Goal: Use online tool/utility: Utilize a website feature to perform a specific function

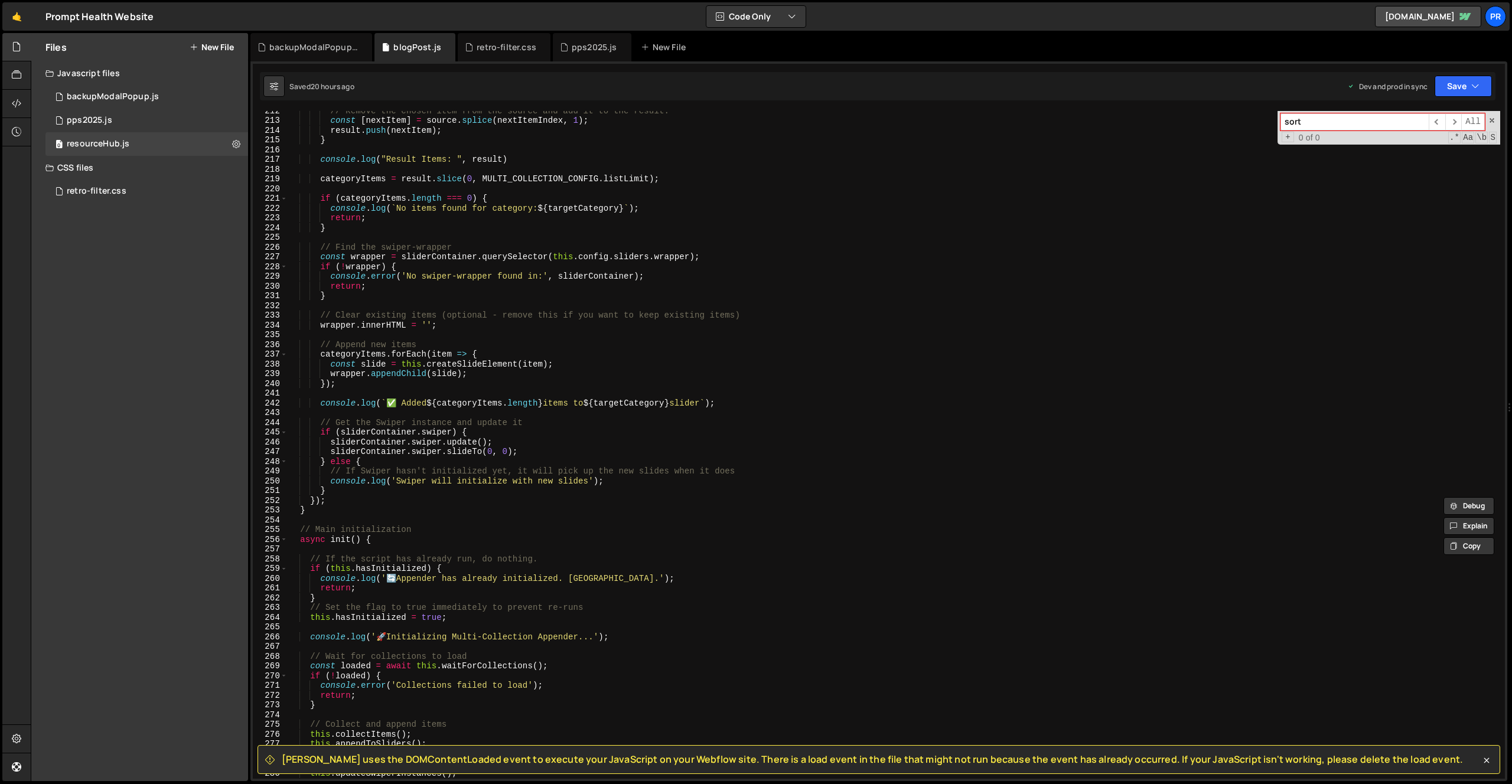
scroll to position [1996, 0]
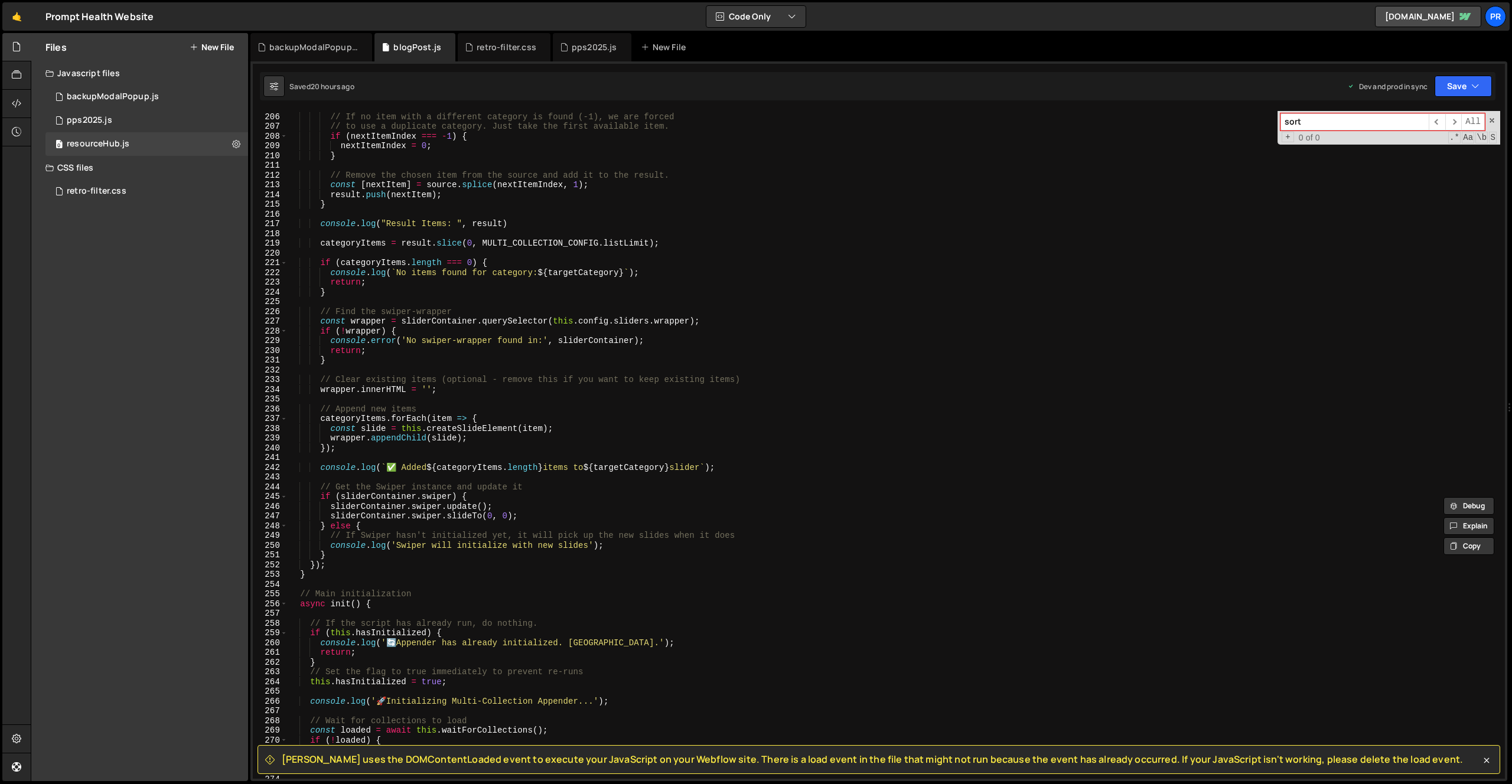
click at [1356, 127] on input "sort" at bounding box center [1355, 122] width 148 height 17
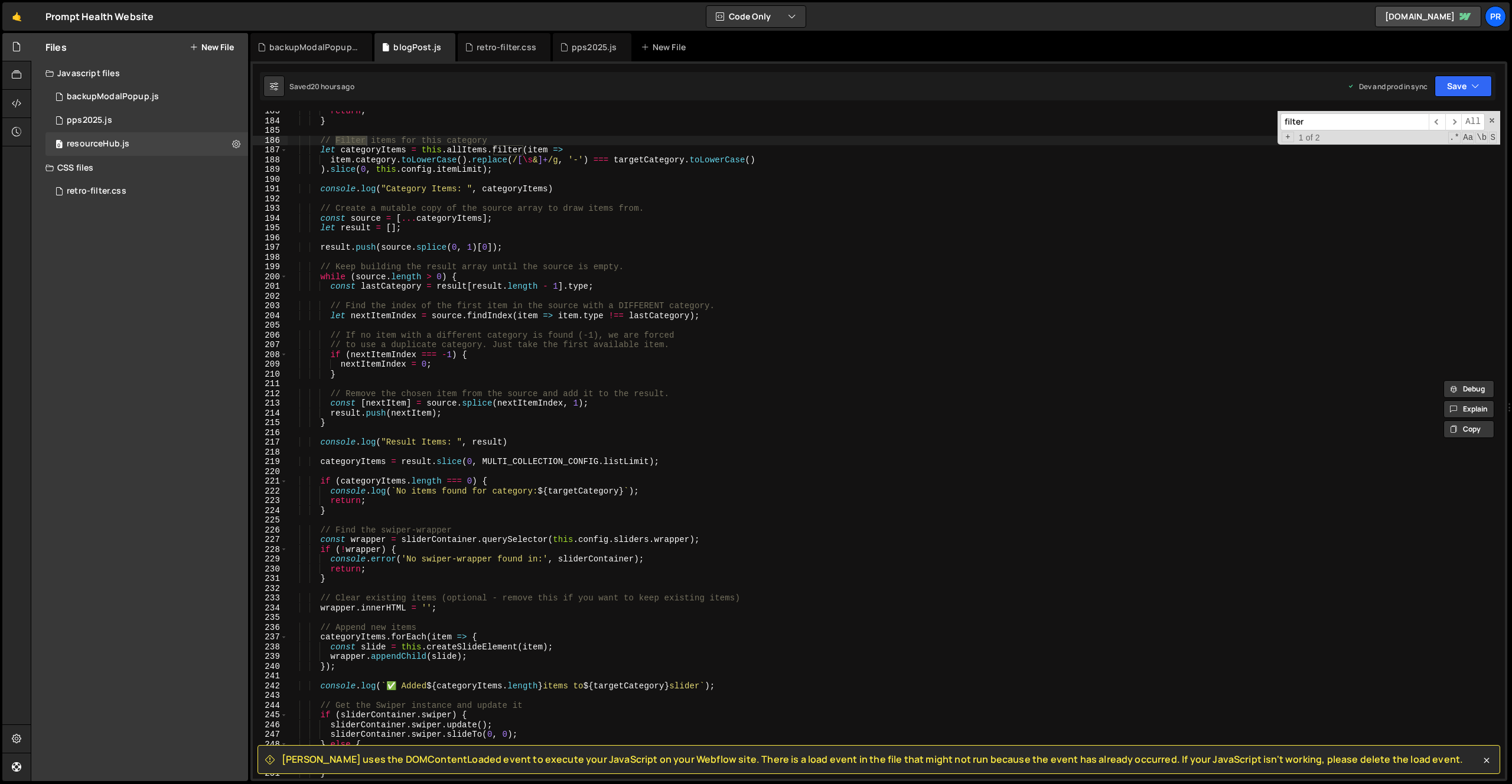
scroll to position [1772, 0]
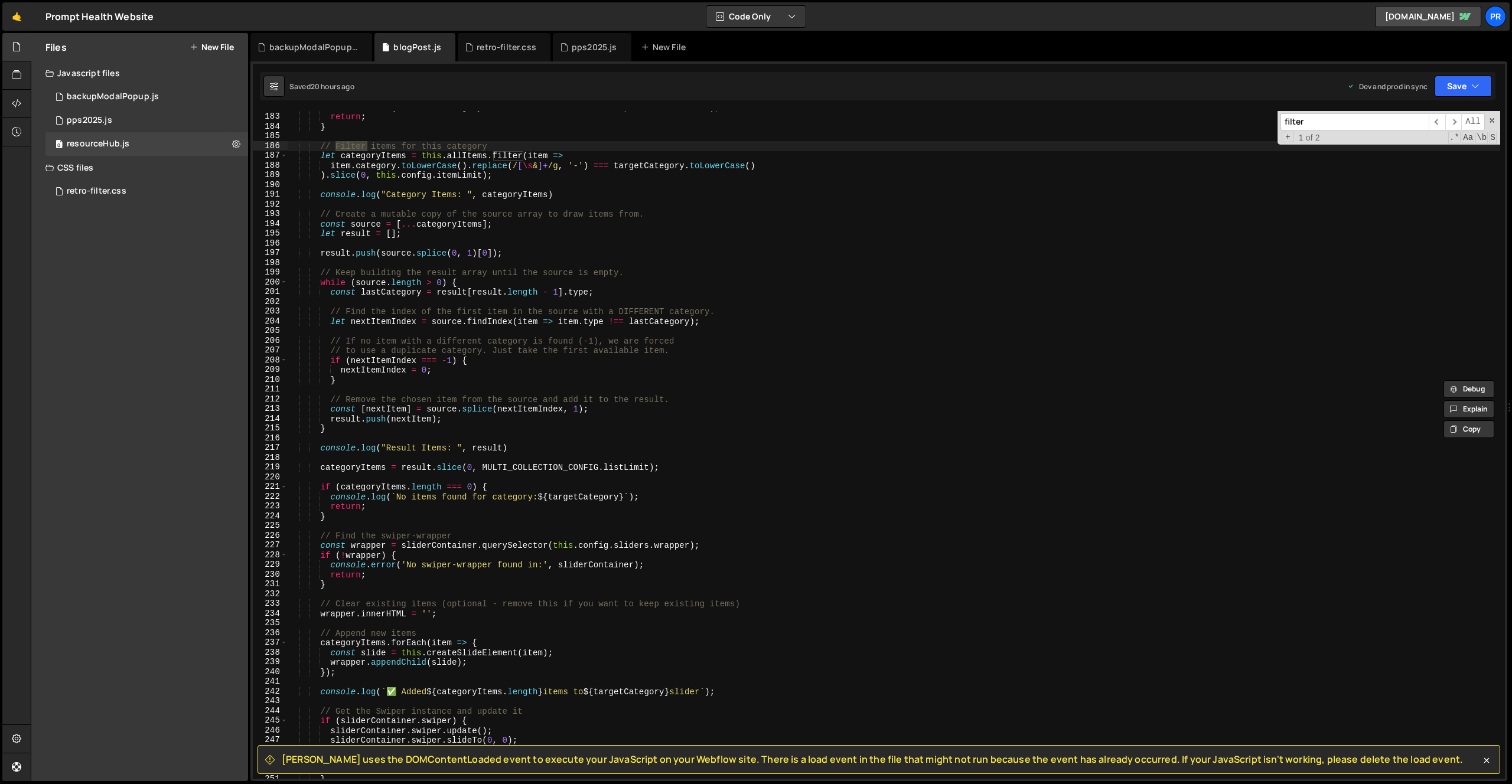
type input "filter"
click at [655, 471] on div "console . warn ( 'No data-category attribute found on slider:' , sliderContaine…" at bounding box center [894, 445] width 1213 height 687
paste textarea ".sort((a, b) => a.date.getTime() - b.date.getTime());"
click at [747, 467] on div "console . warn ( 'No data-category attribute found on slider:' , sliderContaine…" at bounding box center [894, 445] width 1213 height 687
drag, startPoint x: 659, startPoint y: 468, endPoint x: 945, endPoint y: 466, distance: 286.0
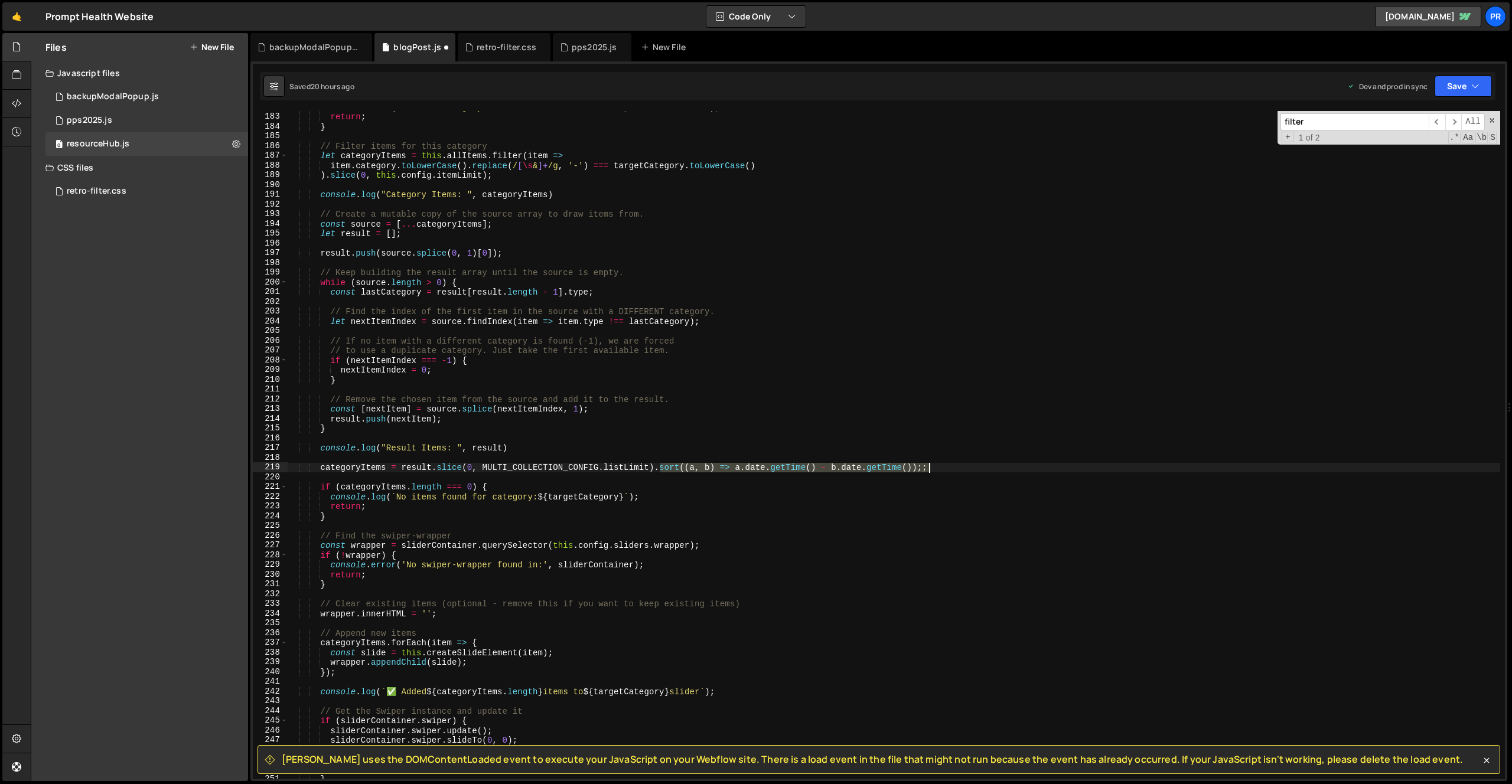
click at [945, 466] on div "console . warn ( 'No data-category attribute found on slider:' , sliderContaine…" at bounding box center [894, 445] width 1213 height 687
paste textarea "((a, b) => new Date([DOMAIN_NAME]) - new Date([DOMAIN_NAME]))"
click at [660, 467] on div "console . warn ( 'No data-category attribute found on slider:' , sliderContaine…" at bounding box center [894, 445] width 1213 height 687
click at [981, 466] on div "console . warn ( 'No data-category attribute found on slider:' , sliderContaine…" at bounding box center [894, 445] width 1213 height 687
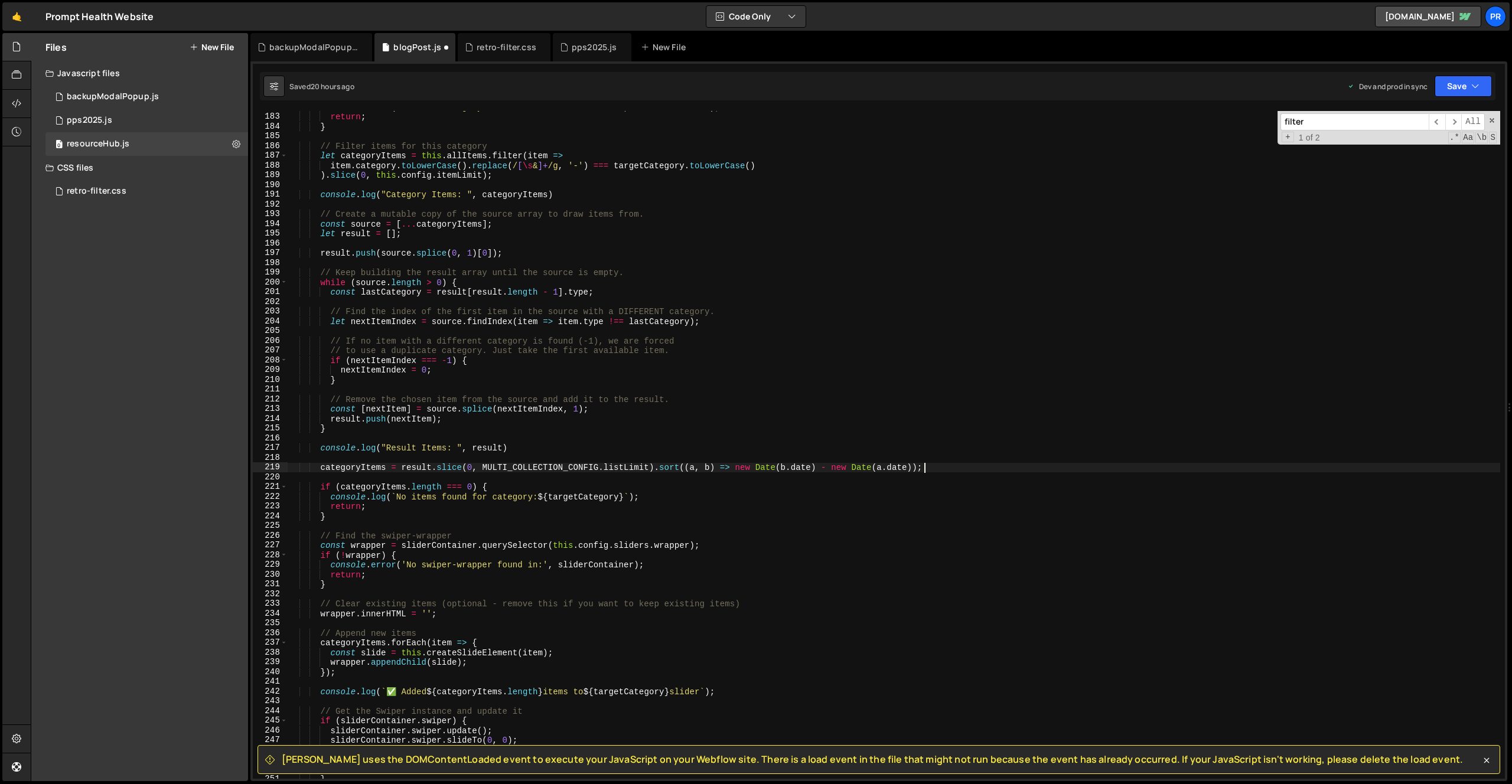
click at [790, 467] on div "console . warn ( 'No data-category attribute found on slider:' , sliderContaine…" at bounding box center [894, 445] width 1213 height 687
drag, startPoint x: 520, startPoint y: 449, endPoint x: 322, endPoint y: 447, distance: 198.0
click at [322, 447] on div "console . warn ( 'No data-category attribute found on slider:' , sliderContaine…" at bounding box center [894, 445] width 1213 height 687
type textarea "console.log("Result Items: ", result)"
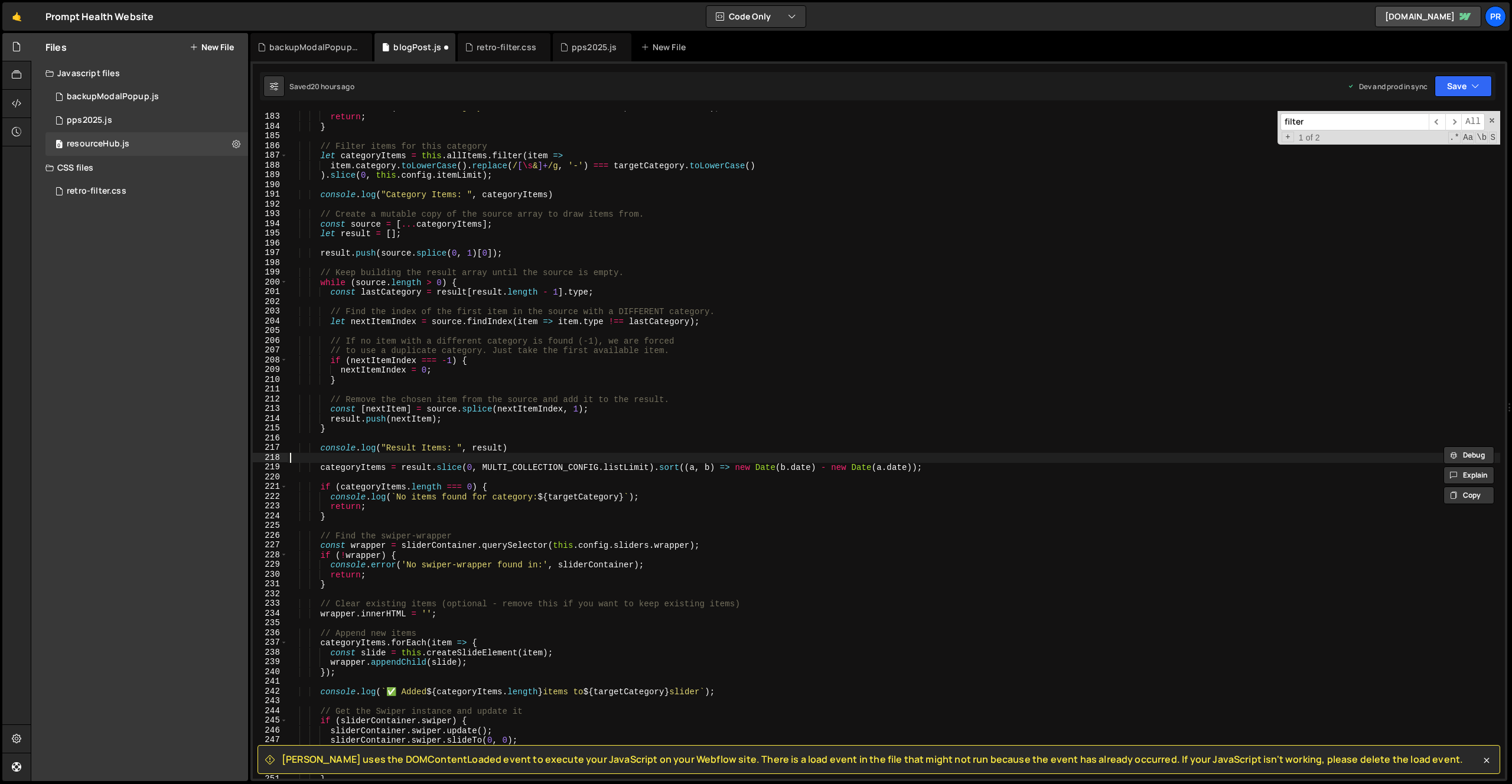
click at [951, 462] on div "console . warn ( 'No data-category attribute found on slider:' , sliderContaine…" at bounding box center [894, 445] width 1213 height 687
click at [952, 467] on div "console . warn ( 'No data-category attribute found on slider:' , sliderContaine…" at bounding box center [894, 445] width 1213 height 687
type textarea "categoryItems = result.slice(0, MULTI_COLLECTION_CONFIG.listLimit).sort((a, b) …"
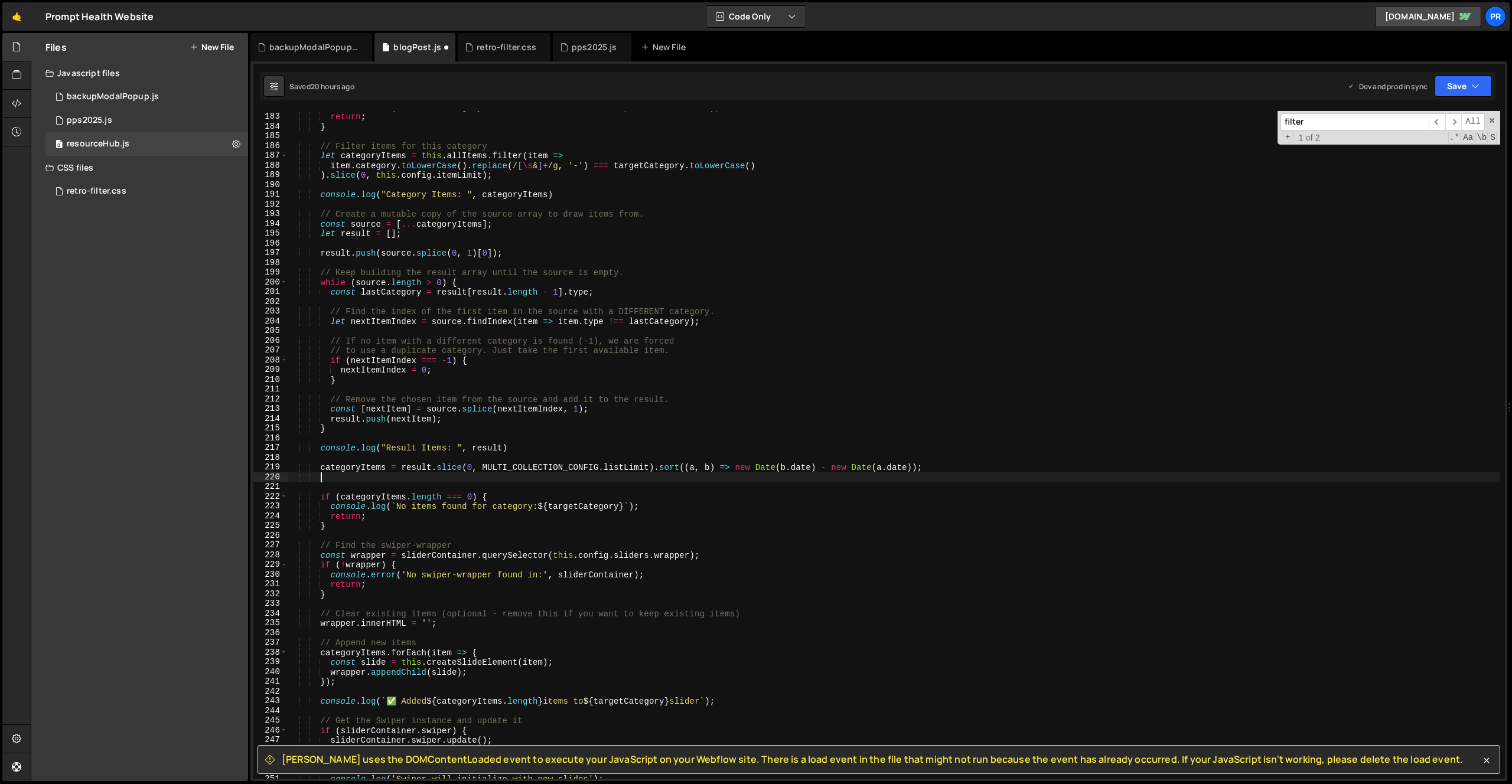
scroll to position [0, 1]
paste textarea "console.log("Result Items: ", result)"
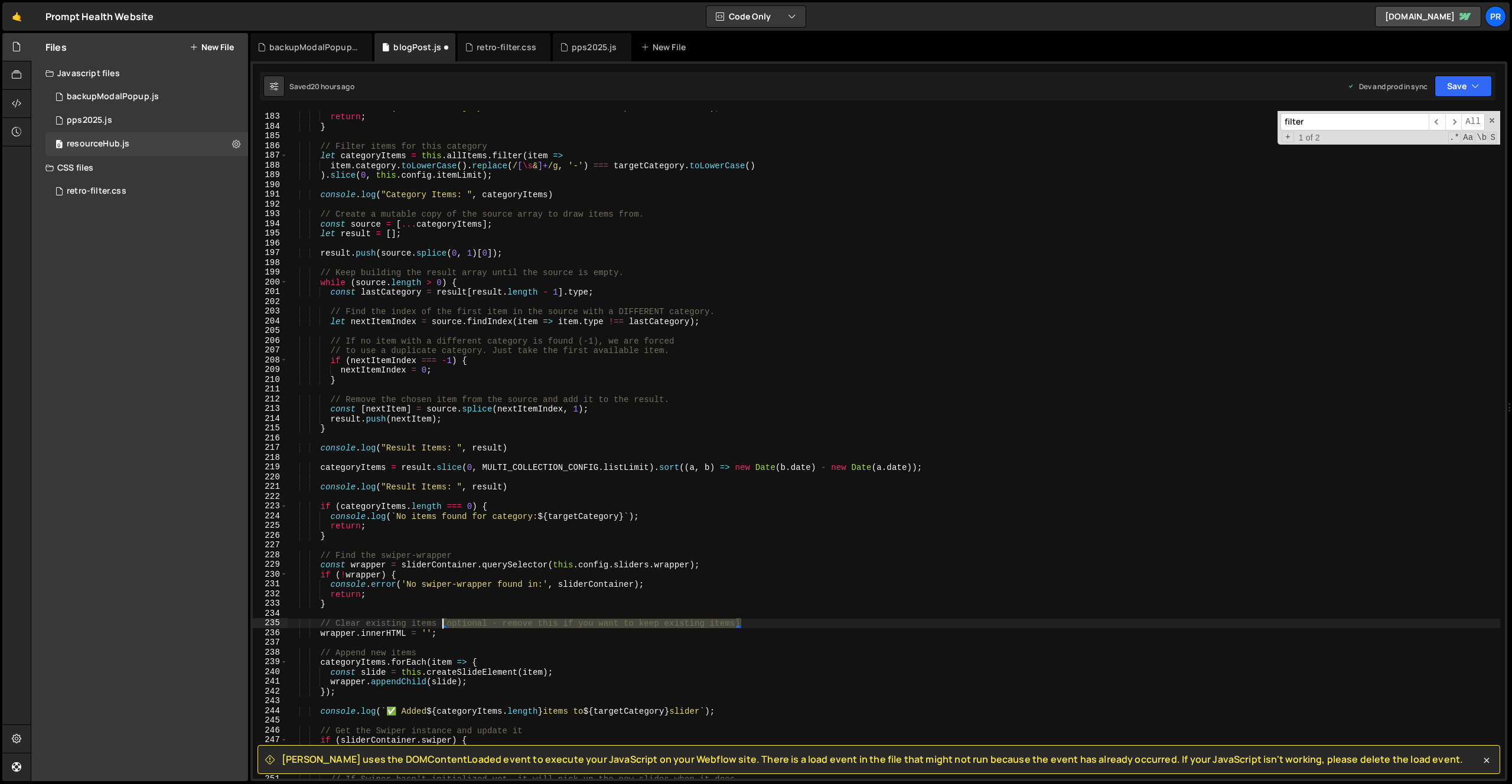
drag, startPoint x: 765, startPoint y: 624, endPoint x: 440, endPoint y: 619, distance: 325.0
click at [440, 619] on div "console . warn ( 'No data-category attribute found on slider:' , sliderContaine…" at bounding box center [894, 445] width 1213 height 687
click at [358, 467] on div "console . warn ( 'No data-category attribute found on slider:' , sliderContaine…" at bounding box center [894, 445] width 1213 height 687
click at [483, 488] on div "console . warn ( 'No data-category attribute found on slider:' , sliderContaine…" at bounding box center [894, 445] width 1213 height 687
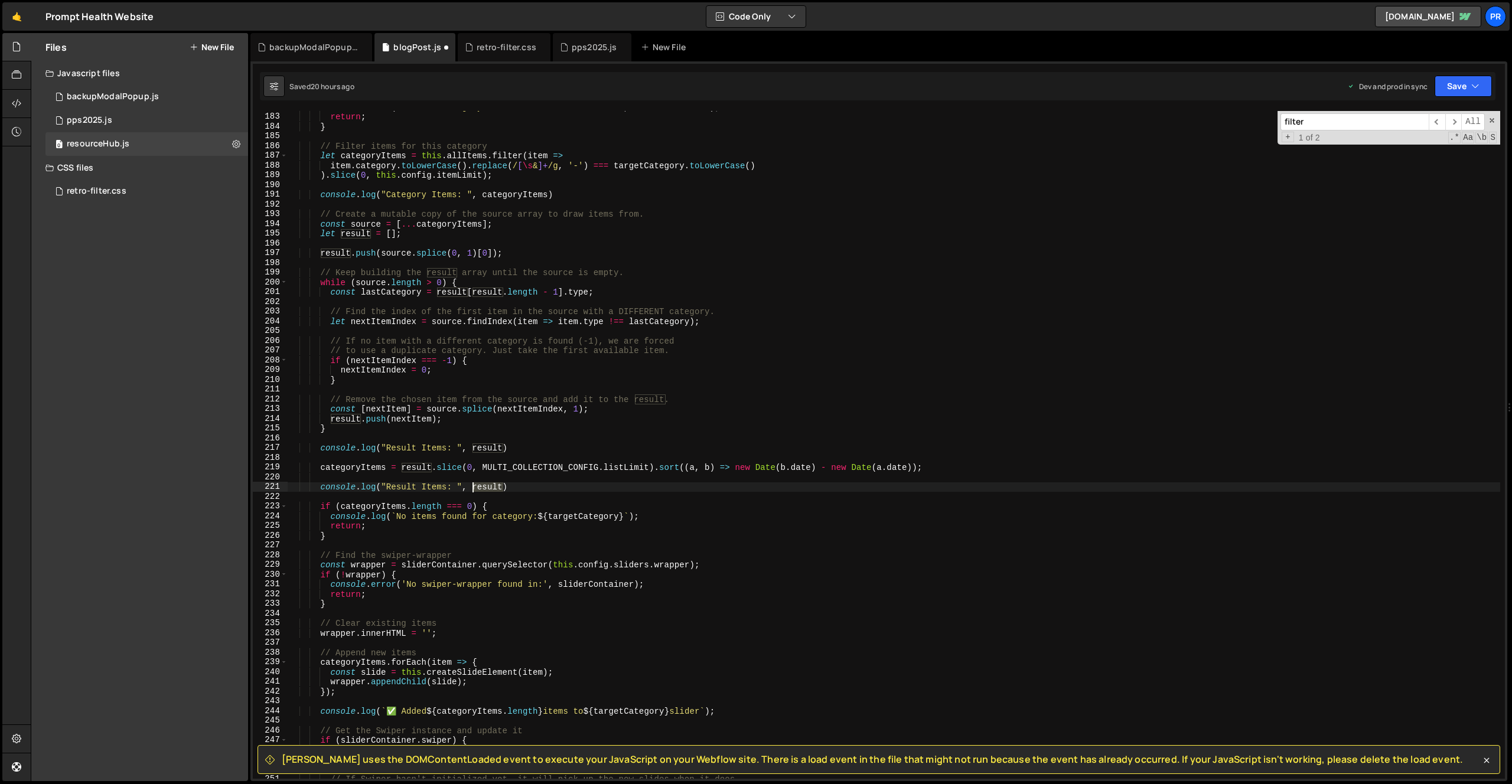
click at [483, 488] on div "console . warn ( 'No data-category attribute found on slider:' , sliderContaine…" at bounding box center [894, 445] width 1213 height 687
paste textarea "categoryItems"
click at [406, 485] on div "console . warn ( 'No data-category attribute found on slider:' , sliderContaine…" at bounding box center [894, 445] width 1213 height 687
type textarea "console.log("Category Items: ", categoryItems)"
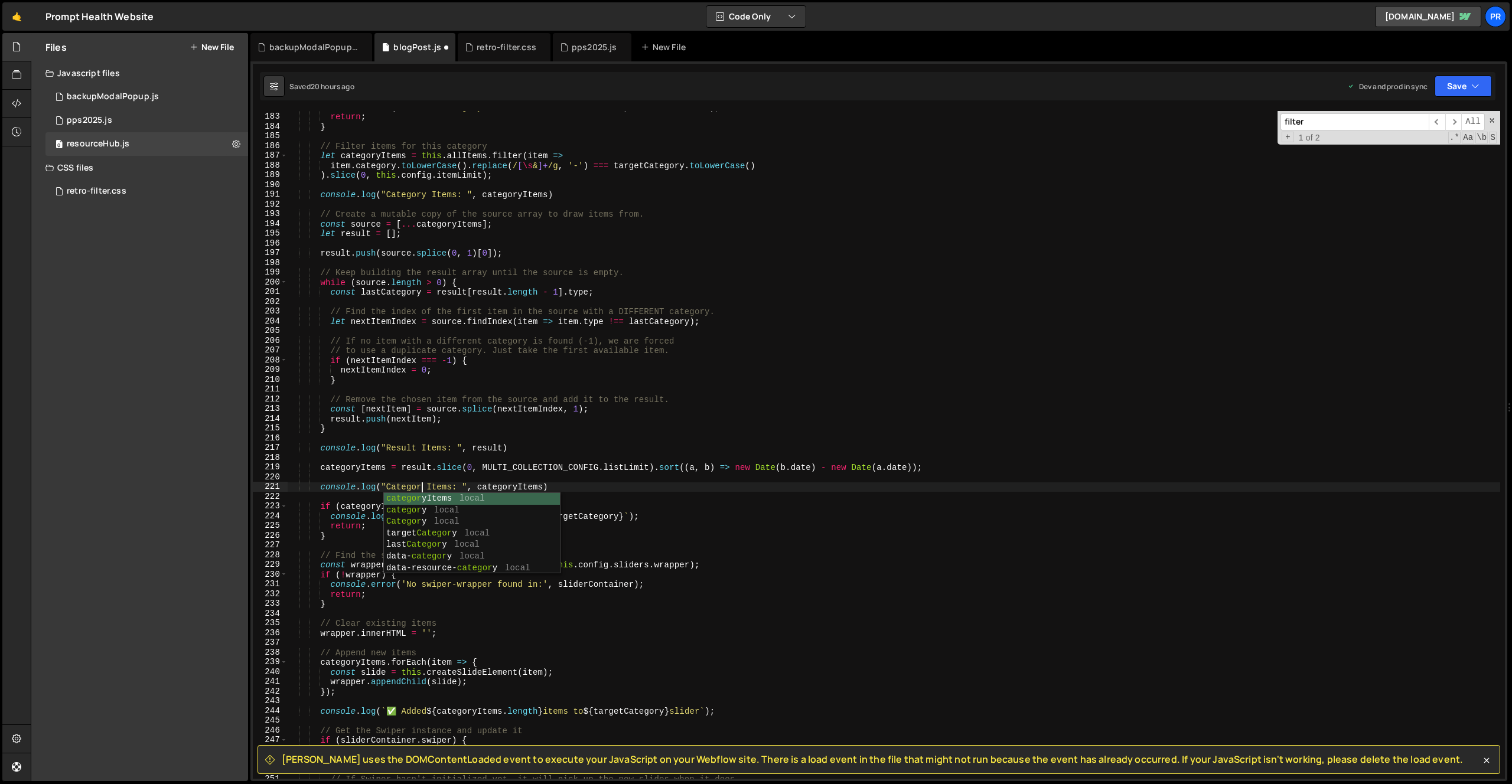
scroll to position [0, 9]
click at [539, 457] on div "console . warn ( 'No data-category attribute found on slider:' , sliderContaine…" at bounding box center [894, 445] width 1213 height 687
click at [1481, 84] on button "Save" at bounding box center [1463, 86] width 57 height 21
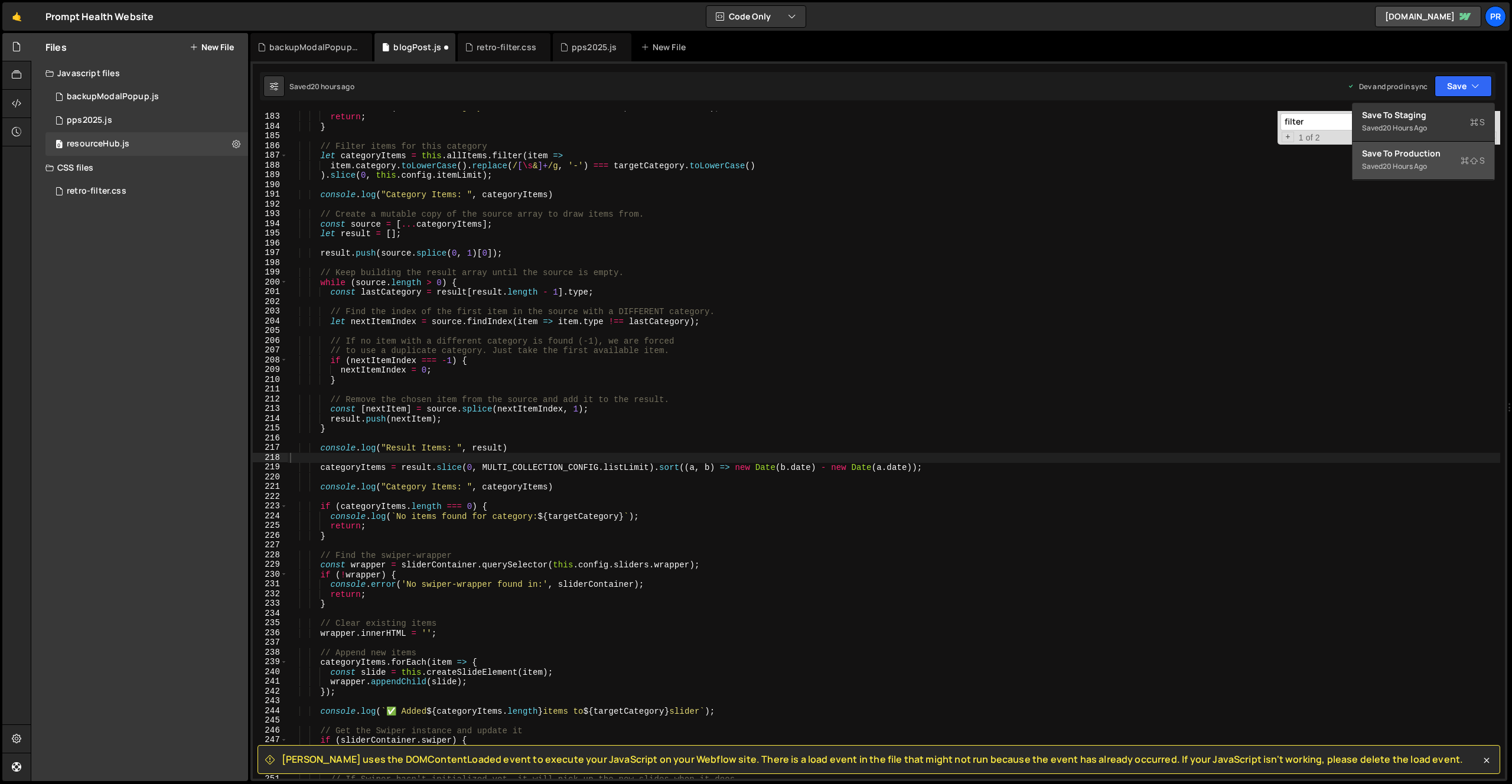
click at [1420, 166] on div "20 hours ago" at bounding box center [1405, 166] width 44 height 10
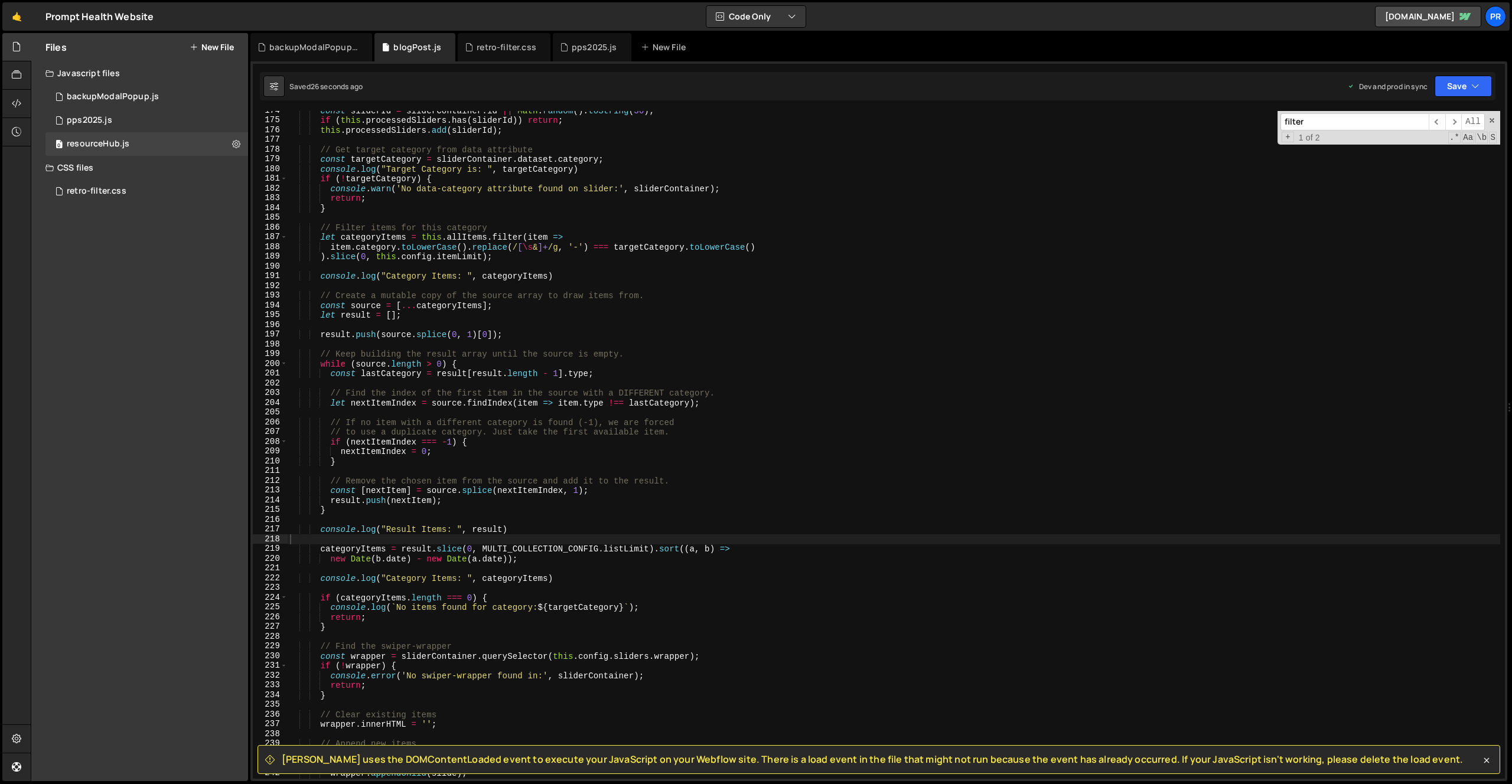
scroll to position [1568, 0]
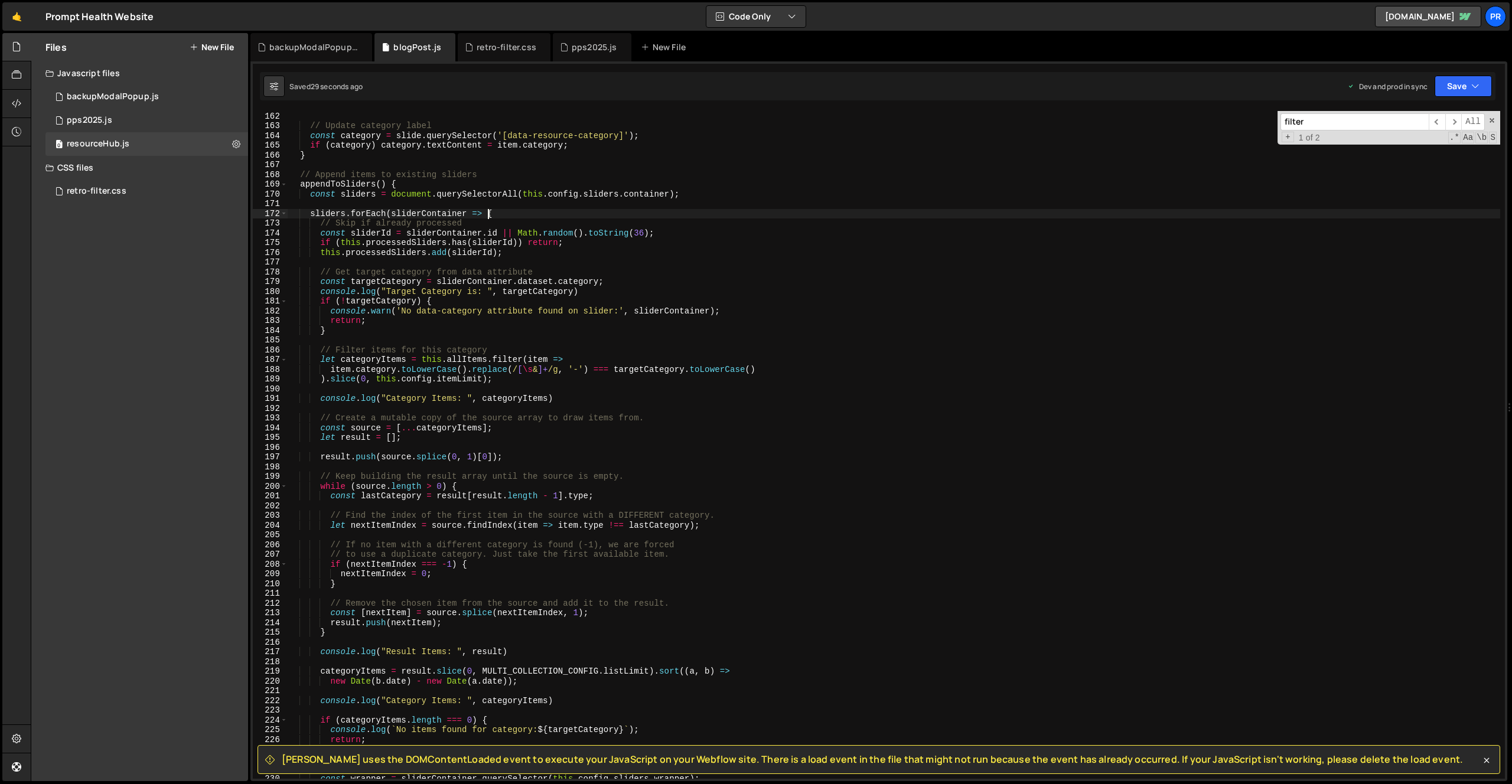
click at [490, 212] on div "if ( type ) type . textContent = item . type ; // Update category label const c…" at bounding box center [894, 445] width 1213 height 687
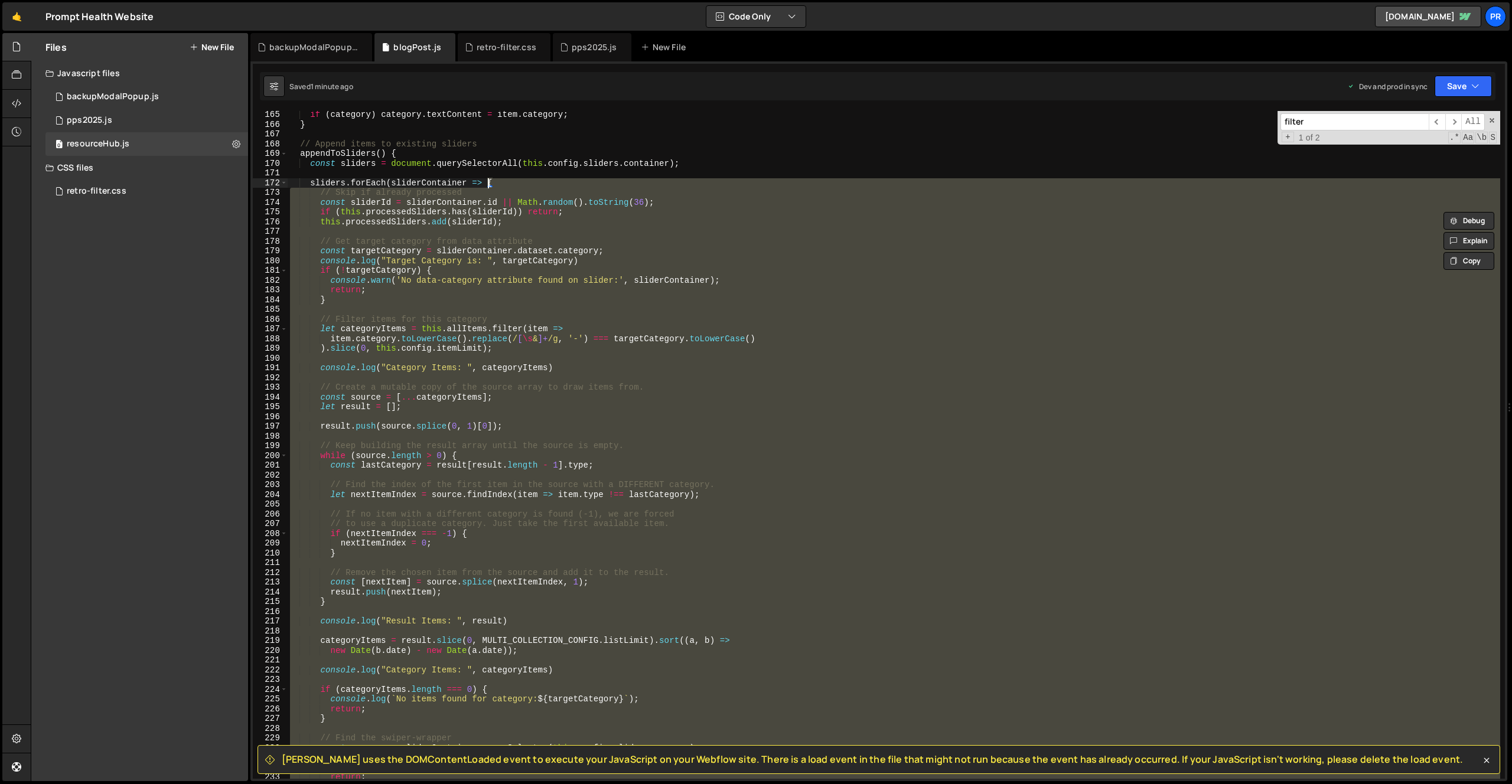
scroll to position [1599, 0]
click at [490, 496] on div "if ( category ) category . textContent = item . category ; } // Append items to…" at bounding box center [894, 445] width 1213 height 668
click at [490, 496] on div "if ( category ) category . textContent = item . category ; } // Append items to…" at bounding box center [894, 453] width 1213 height 687
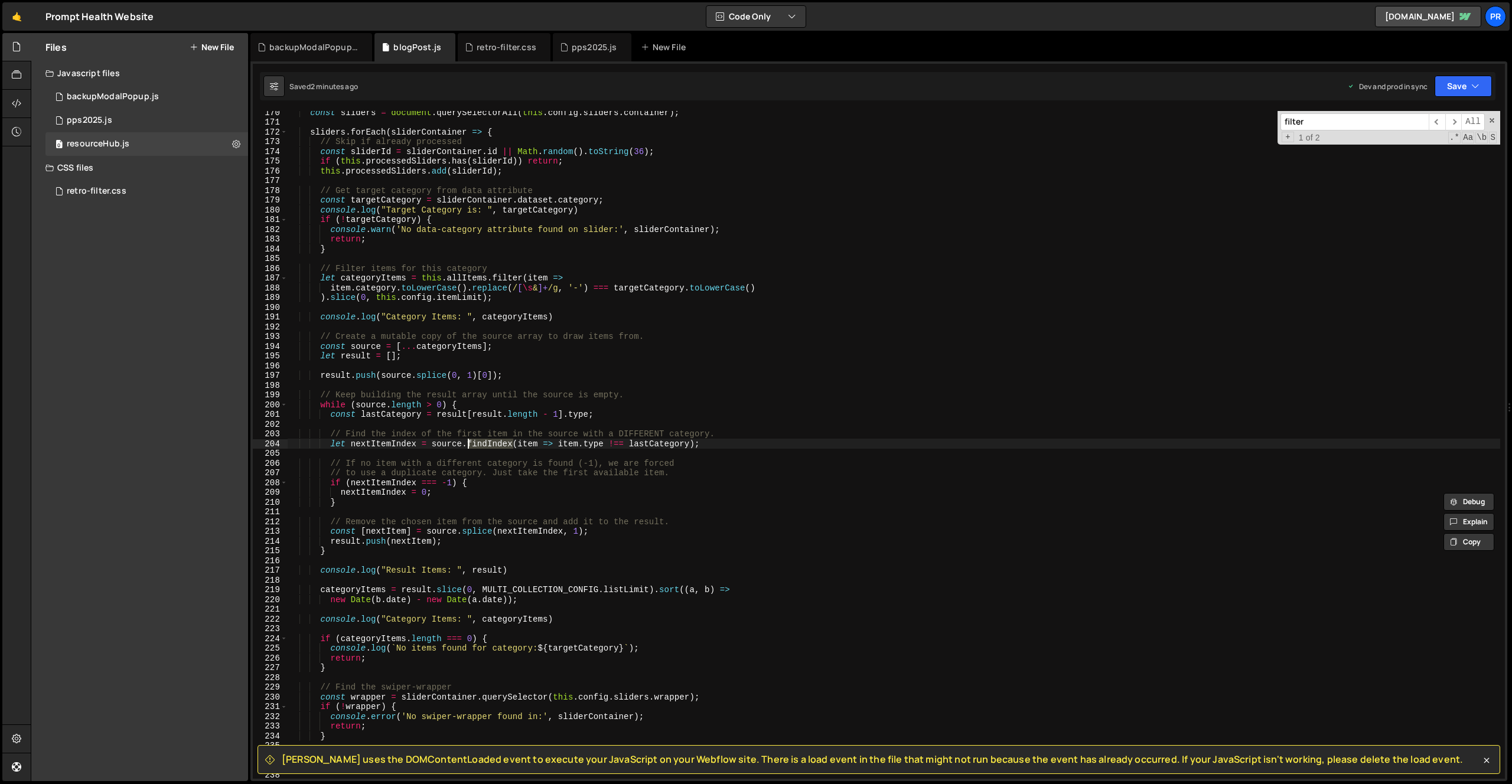
scroll to position [1649, 0]
click at [1453, 94] on button "Save" at bounding box center [1463, 86] width 57 height 21
click at [1429, 158] on div "Save to Production S" at bounding box center [1424, 154] width 123 height 12
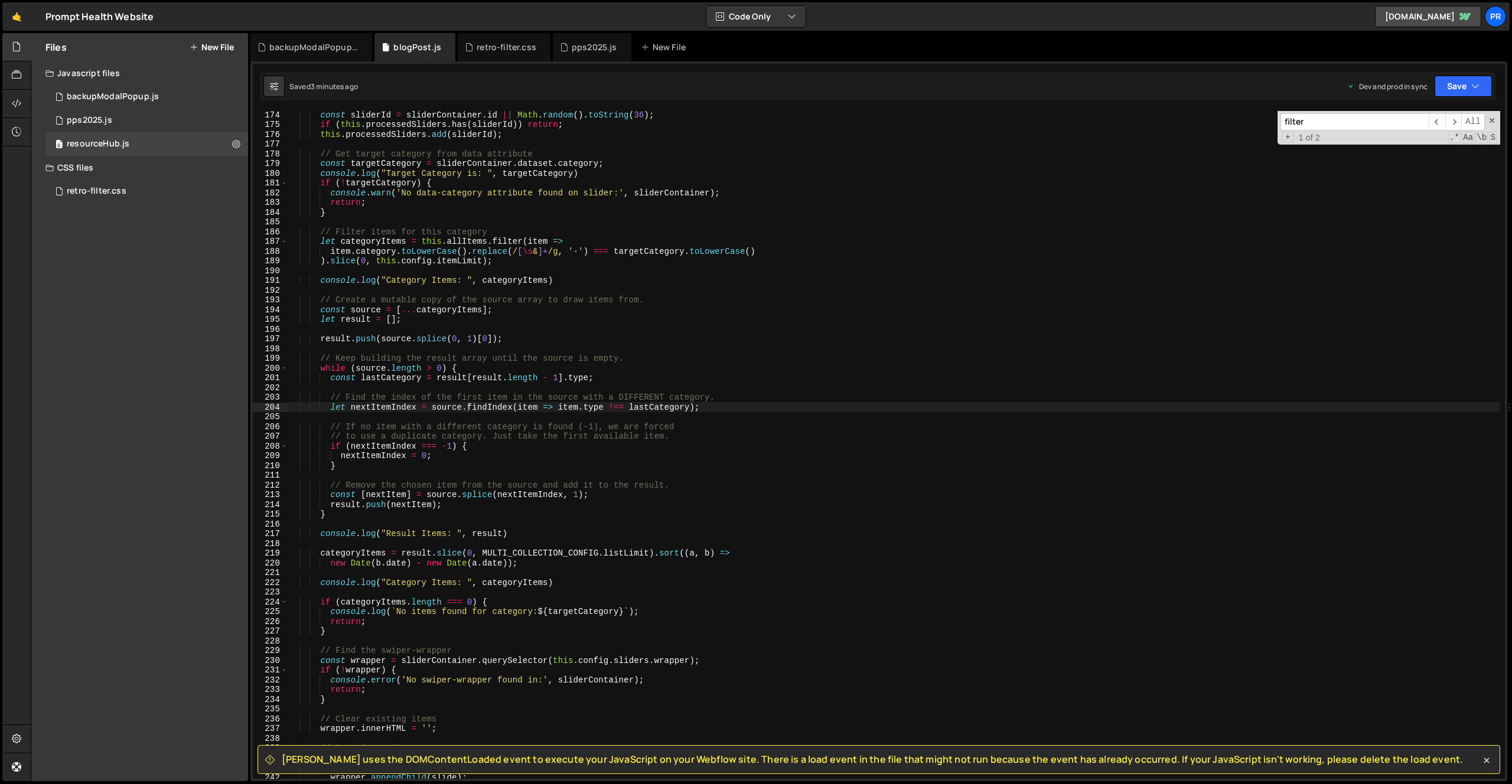
scroll to position [1686, 0]
click at [389, 582] on div "const sliderId = sliderContainer . id || Math . random ( ) . toString ( 36 ) ; …" at bounding box center [894, 453] width 1213 height 687
click at [692, 557] on div "const sliderId = sliderContainer . id || Math . random ( ) . toString ( 36 ) ; …" at bounding box center [894, 453] width 1213 height 687
click at [1483, 83] on button "Save" at bounding box center [1463, 86] width 57 height 21
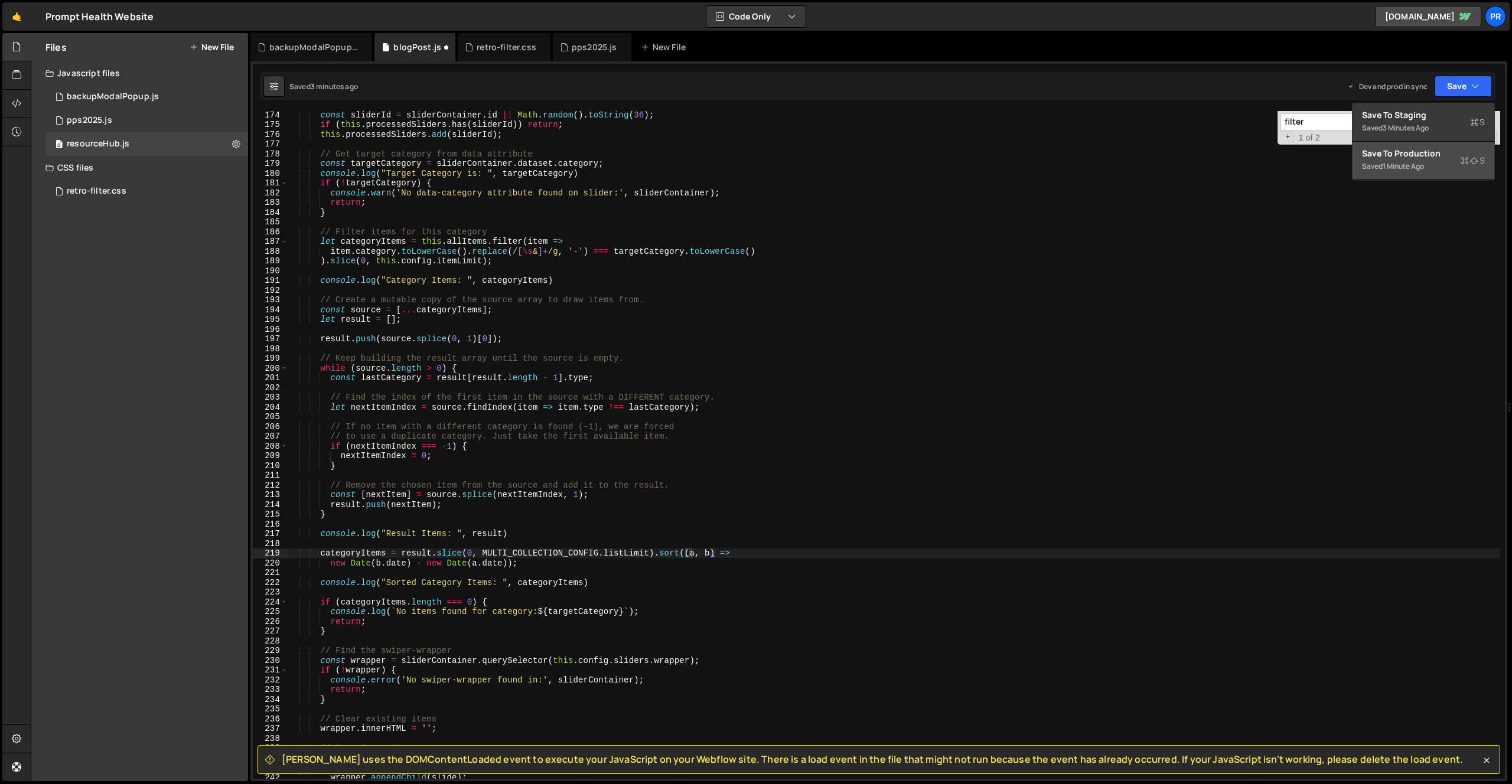
click at [1430, 148] on div "Save to Production S" at bounding box center [1424, 154] width 123 height 12
type textarea "new Date([DOMAIN_NAME]) - new Date([DOMAIN_NAME]));"
click at [538, 563] on div "const sliderId = sliderContainer . id || Math . random ( ) . toString ( 36 ) ; …" at bounding box center [894, 453] width 1213 height 687
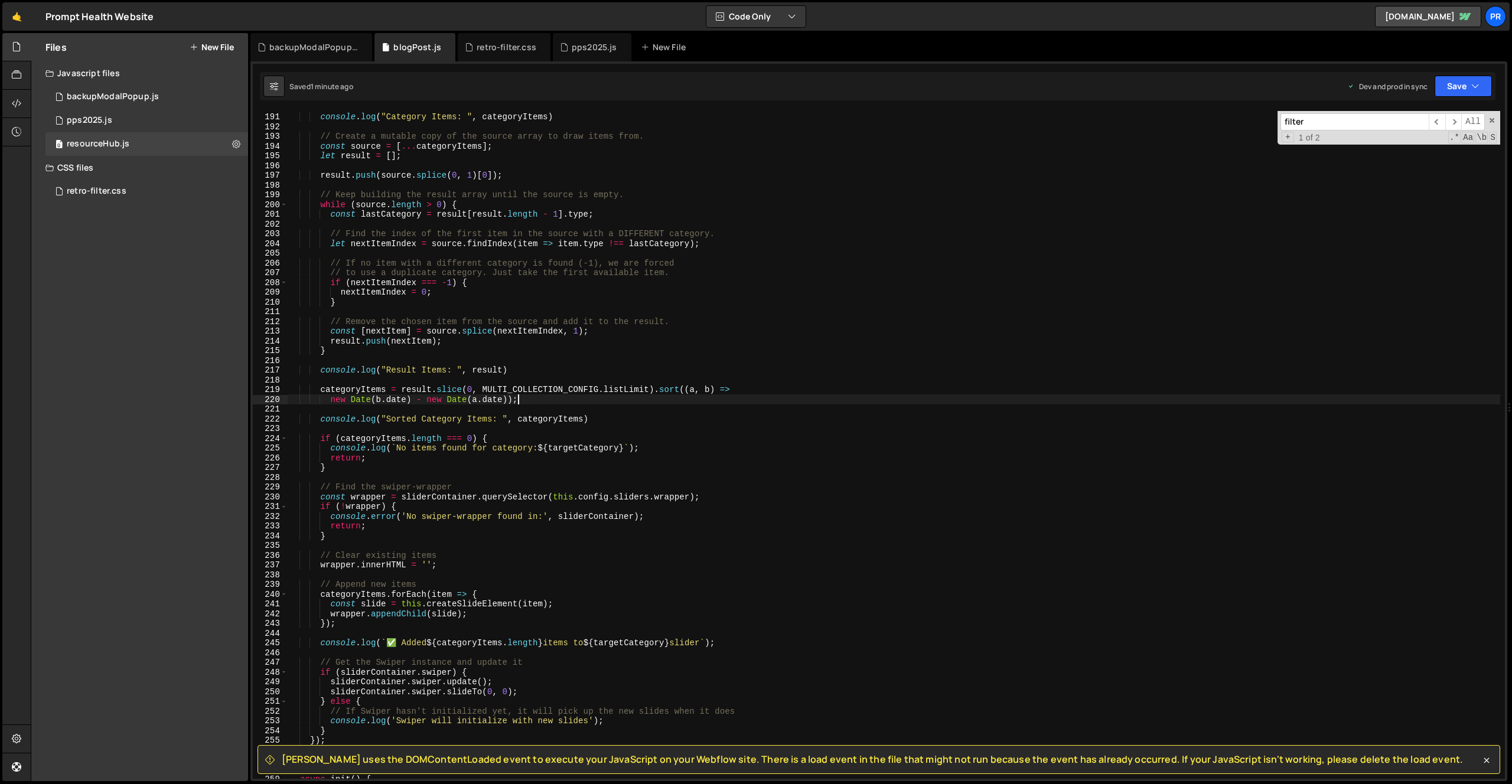
scroll to position [1802, 0]
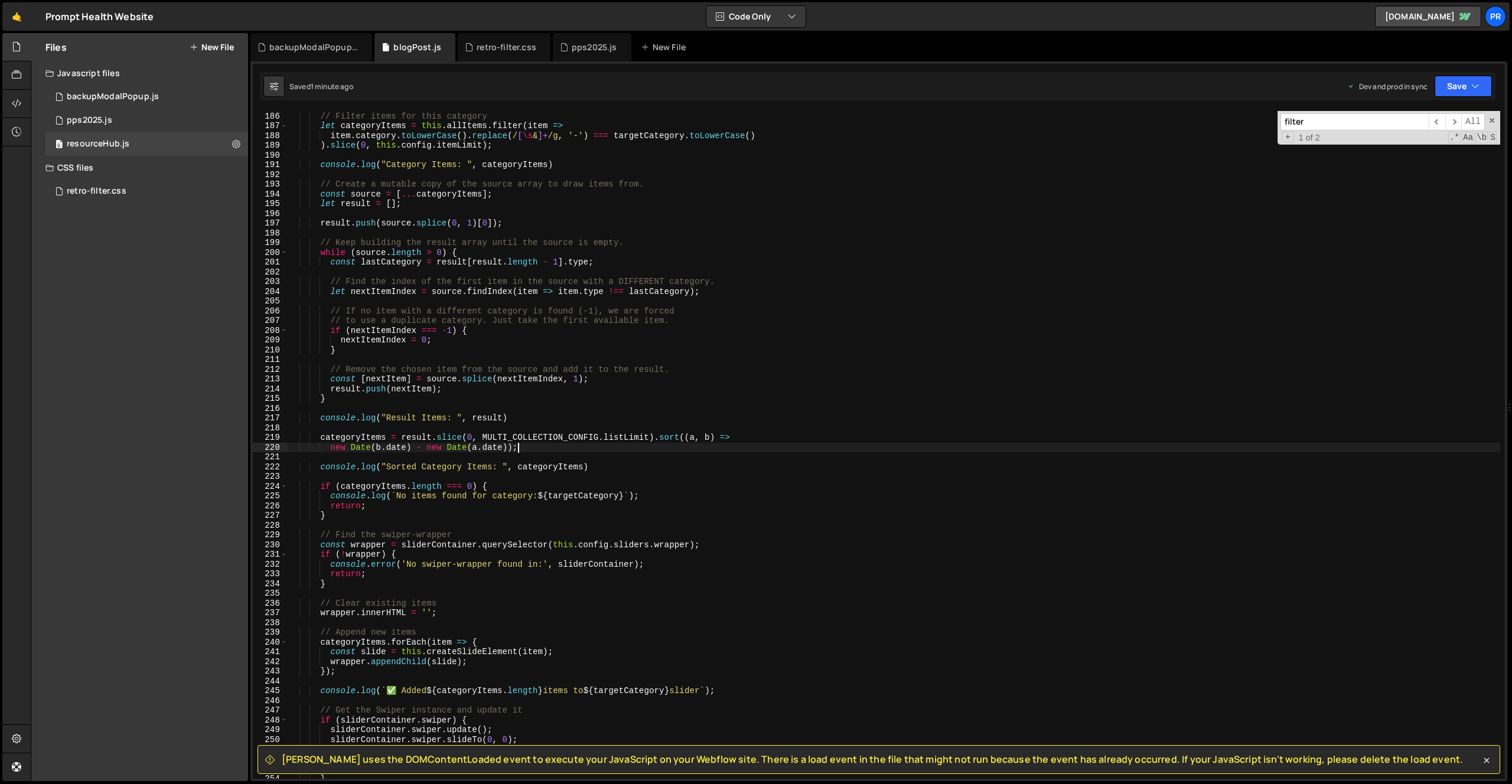
click at [1348, 125] on input "filter" at bounding box center [1355, 122] width 148 height 17
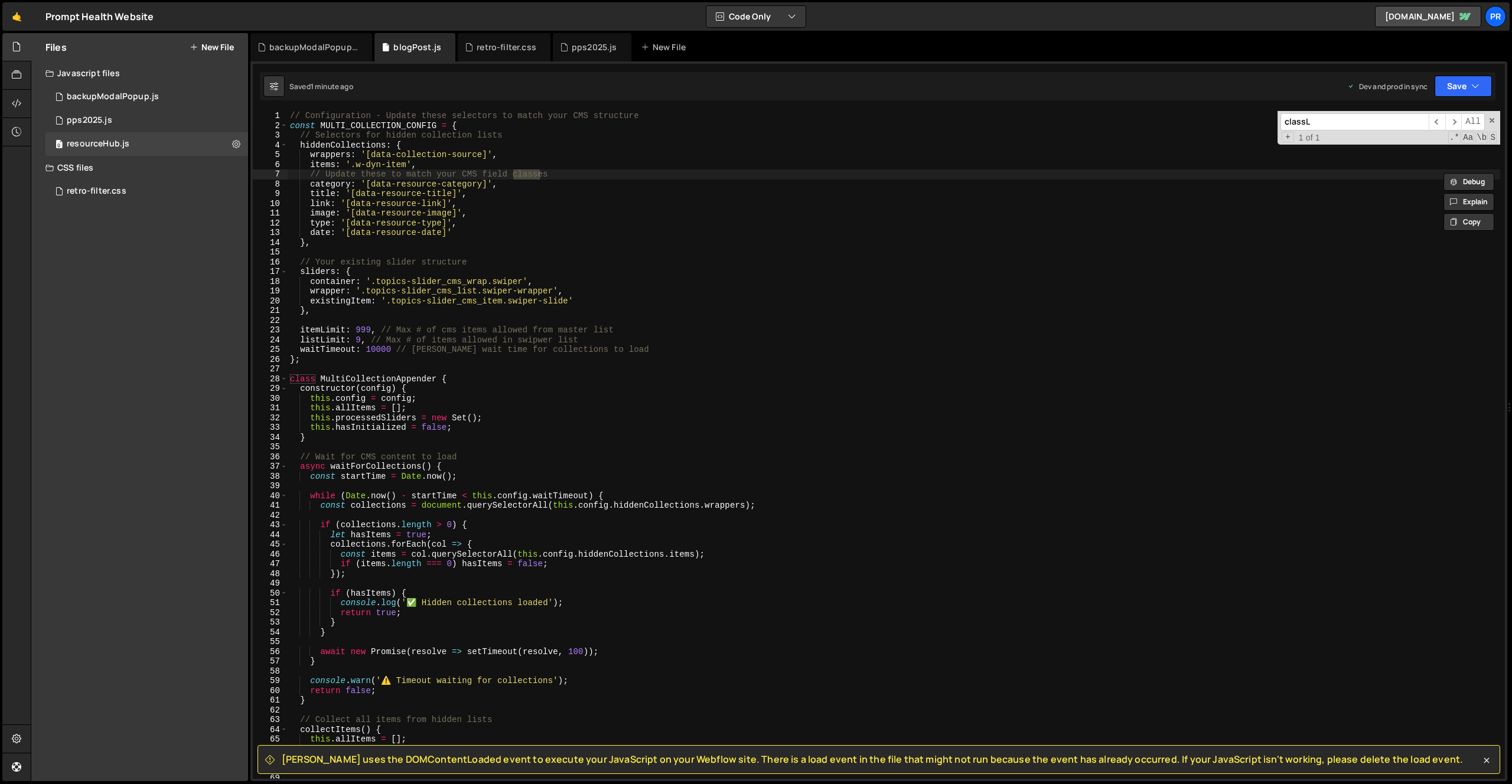
scroll to position [1185, 0]
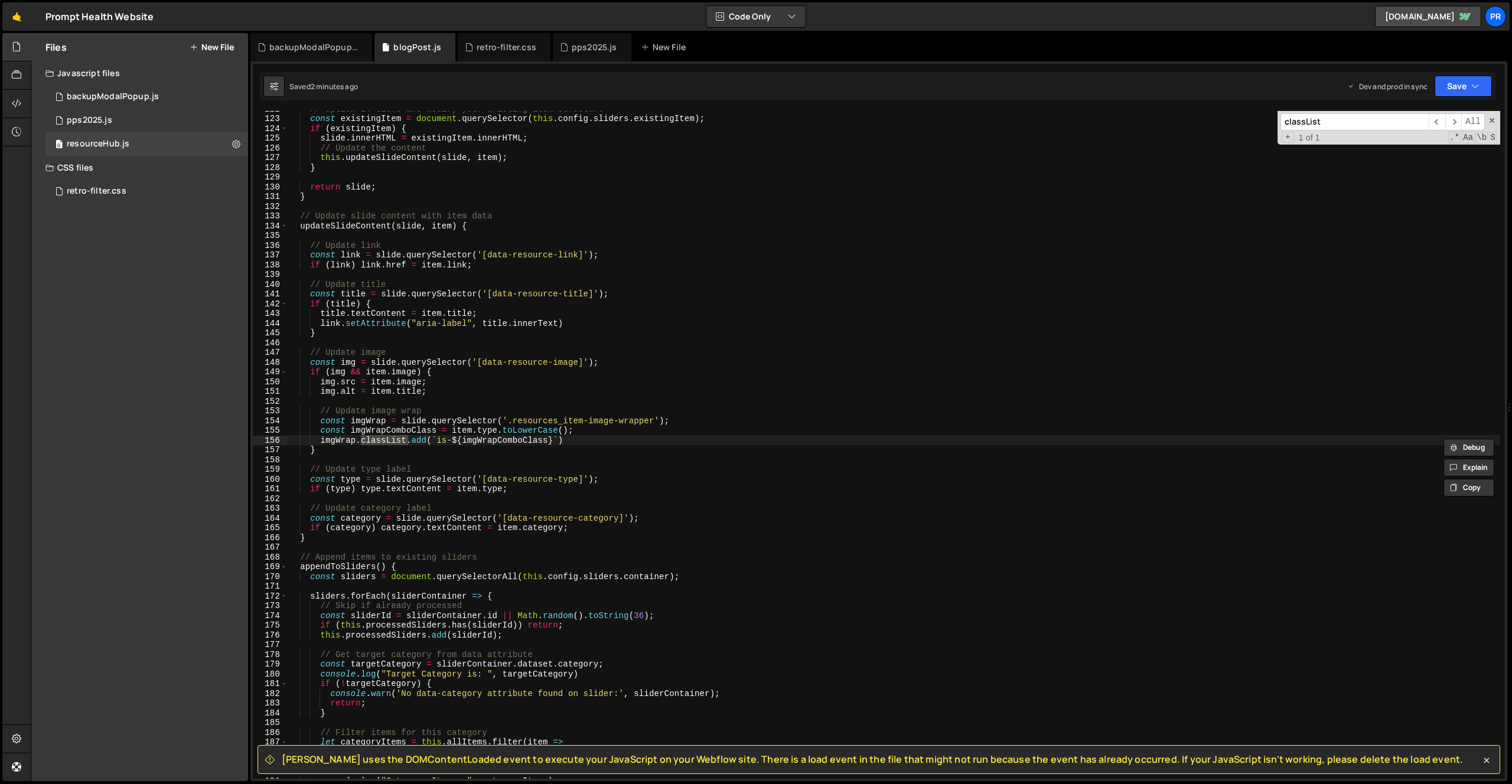
click at [1318, 120] on input "classList" at bounding box center [1355, 122] width 148 height 17
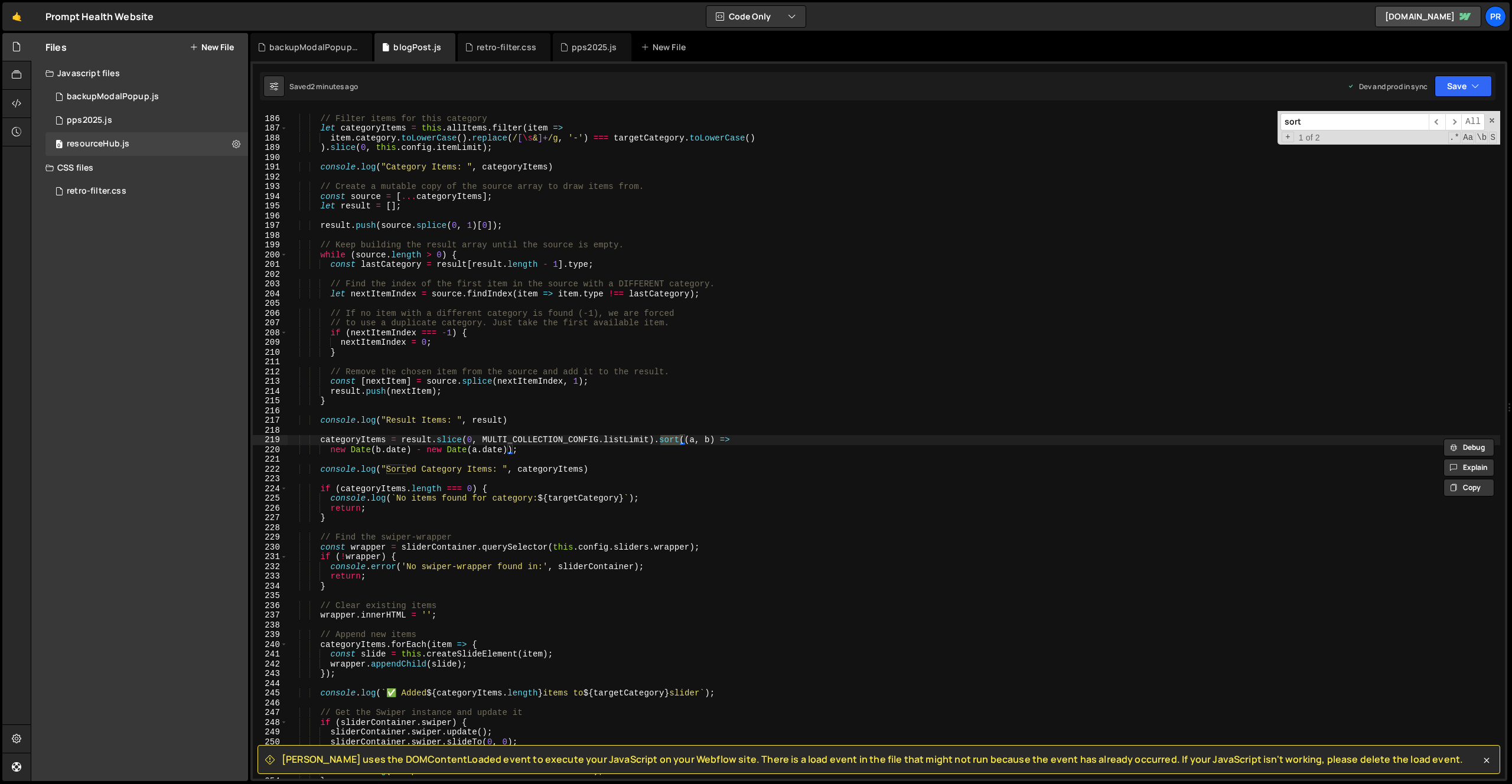
type input "sort"
click at [665, 458] on div "// Filter items for this category let categoryItems = this . allItems . filter …" at bounding box center [894, 447] width 1213 height 687
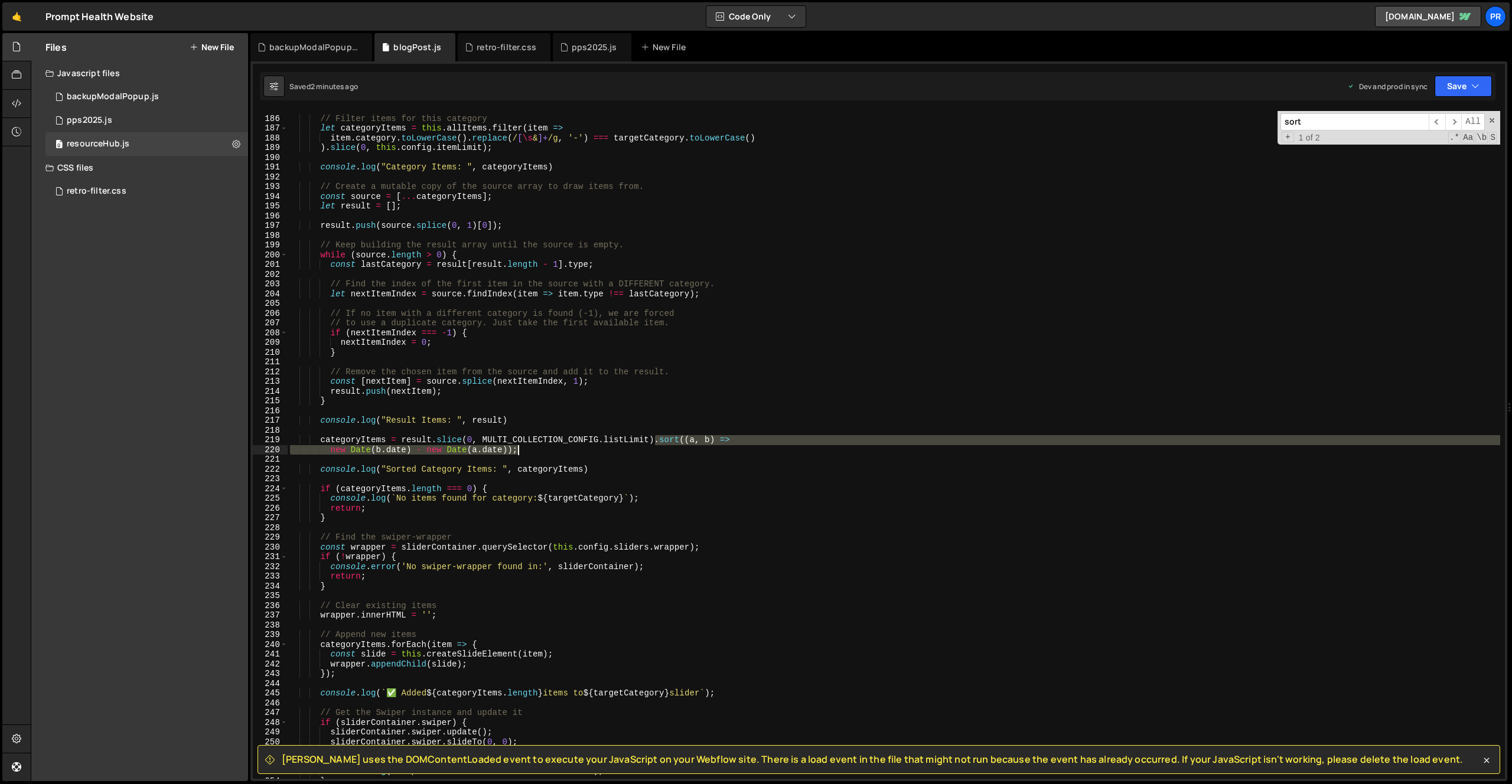
drag, startPoint x: 656, startPoint y: 438, endPoint x: 660, endPoint y: 453, distance: 15.5
click at [660, 453] on div "// Filter items for this category let categoryItems = this . allItems . filter …" at bounding box center [894, 447] width 1213 height 687
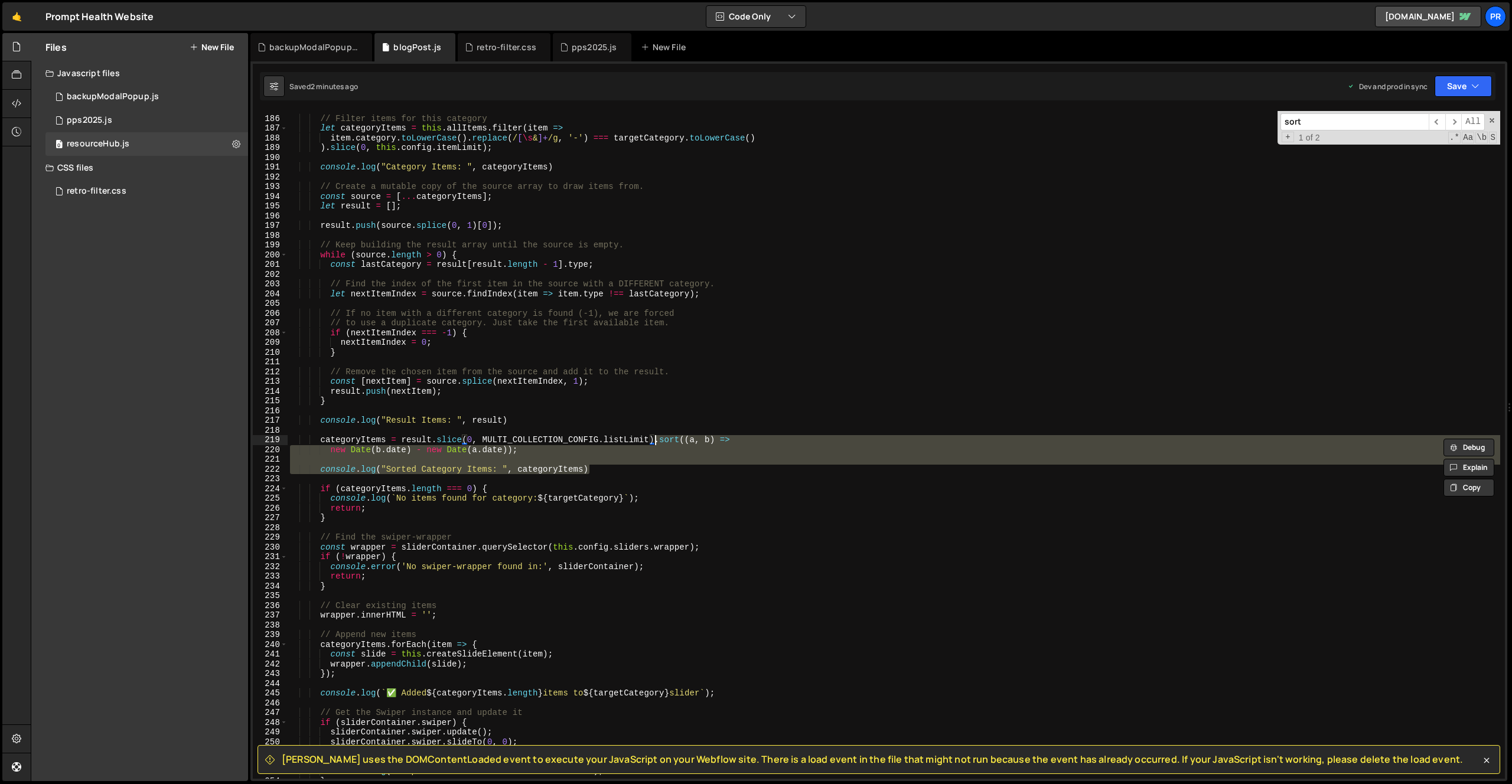
drag, startPoint x: 632, startPoint y: 467, endPoint x: 655, endPoint y: 439, distance: 36.2
click at [655, 439] on div "// Filter items for this category let categoryItems = this . allItems . filter …" at bounding box center [894, 447] width 1213 height 687
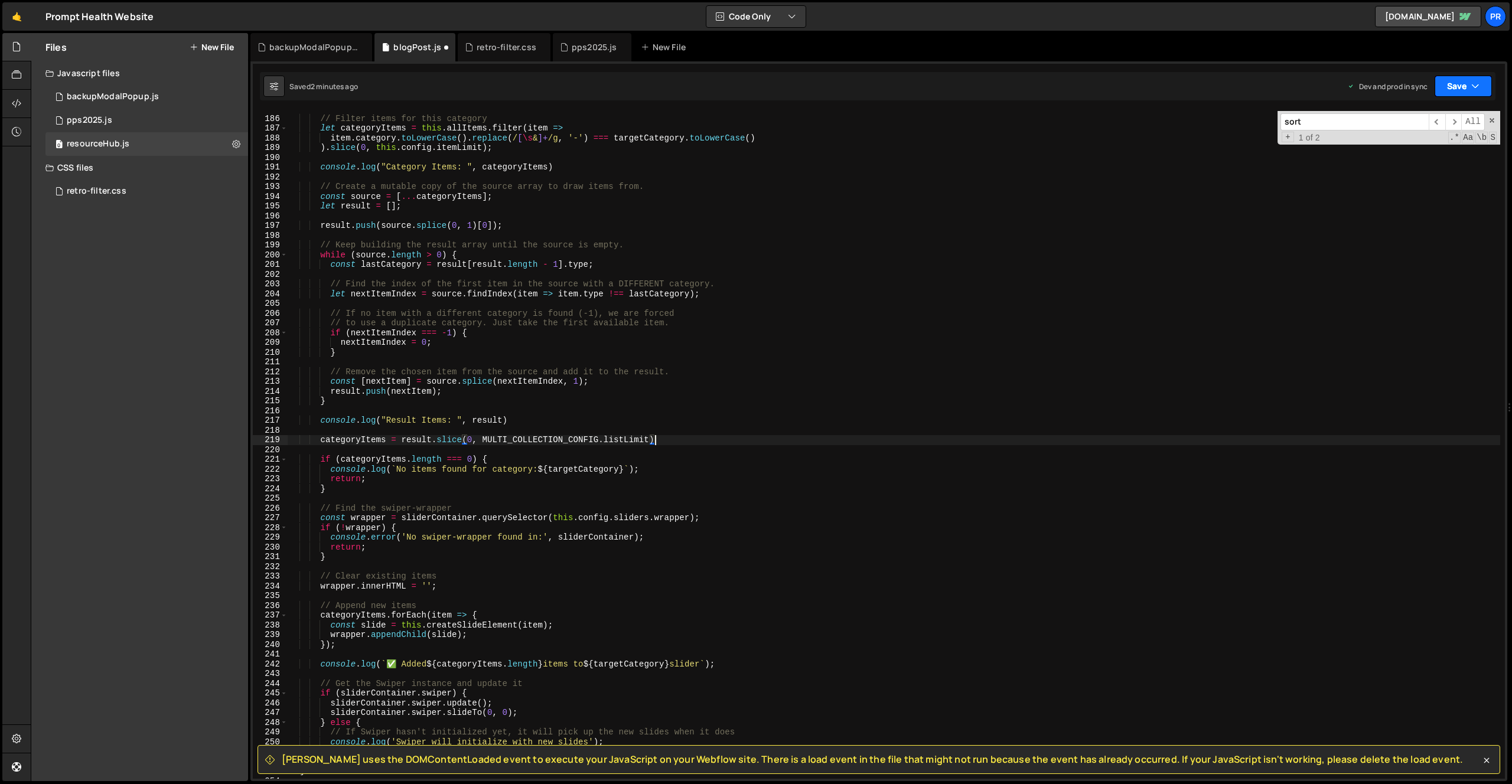
click at [1477, 83] on icon "button" at bounding box center [1475, 86] width 8 height 12
click at [665, 436] on div "// Filter items for this category let categoryItems = this . allItems . filter …" at bounding box center [894, 447] width 1213 height 687
click at [1474, 83] on icon "button" at bounding box center [1475, 86] width 8 height 12
click at [1433, 162] on div "Saved 2 minutes ago" at bounding box center [1424, 166] width 123 height 14
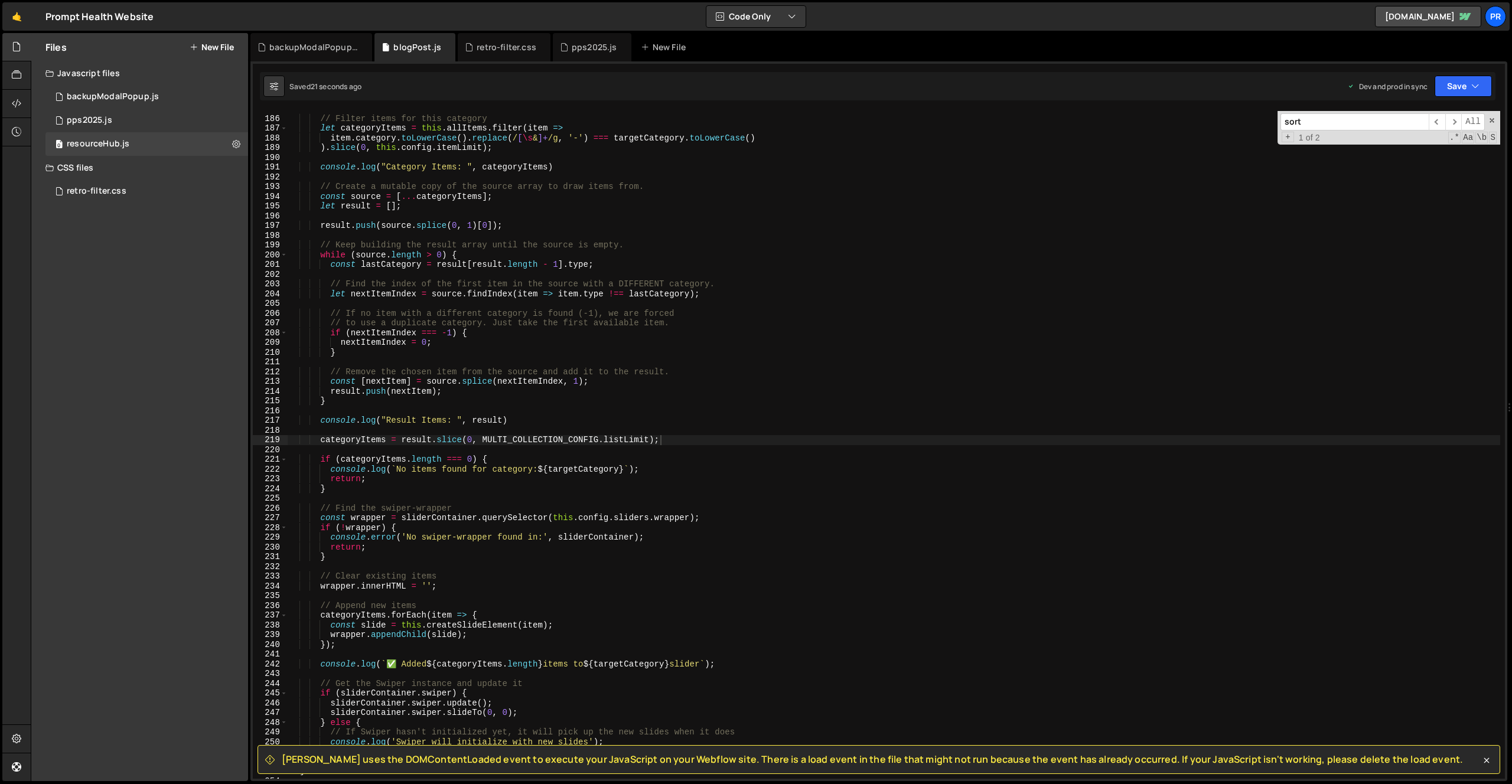
type textarea "categoryItems = result.slice(0, MULTI_COLLECTION_CONFIG.listLimit)"
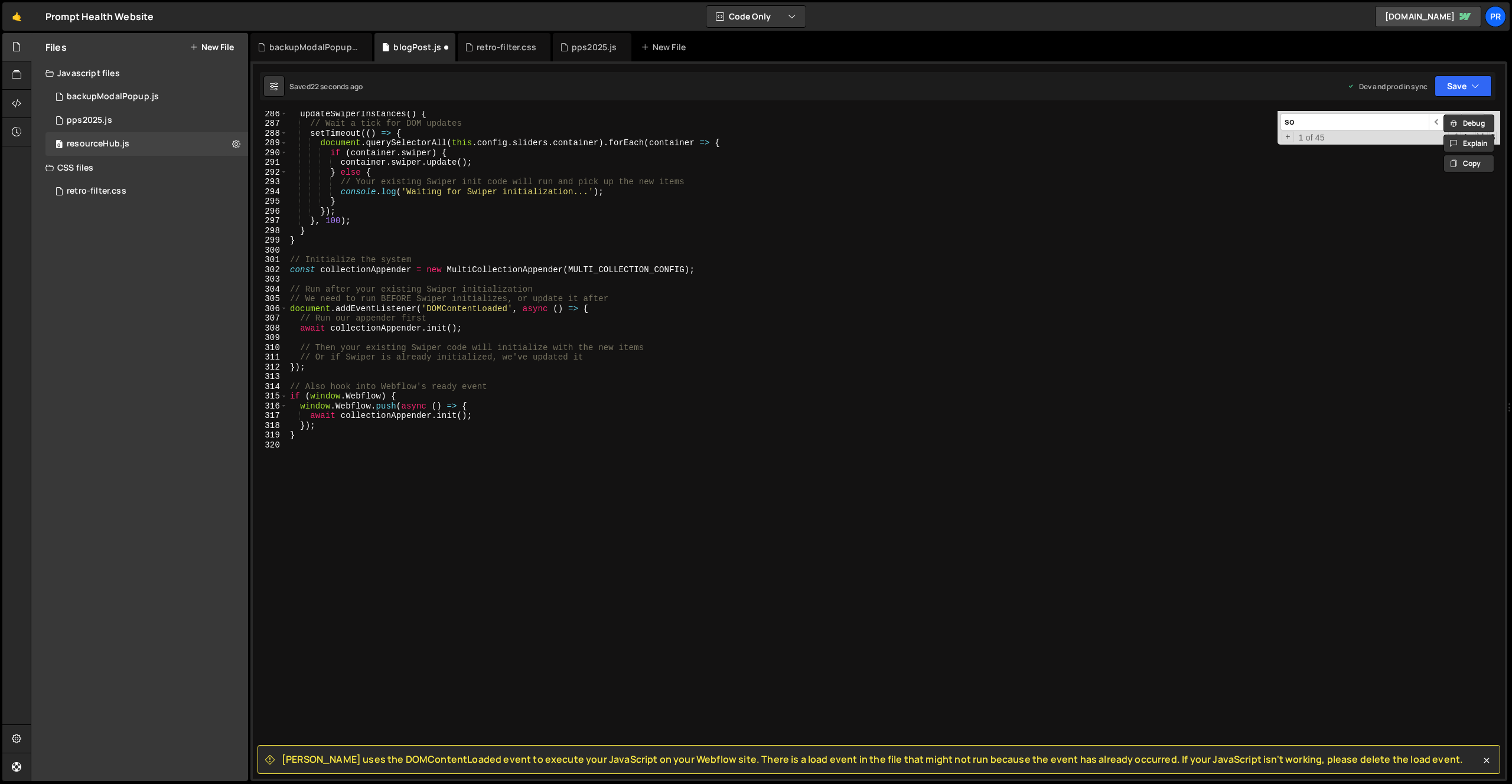
scroll to position [0, 0]
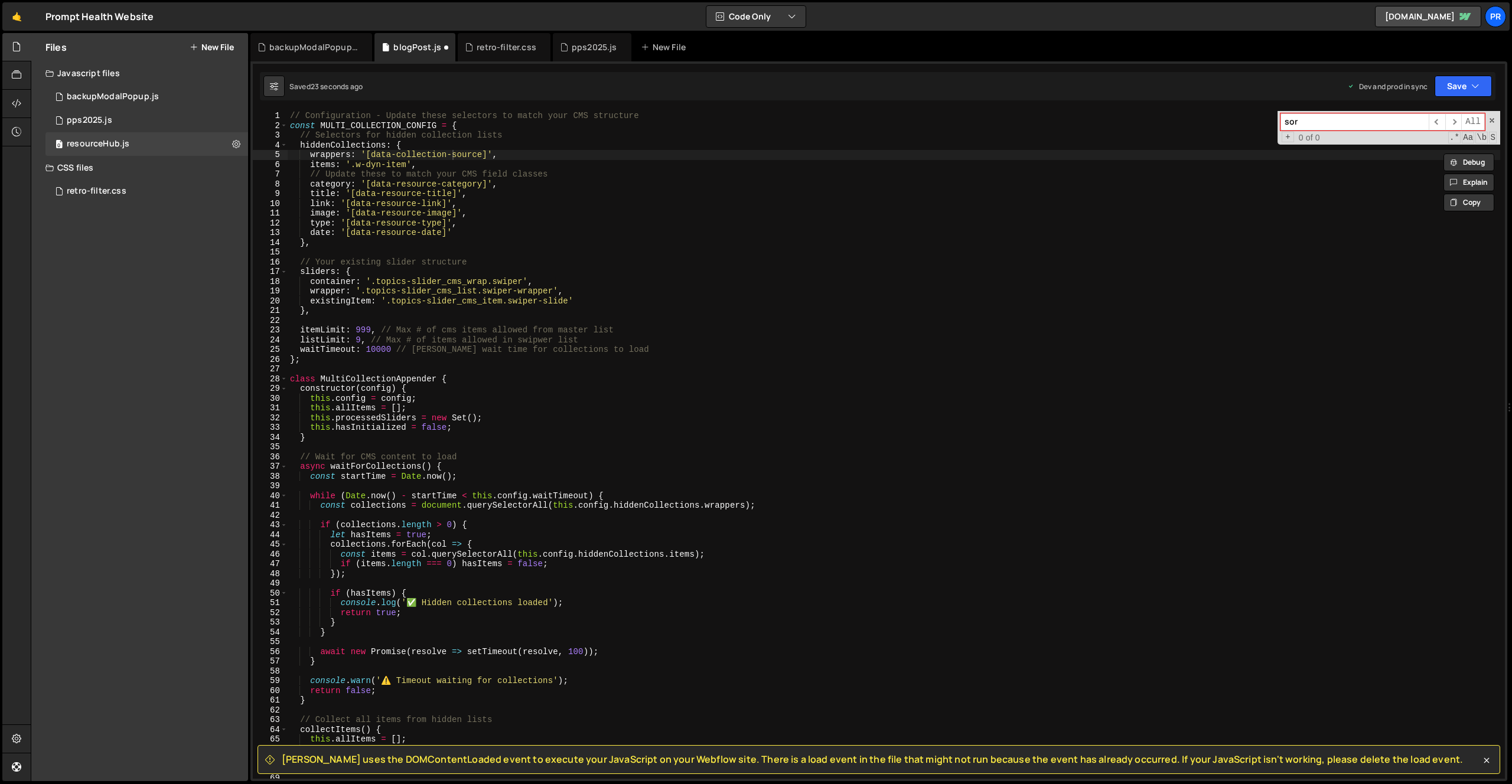
type input "sort"
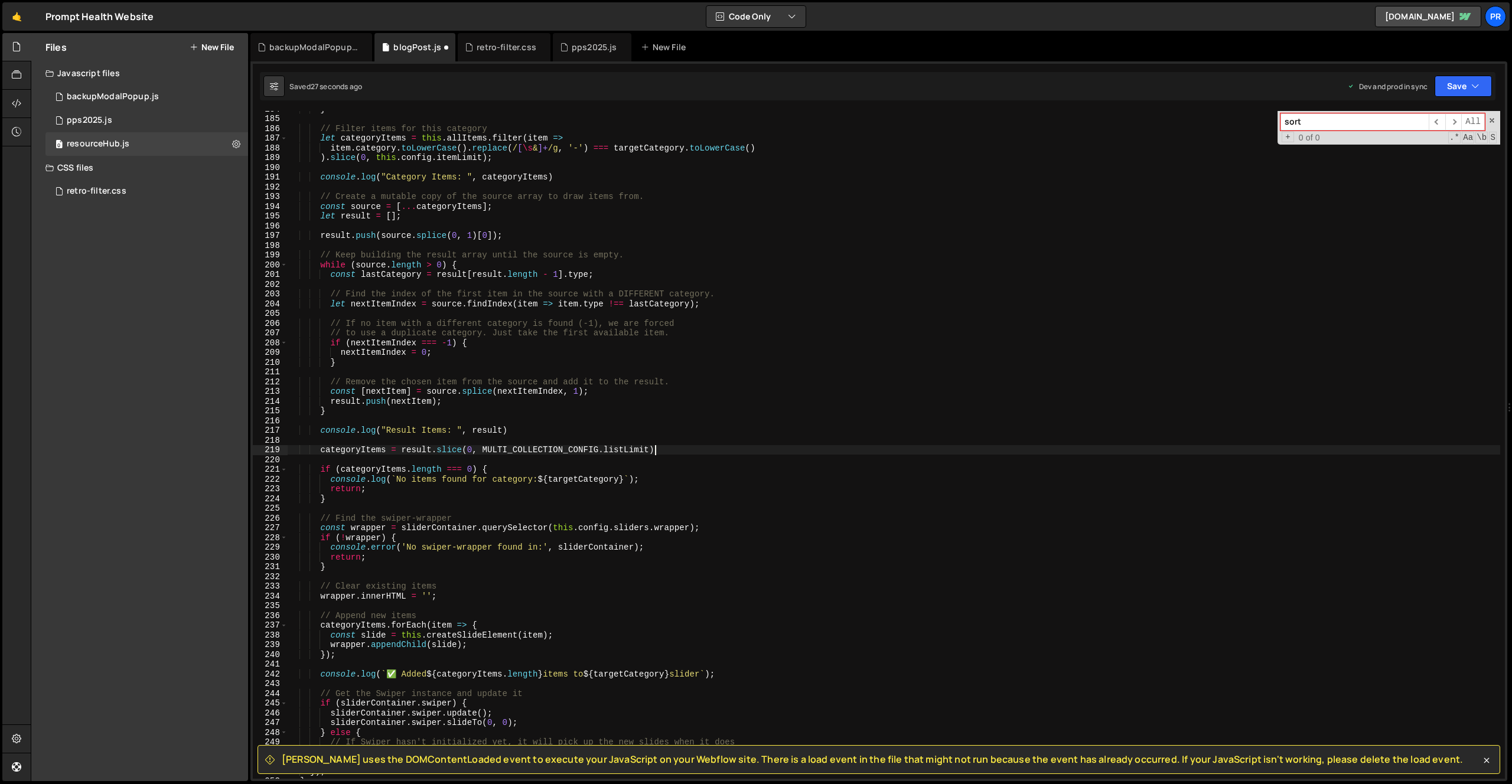
scroll to position [1790, 0]
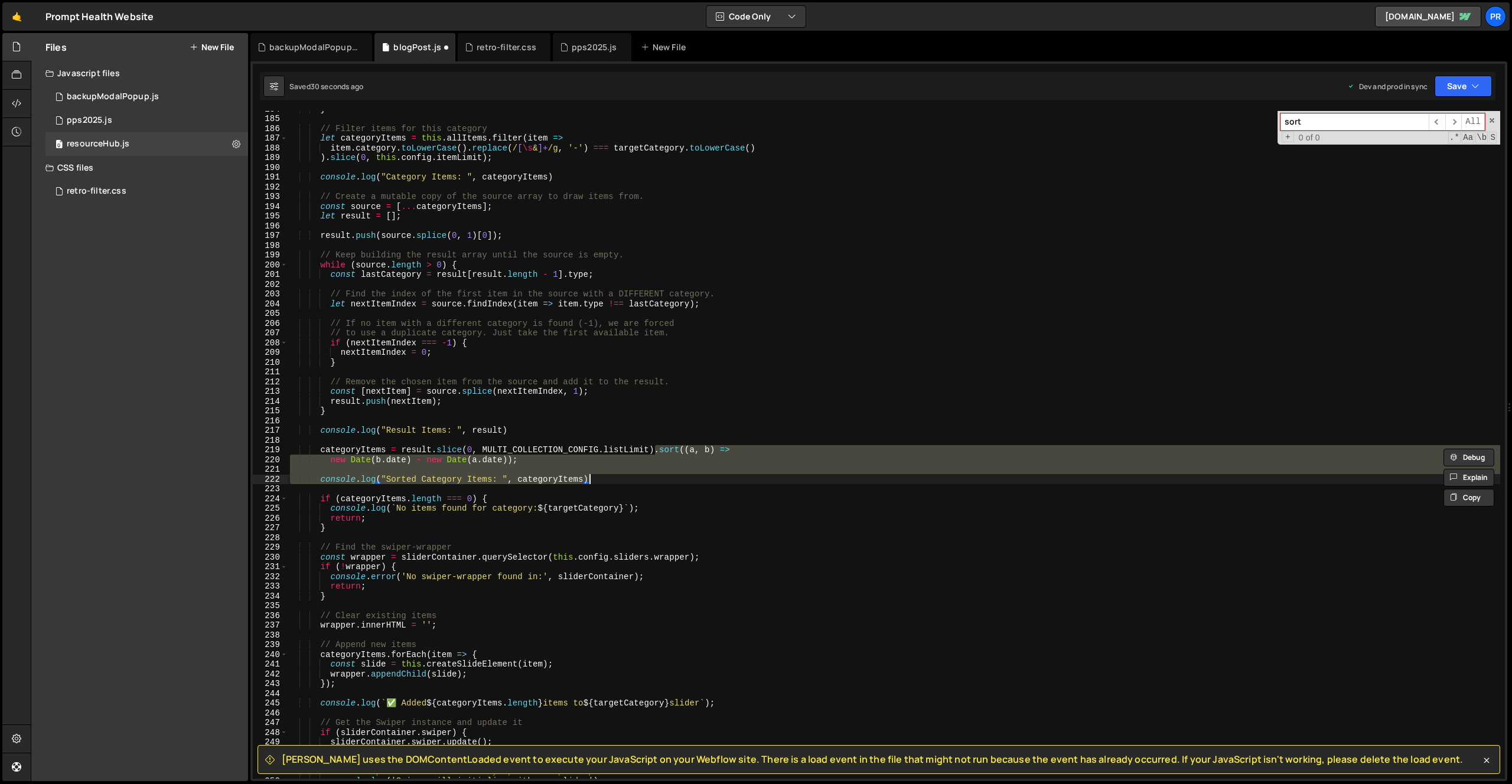
type textarea "categoryItems = result.slice(0, MULTI_COLLECTION_CONFIG.listLimit)"
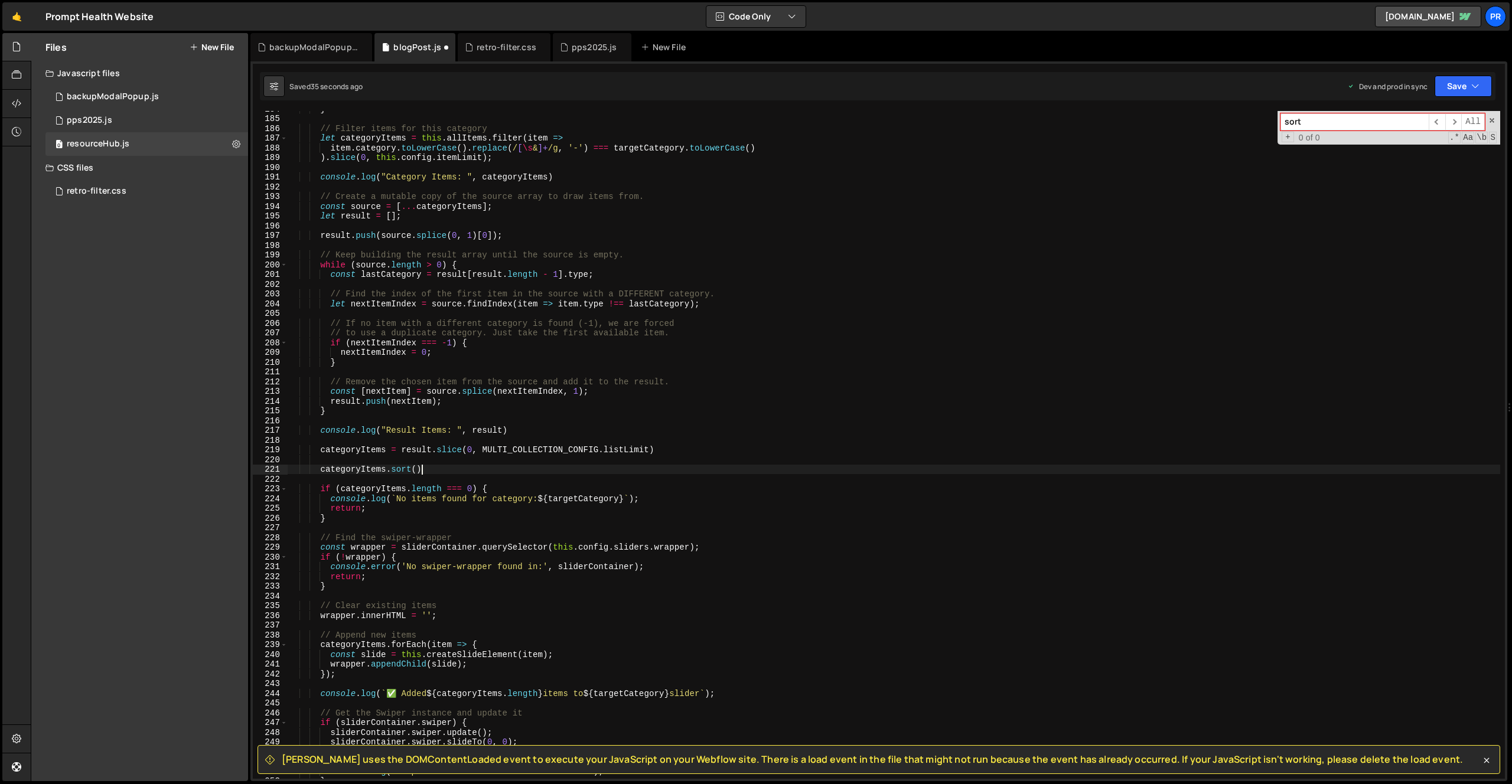
scroll to position [0, 8]
paste textarea "onsole.log("Sorted Category Items: ", categoryItems"
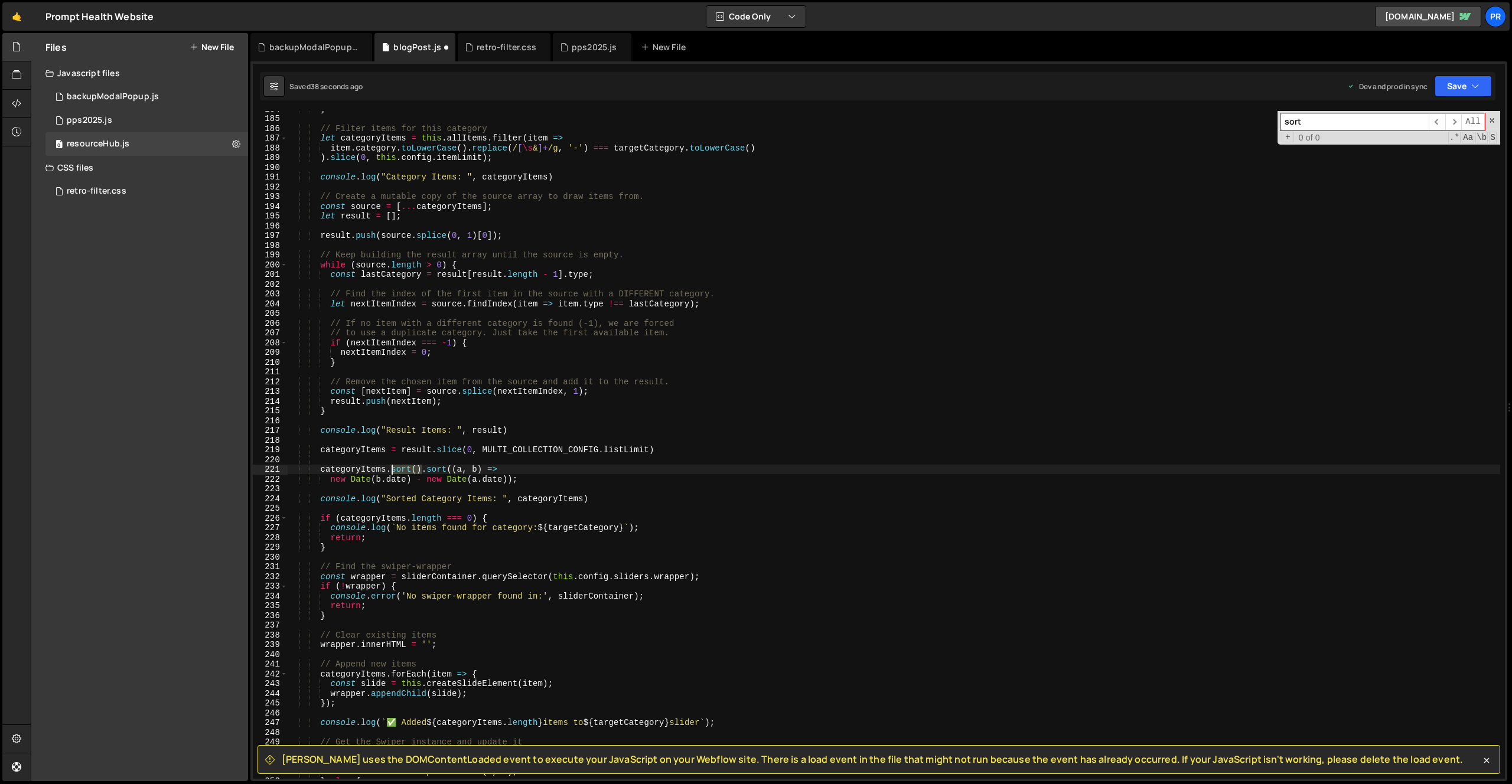
drag, startPoint x: 422, startPoint y: 472, endPoint x: 391, endPoint y: 471, distance: 31.0
click at [391, 471] on div "} // Filter items for this category let categoryItems = this . allItems . filte…" at bounding box center [894, 447] width 1213 height 687
type textarea "categoryItems.sort((a, b) =>"
click at [506, 469] on div "} // Filter items for this category let categoryItems = this . allItems . filte…" at bounding box center [894, 447] width 1213 height 687
click at [329, 489] on div "} // Filter items for this category let categoryItems = this . allItems . filte…" at bounding box center [894, 447] width 1213 height 687
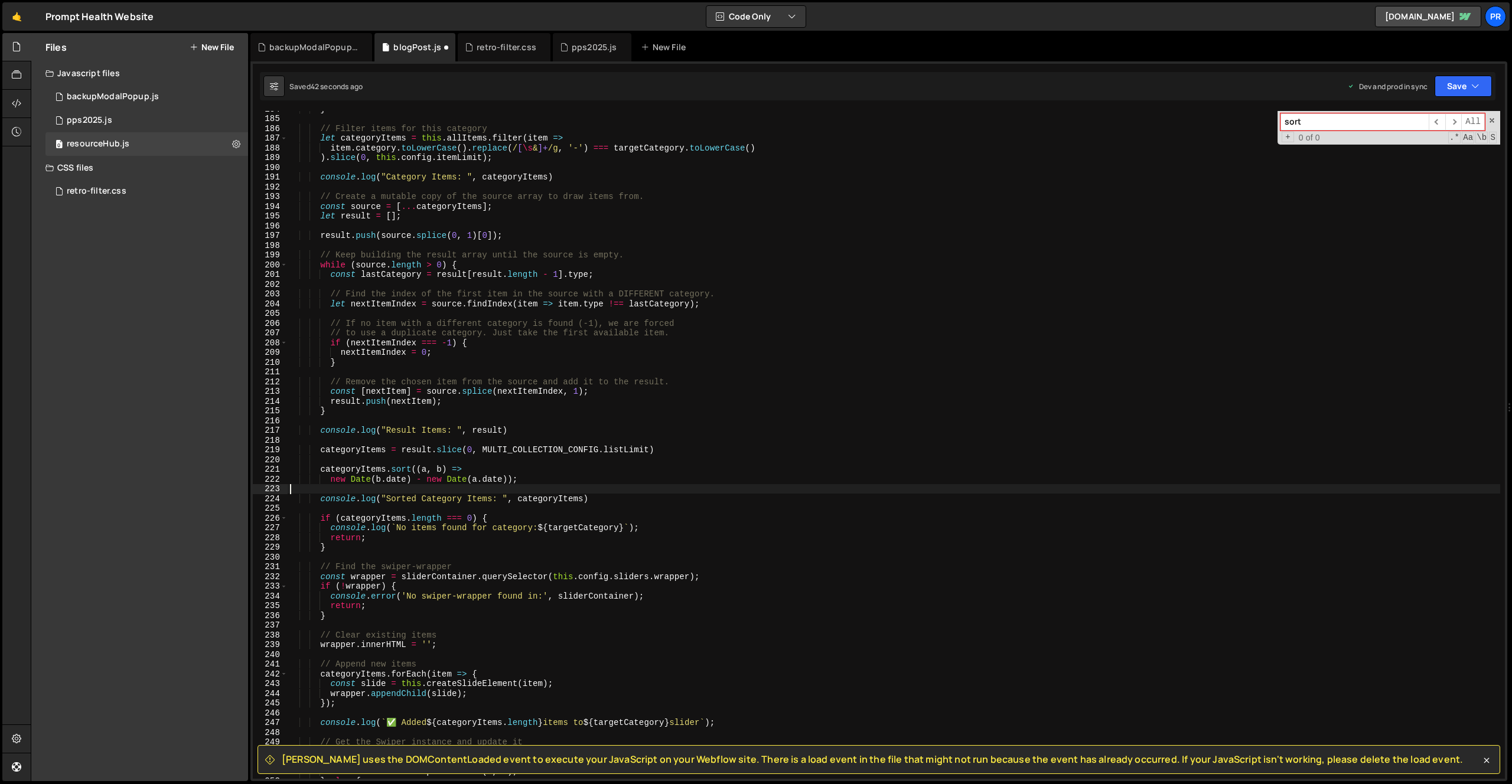
scroll to position [0, 0]
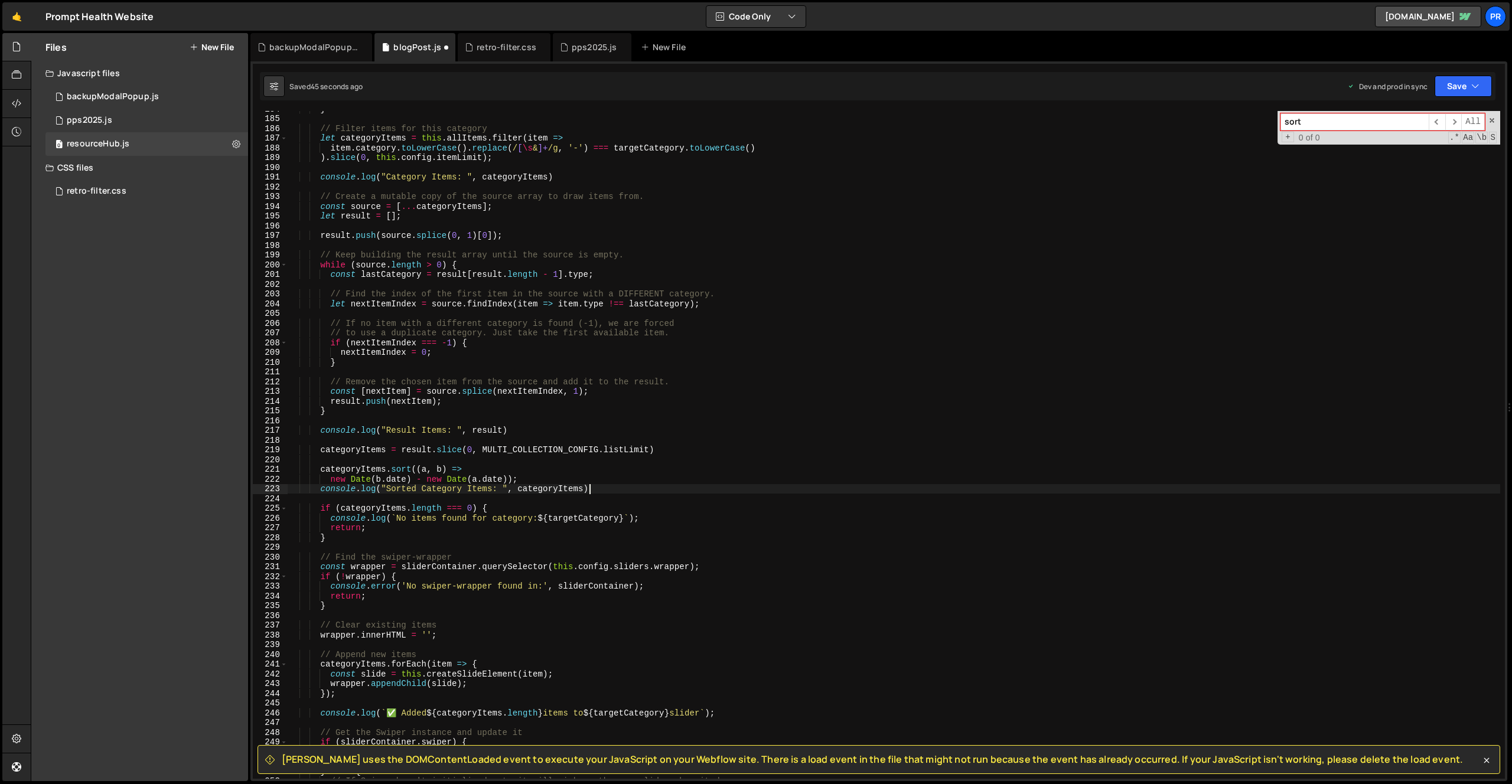
click at [631, 486] on div "} // Filter items for this category let categoryItems = this . allItems . filte…" at bounding box center [894, 447] width 1213 height 687
drag, startPoint x: 329, startPoint y: 480, endPoint x: 257, endPoint y: 483, distance: 72.1
click at [257, 483] on div "console.log("Sorted Category Items: ", categoryItems) 184 185 186 187 188 189 1…" at bounding box center [879, 445] width 1252 height 668
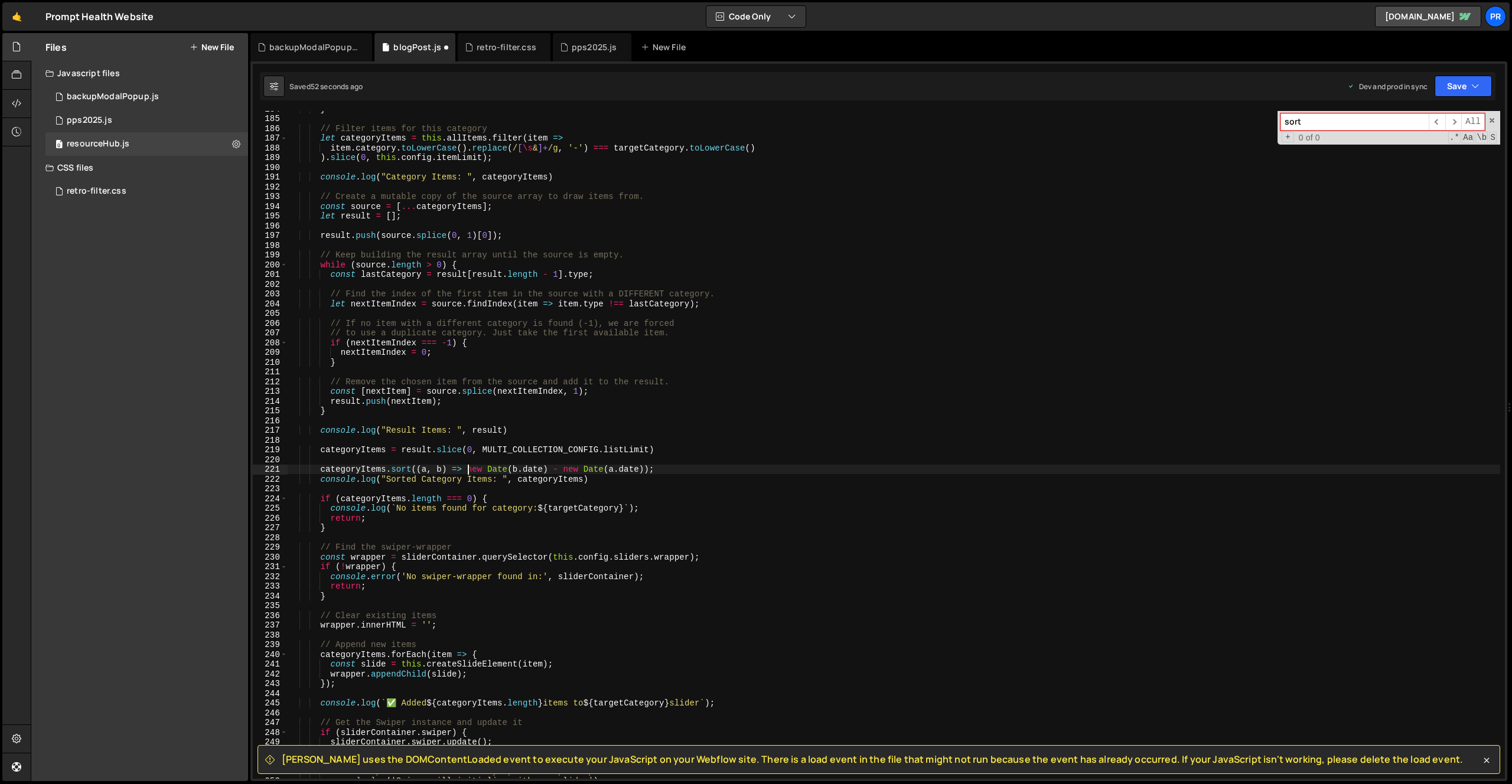
scroll to position [0, 12]
click at [1472, 86] on icon "button" at bounding box center [1475, 86] width 8 height 12
click at [1426, 166] on div "52 seconds ago" at bounding box center [1409, 166] width 53 height 10
drag, startPoint x: 468, startPoint y: 469, endPoint x: 511, endPoint y: 469, distance: 43.0
click at [511, 469] on div "} // Filter items for this category let categoryItems = this . allItems . filte…" at bounding box center [894, 447] width 1213 height 687
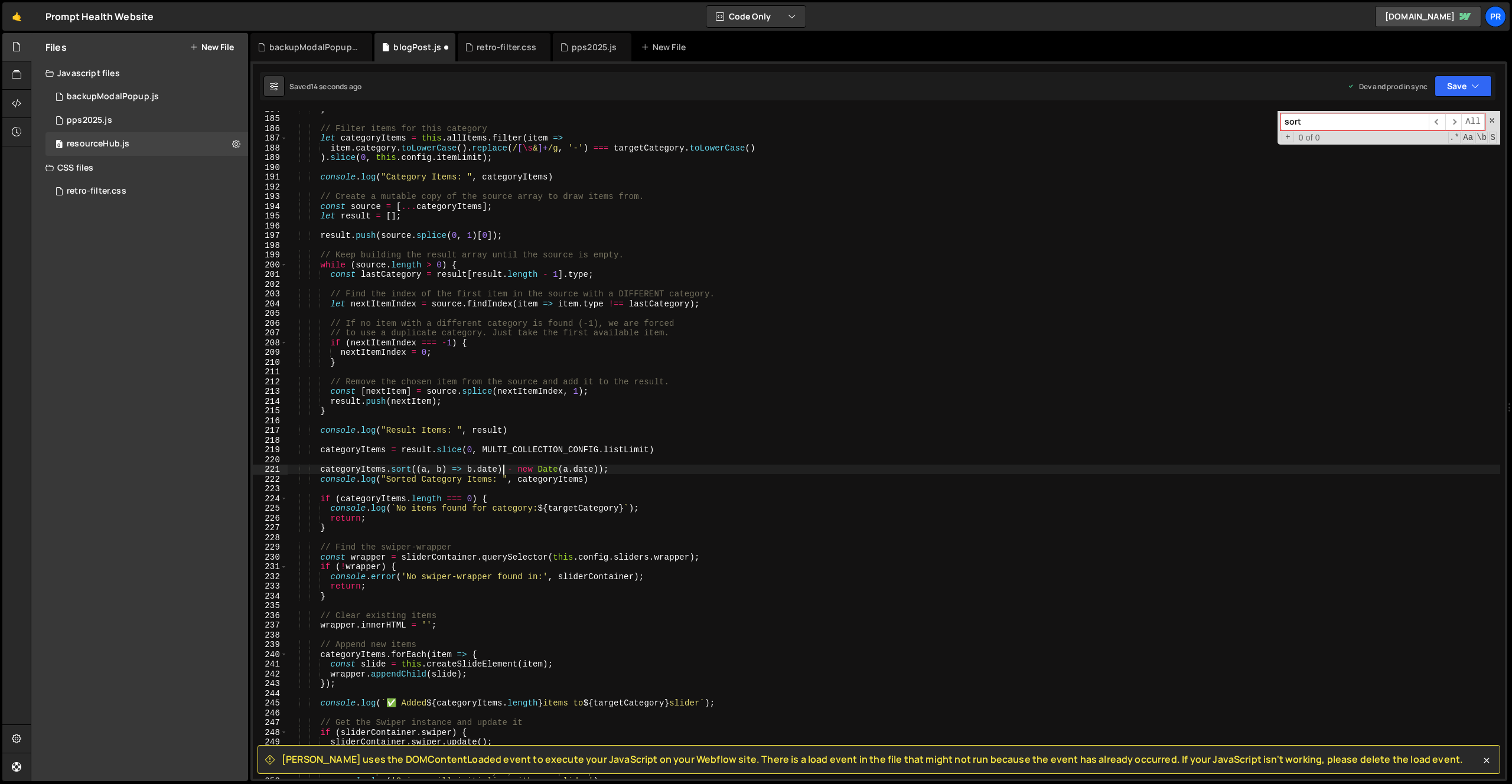
click at [502, 469] on div "} // Filter items for this category let categoryItems = this . allItems . filte…" at bounding box center [894, 447] width 1213 height 687
drag, startPoint x: 512, startPoint y: 469, endPoint x: 558, endPoint y: 468, distance: 46.0
click at [558, 468] on div "} // Filter items for this category let categoryItems = this . allItems . filte…" at bounding box center [894, 447] width 1213 height 687
click at [548, 469] on div "} // Filter items for this category let categoryItems = this . allItems . filte…" at bounding box center [894, 447] width 1213 height 687
click at [586, 471] on div "} // Filter items for this category let categoryItems = this . allItems . filte…" at bounding box center [894, 447] width 1213 height 687
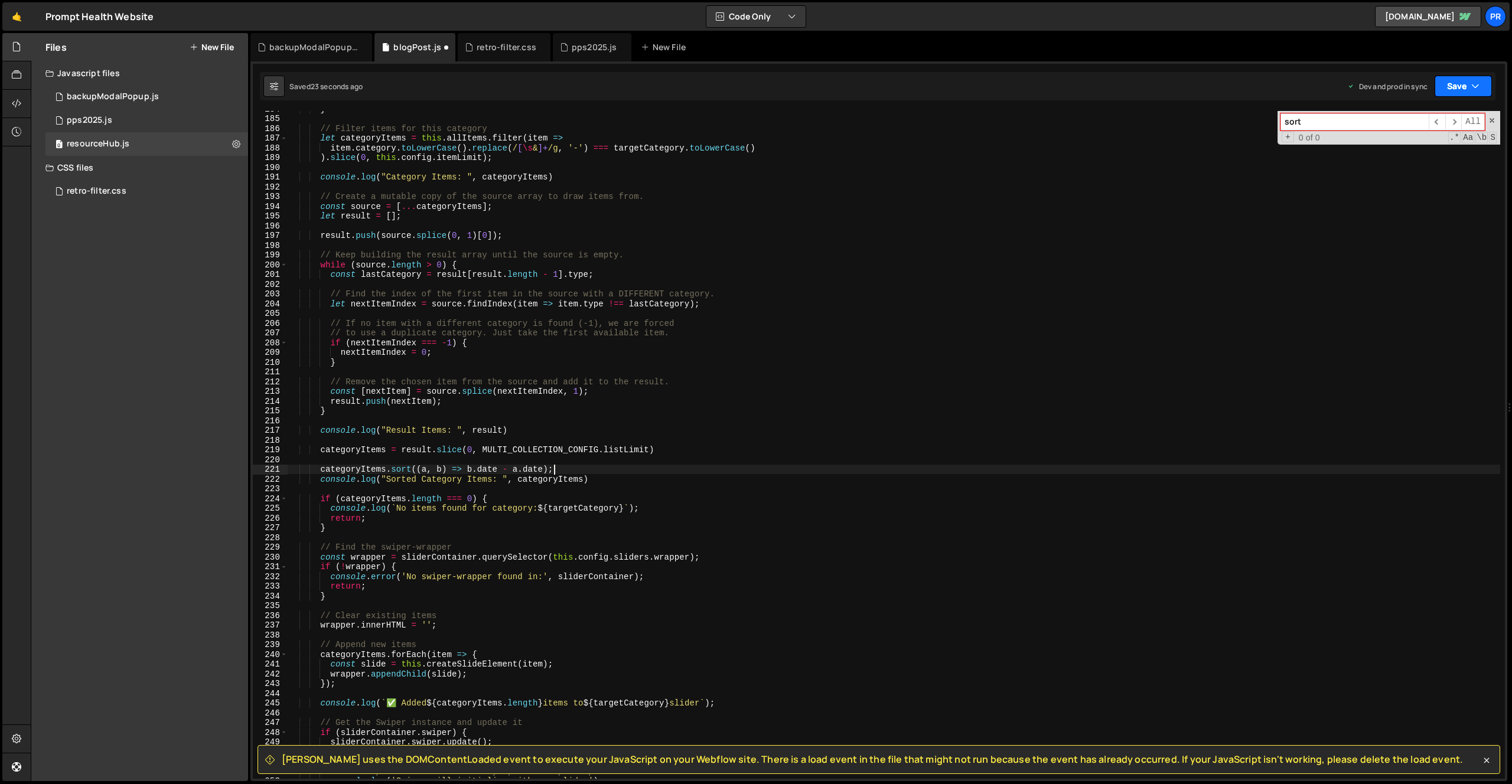
click at [1471, 87] on button "Save" at bounding box center [1463, 86] width 57 height 21
click at [1427, 150] on div "Save to Production S" at bounding box center [1424, 154] width 123 height 12
click at [468, 469] on div "} // Filter items for this category let categoryItems = this . allItems . filte…" at bounding box center [894, 447] width 1213 height 687
click at [512, 469] on div "} // Filter items for this category let categoryItems = this . allItems . filte…" at bounding box center [894, 447] width 1213 height 687
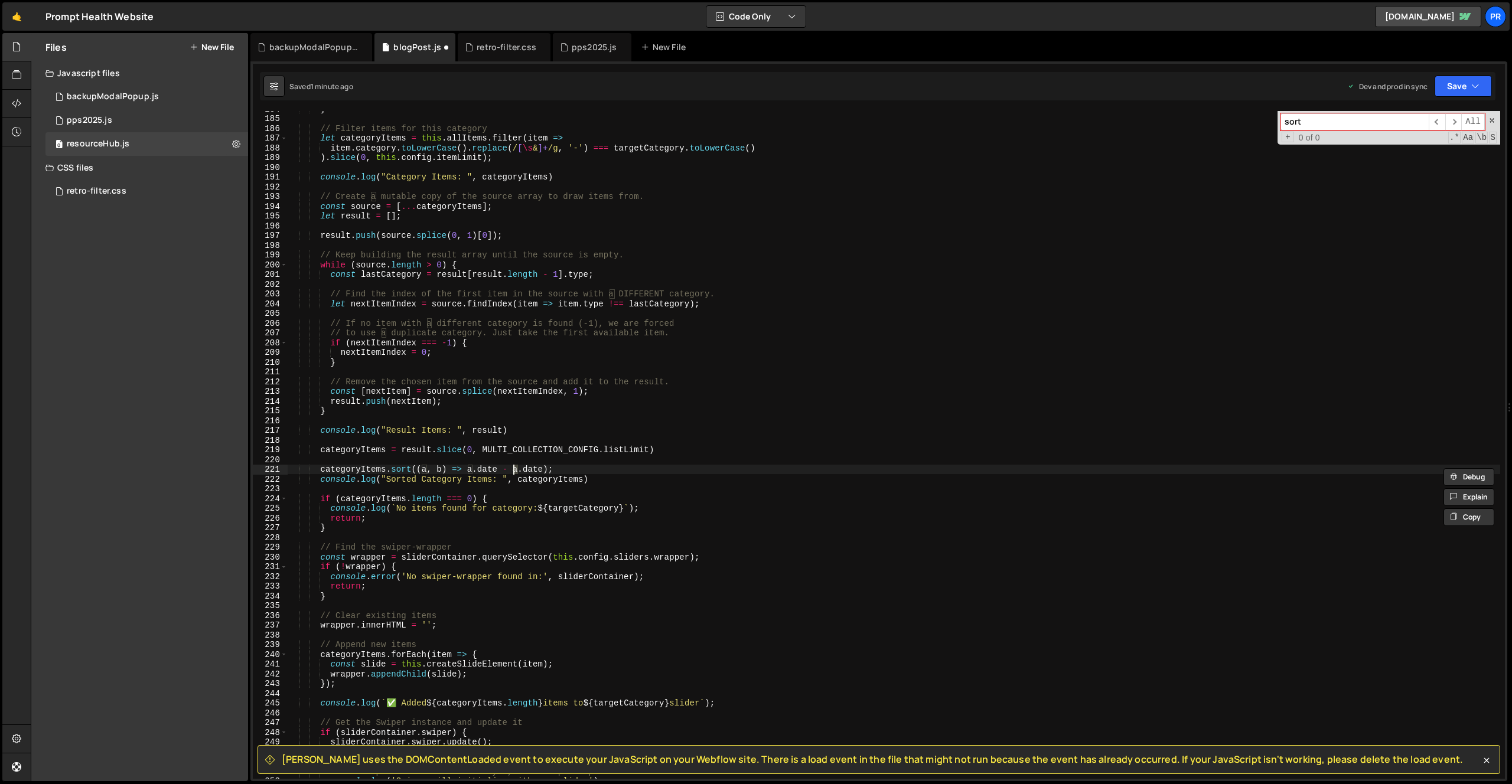
scroll to position [0, 15]
drag, startPoint x: 1463, startPoint y: 81, endPoint x: 1448, endPoint y: 128, distance: 49.3
click at [1463, 81] on button "Save" at bounding box center [1463, 86] width 57 height 21
click at [1430, 164] on div "Saved 1 minute ago" at bounding box center [1424, 166] width 123 height 14
click at [573, 305] on div "} // Filter items for this category let categoryItems = this . allItems . filte…" at bounding box center [894, 447] width 1213 height 687
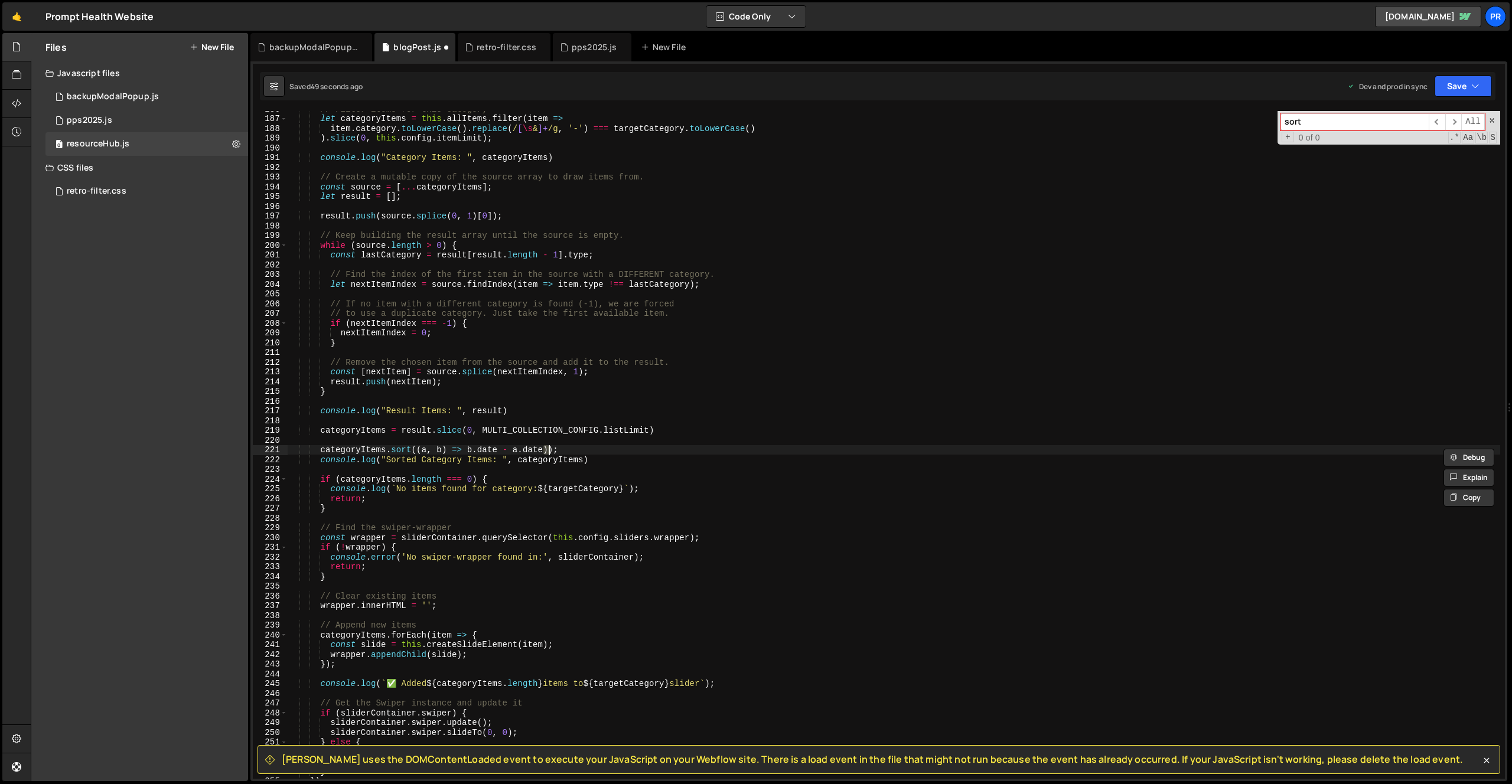
scroll to position [1809, 0]
click at [641, 335] on div "// Filter items for this category let categoryItems = this . allItems . filter …" at bounding box center [894, 447] width 1213 height 687
click at [508, 367] on div "// Filter items for this category let categoryItems = this . allItems . filter …" at bounding box center [894, 447] width 1213 height 687
click at [512, 450] on div "// Filter items for this category let categoryItems = this . allItems . filter …" at bounding box center [894, 447] width 1213 height 687
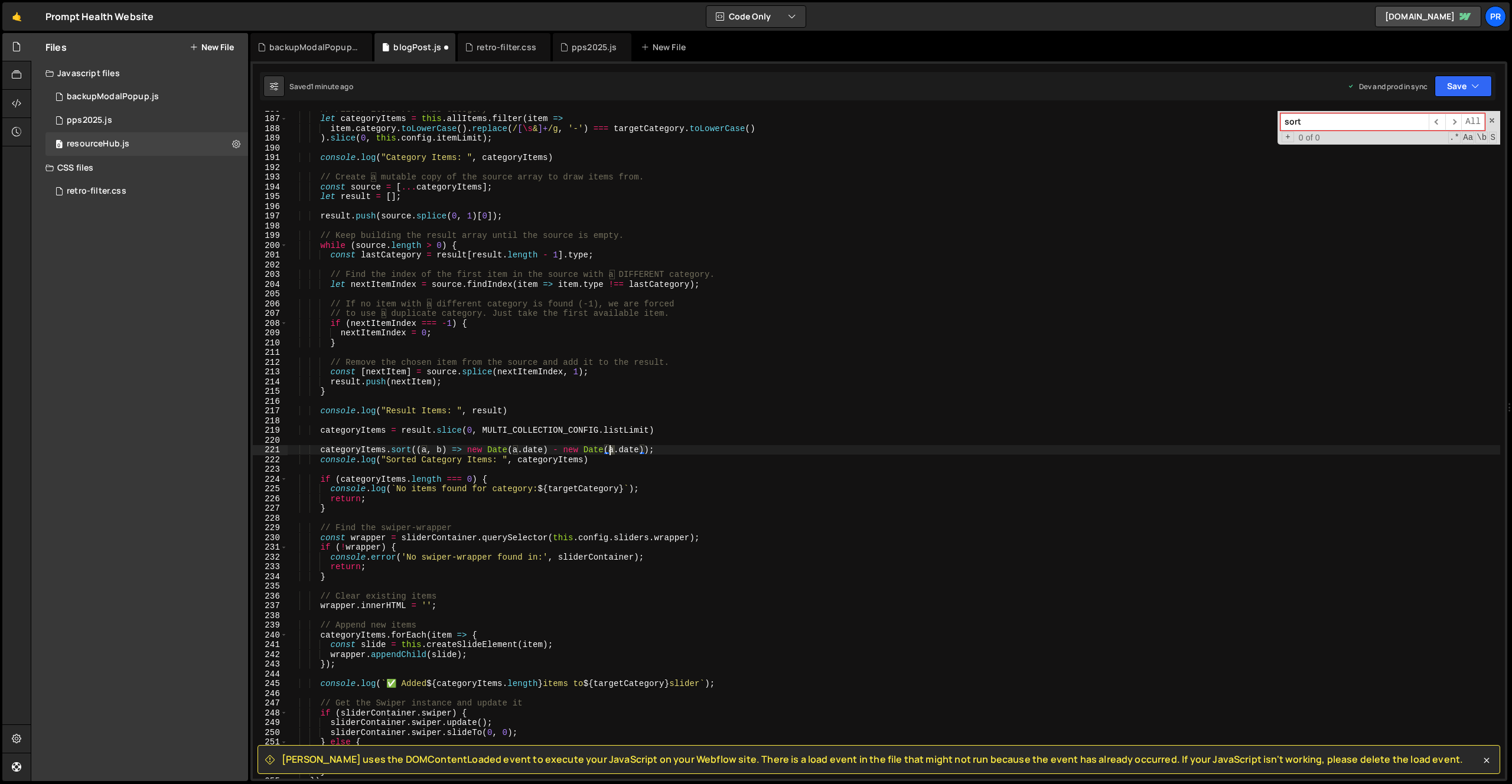
click at [610, 450] on div "// Filter items for this category let categoryItems = this . allItems . filter …" at bounding box center [894, 447] width 1213 height 687
click at [721, 430] on div "// Filter items for this category let categoryItems = this . allItems . filter …" at bounding box center [894, 447] width 1213 height 687
click at [1481, 90] on button "Save" at bounding box center [1463, 86] width 57 height 21
click at [1444, 155] on div "Save to Production S" at bounding box center [1424, 154] width 123 height 12
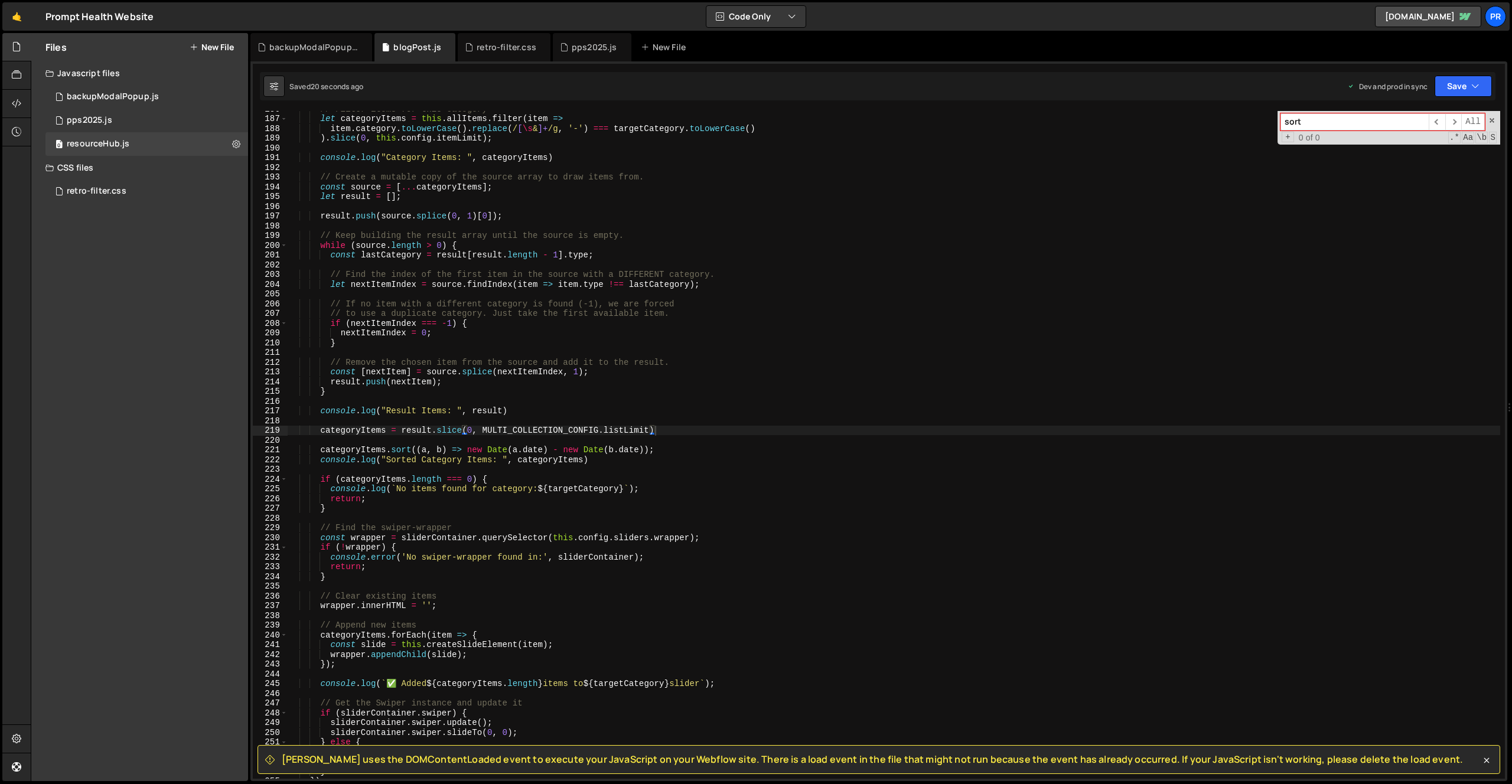
click at [468, 449] on div "// Filter items for this category let categoryItems = this . allItems . filter …" at bounding box center [894, 447] width 1213 height 687
type textarea "new Date([DOMAIN_NAME]) - new Date([DOMAIN_NAME]));"
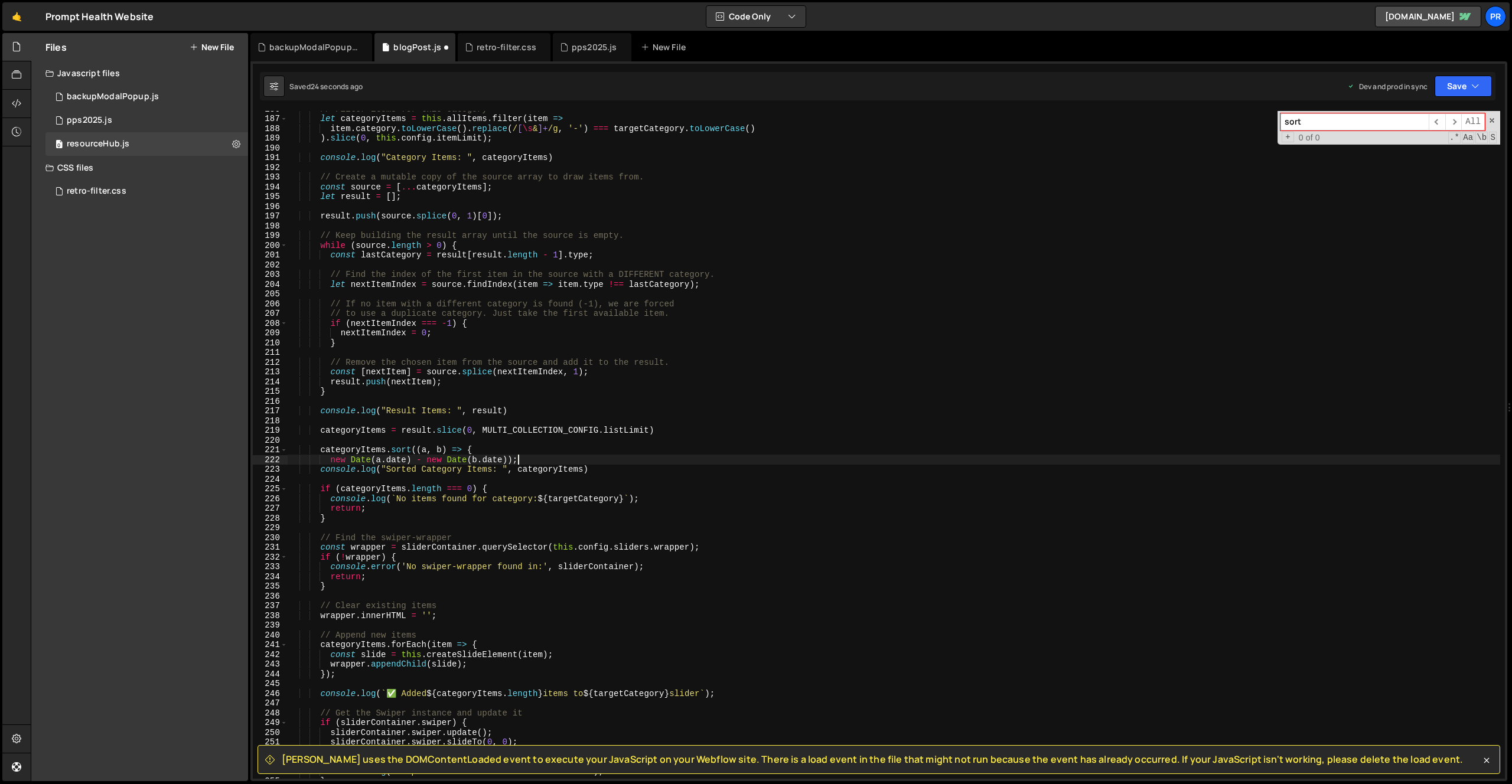
click at [554, 459] on div "// Filter items for this category let categoryItems = this . allItems . filter …" at bounding box center [894, 447] width 1213 height 687
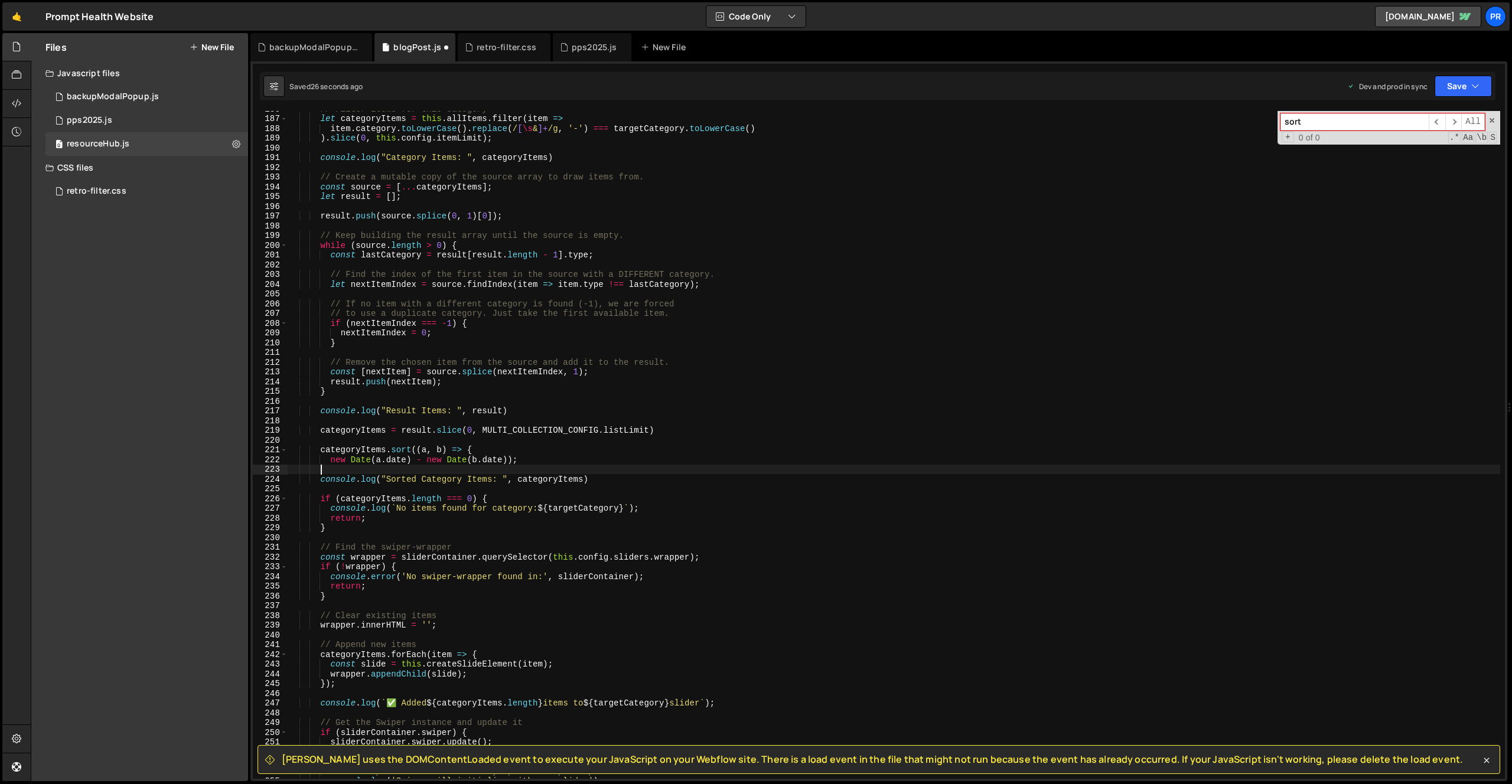
scroll to position [0, 2]
click at [331, 459] on div "// Filter items for this category let categoryItems = this . allItems . filter …" at bounding box center [894, 447] width 1213 height 687
type textarea "return new Date([DOMAIN_NAME]) - new Date([DOMAIN_NAME]));"
click at [586, 437] on div "// Filter items for this category let categoryItems = this . allItems . filter …" at bounding box center [894, 447] width 1213 height 687
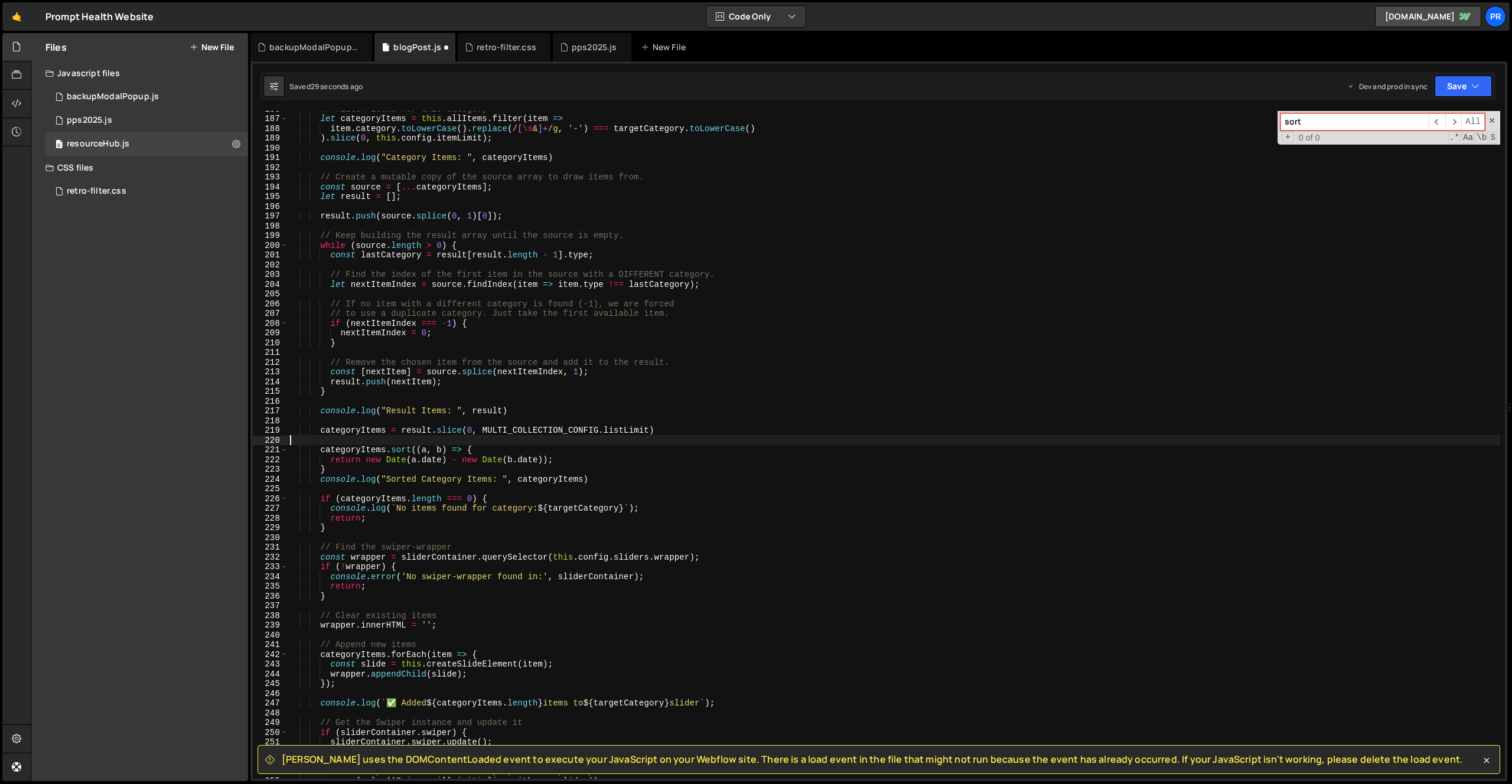
scroll to position [0, 0]
click at [599, 471] on div "// Filter items for this category let categoryItems = this . allItems . filter …" at bounding box center [894, 447] width 1213 height 687
type textarea "}"
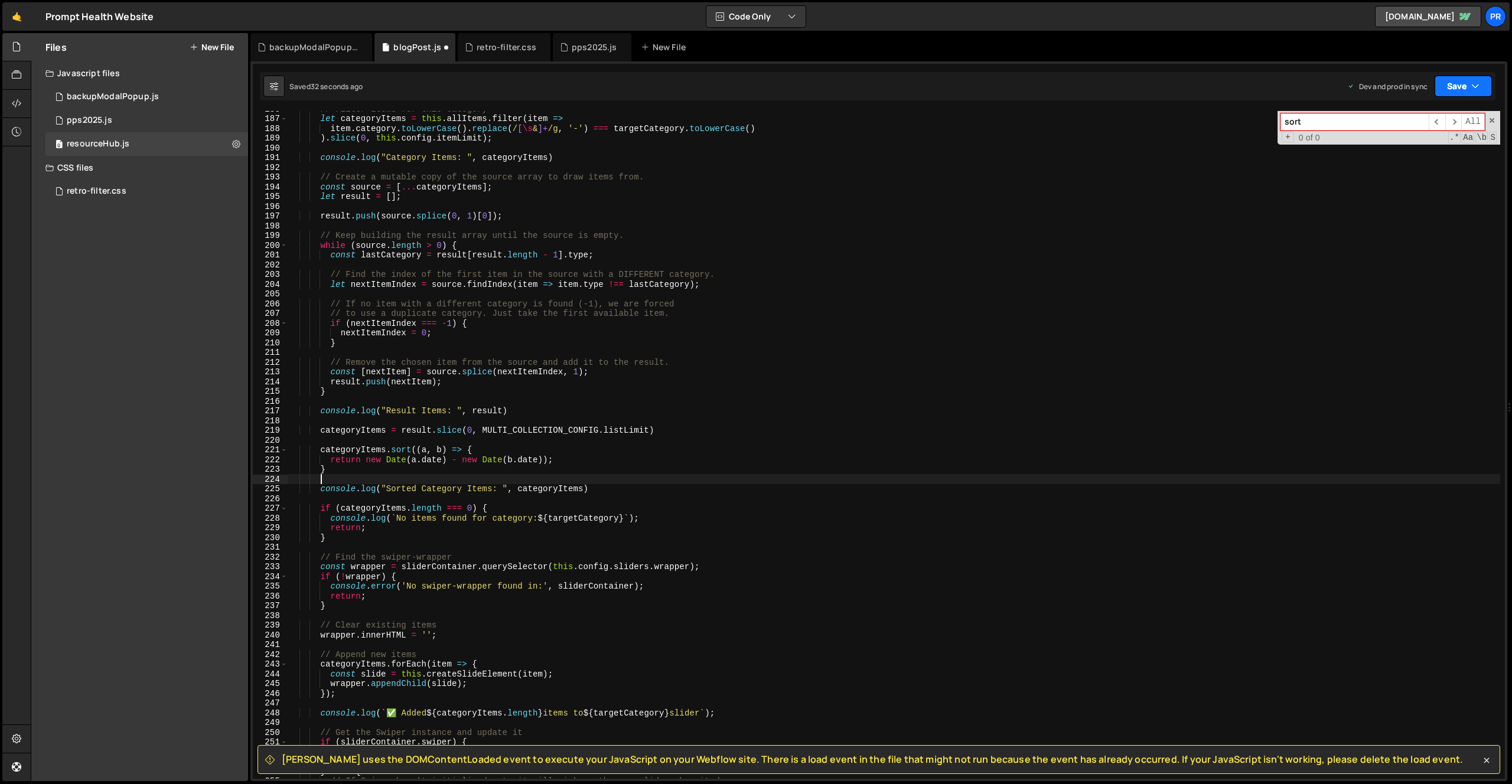
click at [1467, 87] on button "Save" at bounding box center [1463, 86] width 57 height 21
click at [1439, 157] on div "Save to Production S" at bounding box center [1424, 154] width 123 height 12
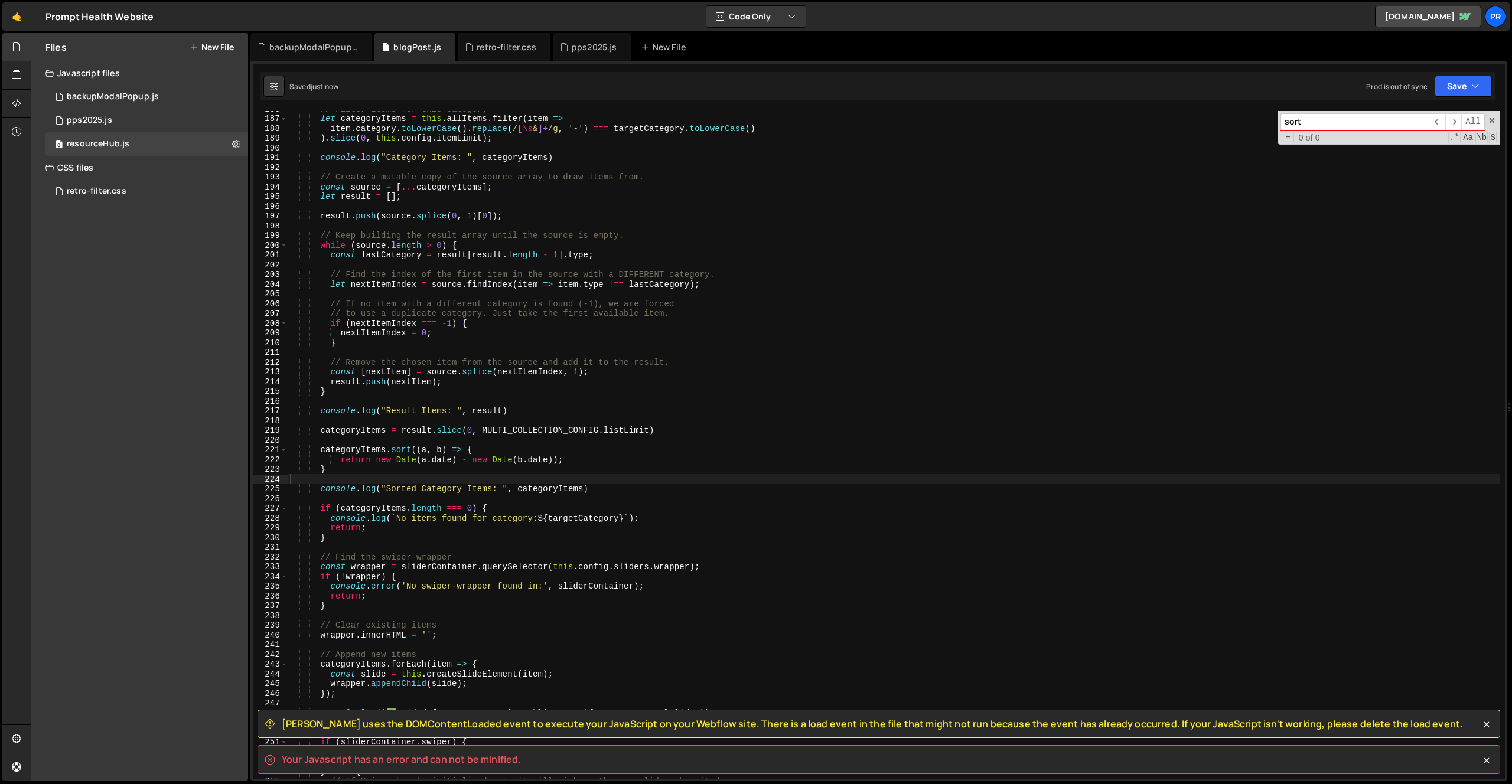
click at [470, 450] on div "// Filter items for this category let categoryItems = this . allItems . filter …" at bounding box center [894, 447] width 1213 height 687
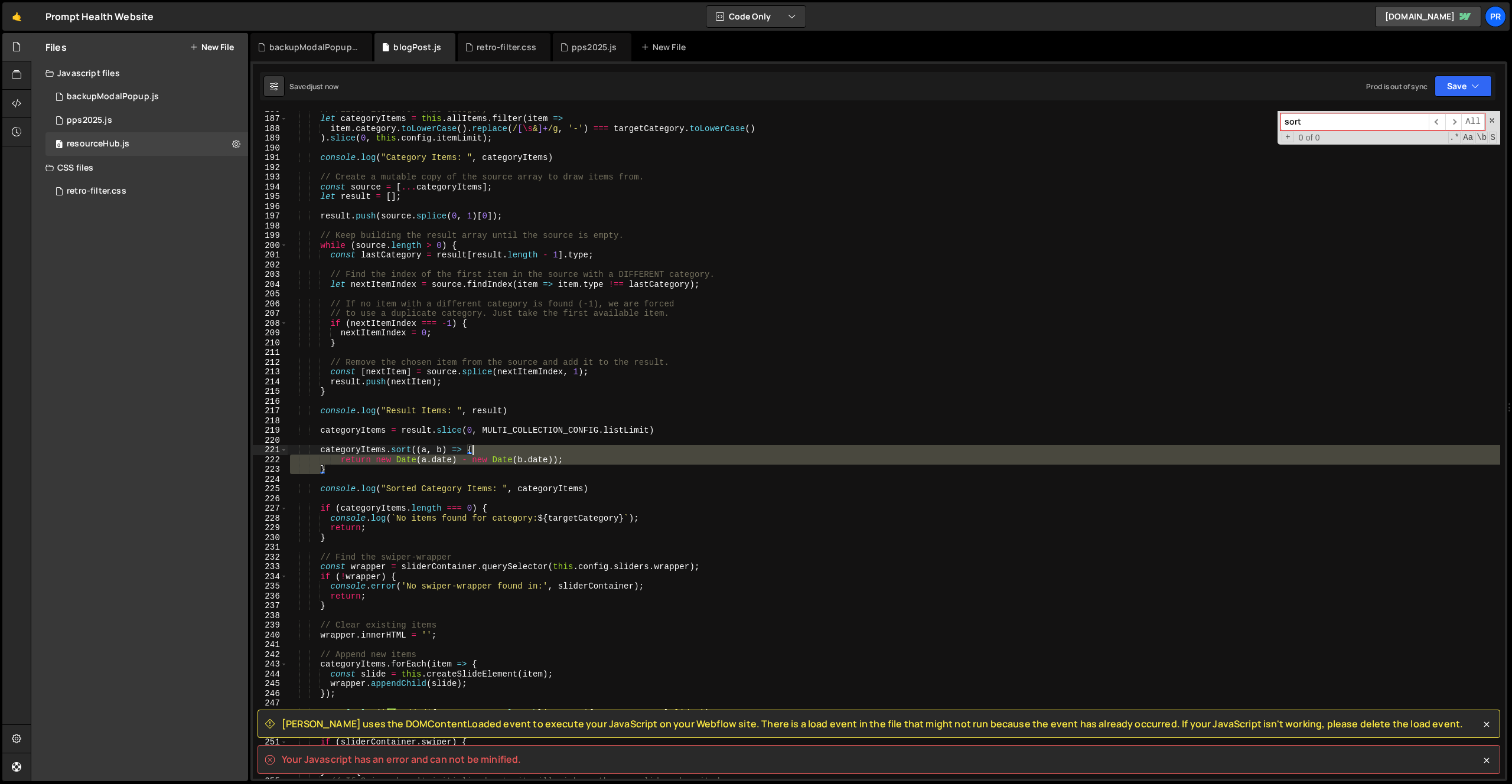
click at [470, 450] on div "// Filter items for this category let categoryItems = this . allItems . filter …" at bounding box center [894, 447] width 1213 height 687
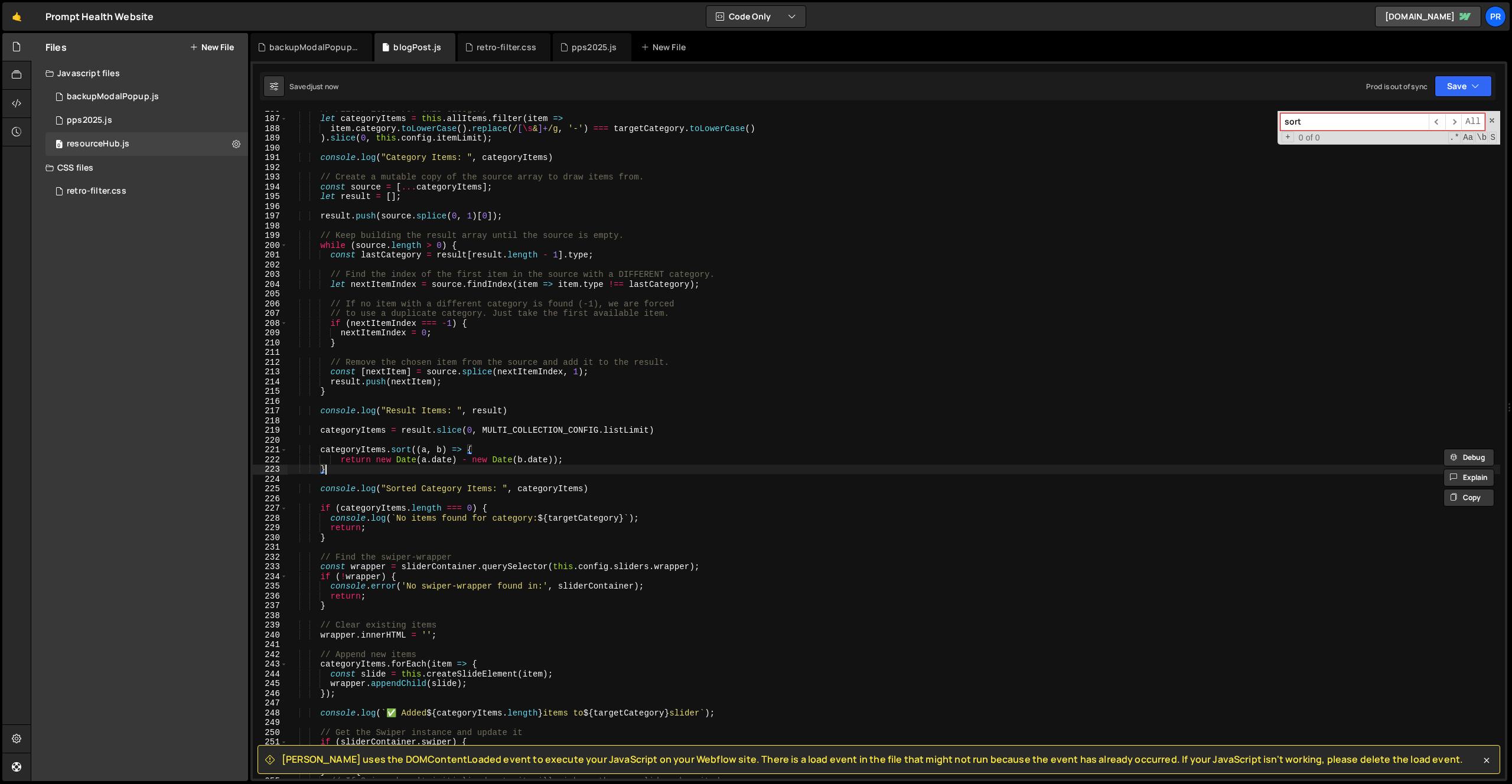
click at [553, 466] on div "// Filter items for this category let categoryItems = this . allItems . filter …" at bounding box center [894, 447] width 1213 height 687
click at [560, 461] on div "// Filter items for this category let categoryItems = this . allItems . filter …" at bounding box center [894, 447] width 1213 height 687
click at [337, 472] on div "// Filter items for this category let categoryItems = this . allItems . filter …" at bounding box center [894, 447] width 1213 height 687
drag, startPoint x: 625, startPoint y: 387, endPoint x: 712, endPoint y: 362, distance: 90.5
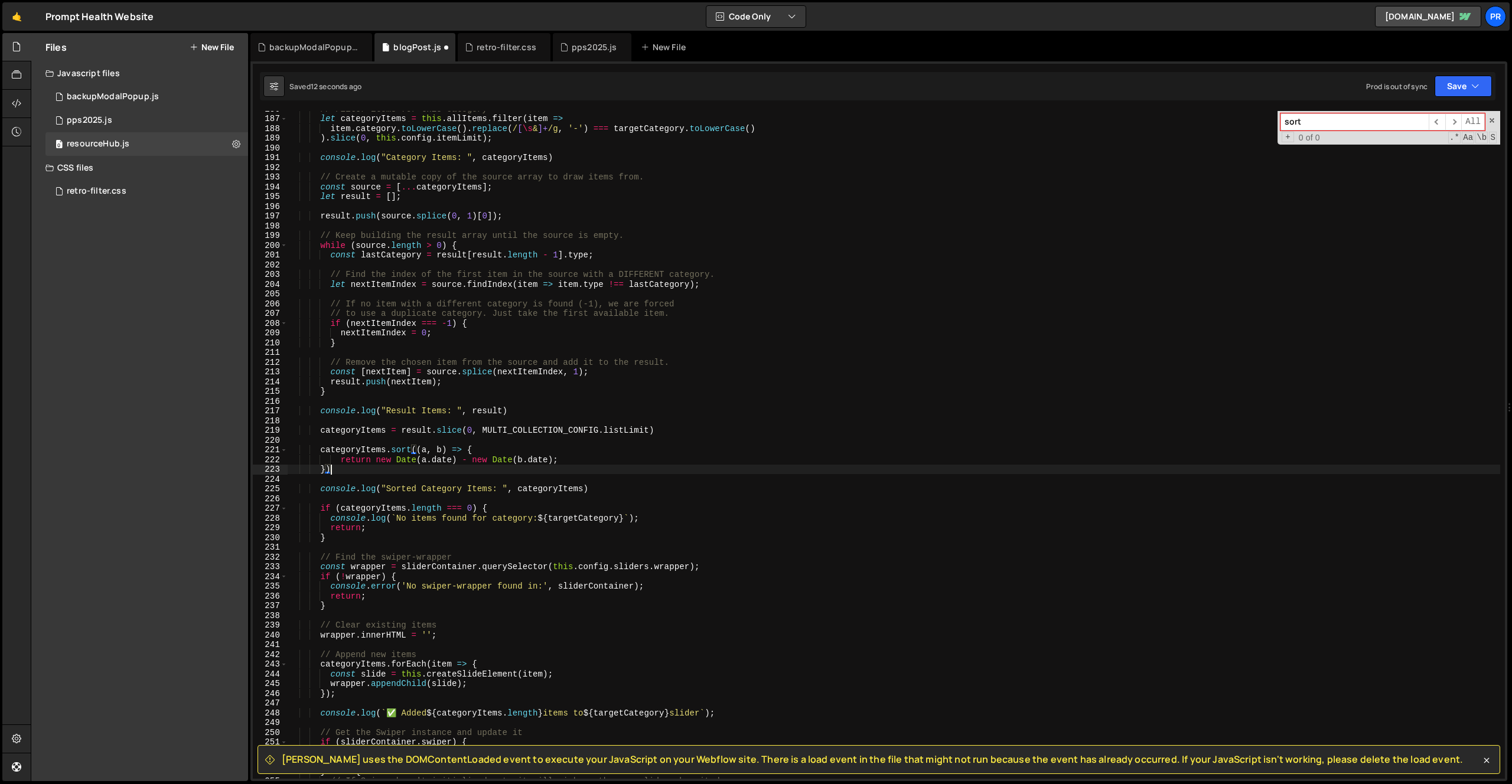
click at [625, 386] on div "// Filter items for this category let categoryItems = this . allItems . filter …" at bounding box center [894, 447] width 1213 height 687
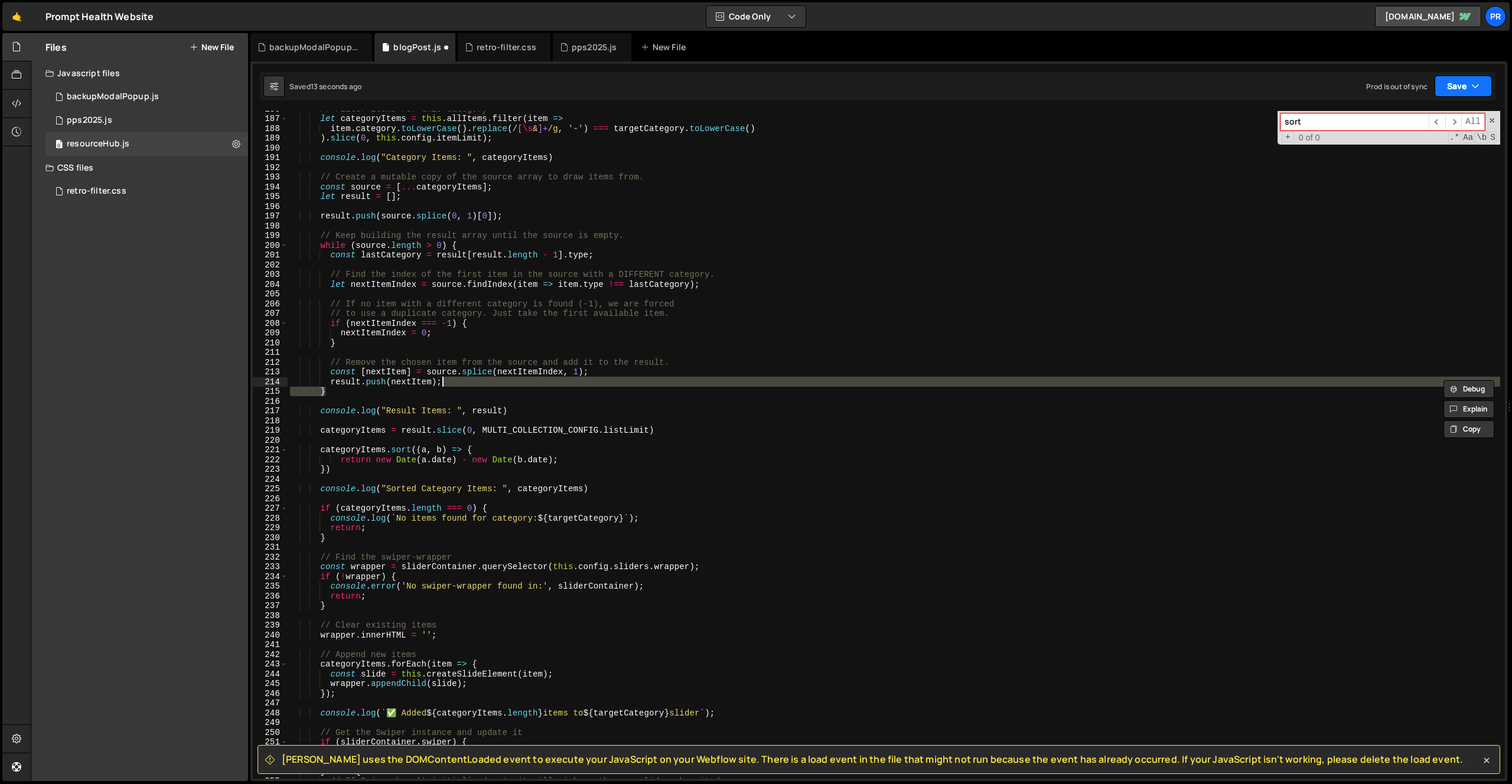
click at [1471, 79] on button "Save" at bounding box center [1463, 86] width 57 height 21
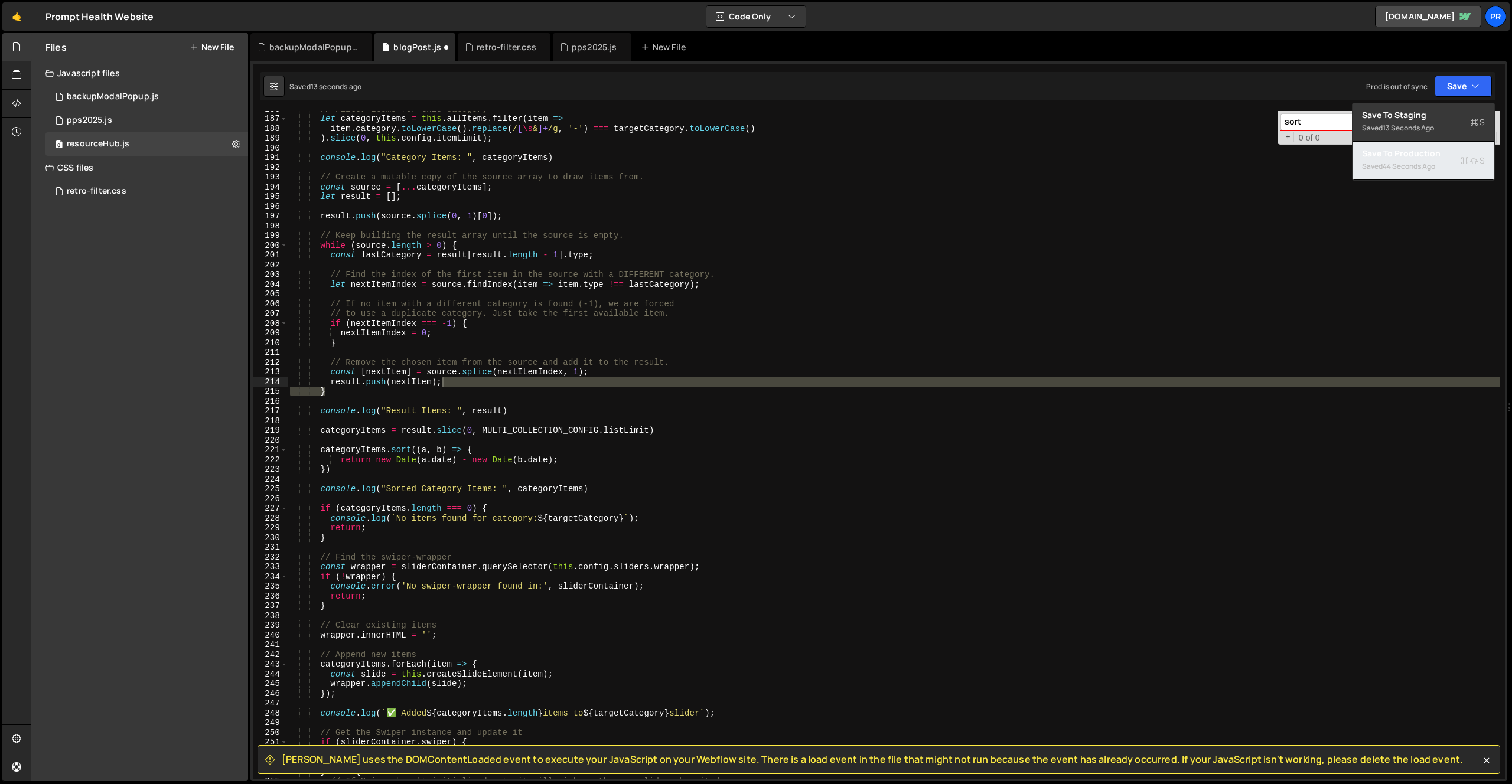
click at [1432, 168] on div "44 seconds ago" at bounding box center [1409, 166] width 53 height 10
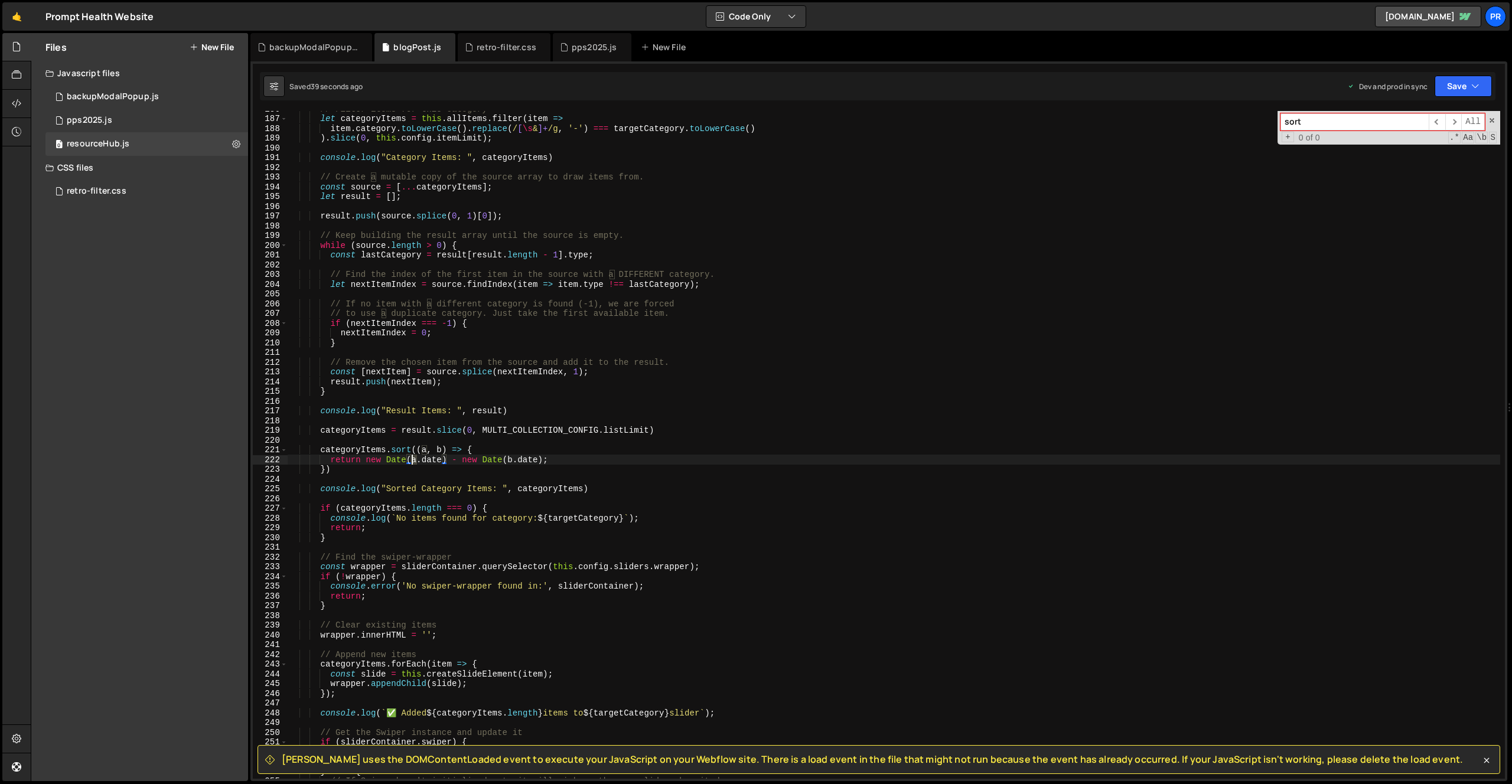
click at [412, 461] on div "// Filter items for this category let categoryItems = this . allItems . filter …" at bounding box center [894, 447] width 1213 height 687
click at [509, 458] on div "// Filter items for this category let categoryItems = this . allItems . filter …" at bounding box center [894, 447] width 1213 height 687
type textarea "return new Date([DOMAIN_NAME]) - new Date([DOMAIN_NAME]);"
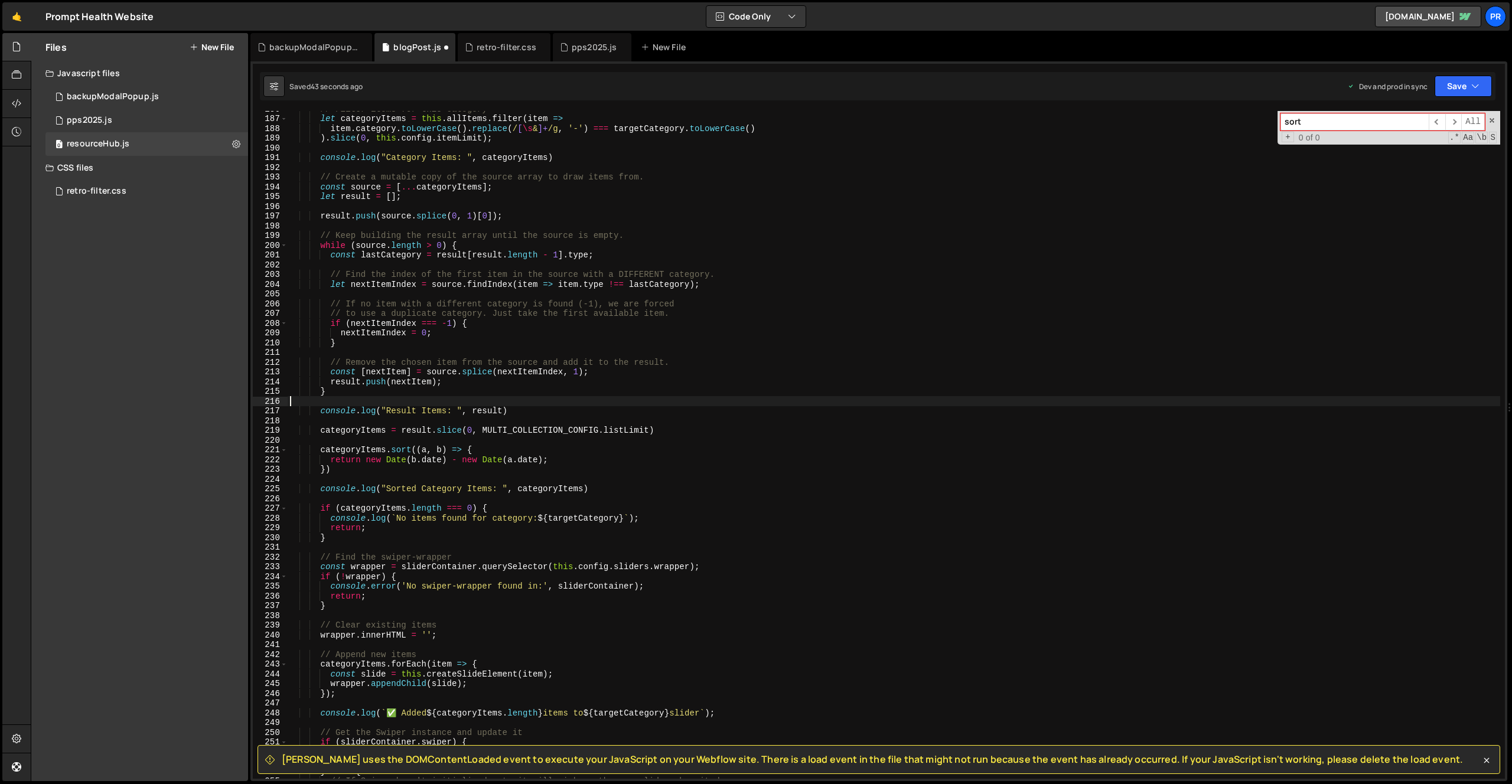
click at [807, 399] on div "// Filter items for this category let categoryItems = this . allItems . filter …" at bounding box center [894, 447] width 1213 height 687
drag, startPoint x: 1455, startPoint y: 84, endPoint x: 1458, endPoint y: 93, distance: 9.5
click at [1455, 84] on button "Save" at bounding box center [1463, 86] width 57 height 21
click at [1434, 153] on div "Save to Production S" at bounding box center [1424, 154] width 123 height 12
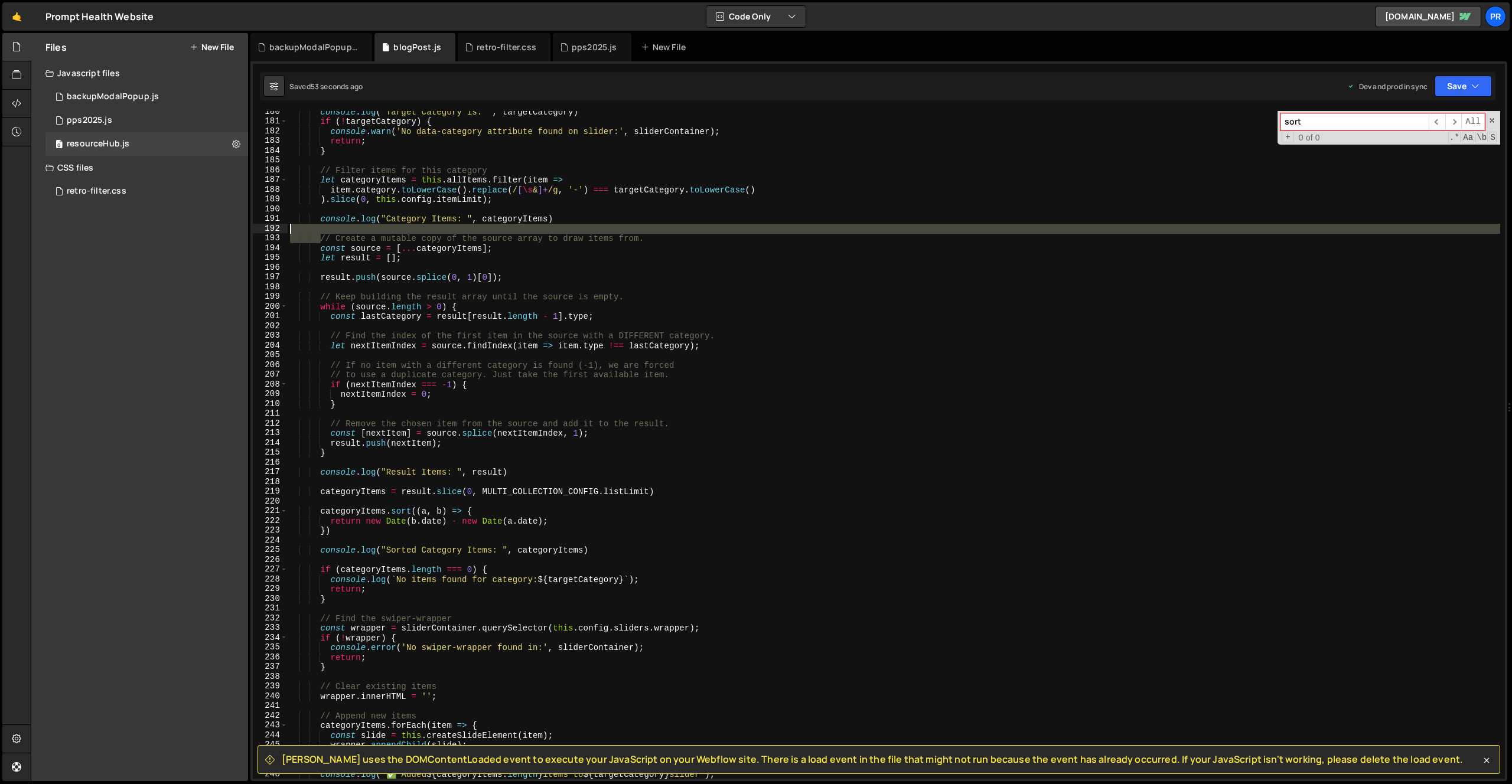
scroll to position [1748, 0]
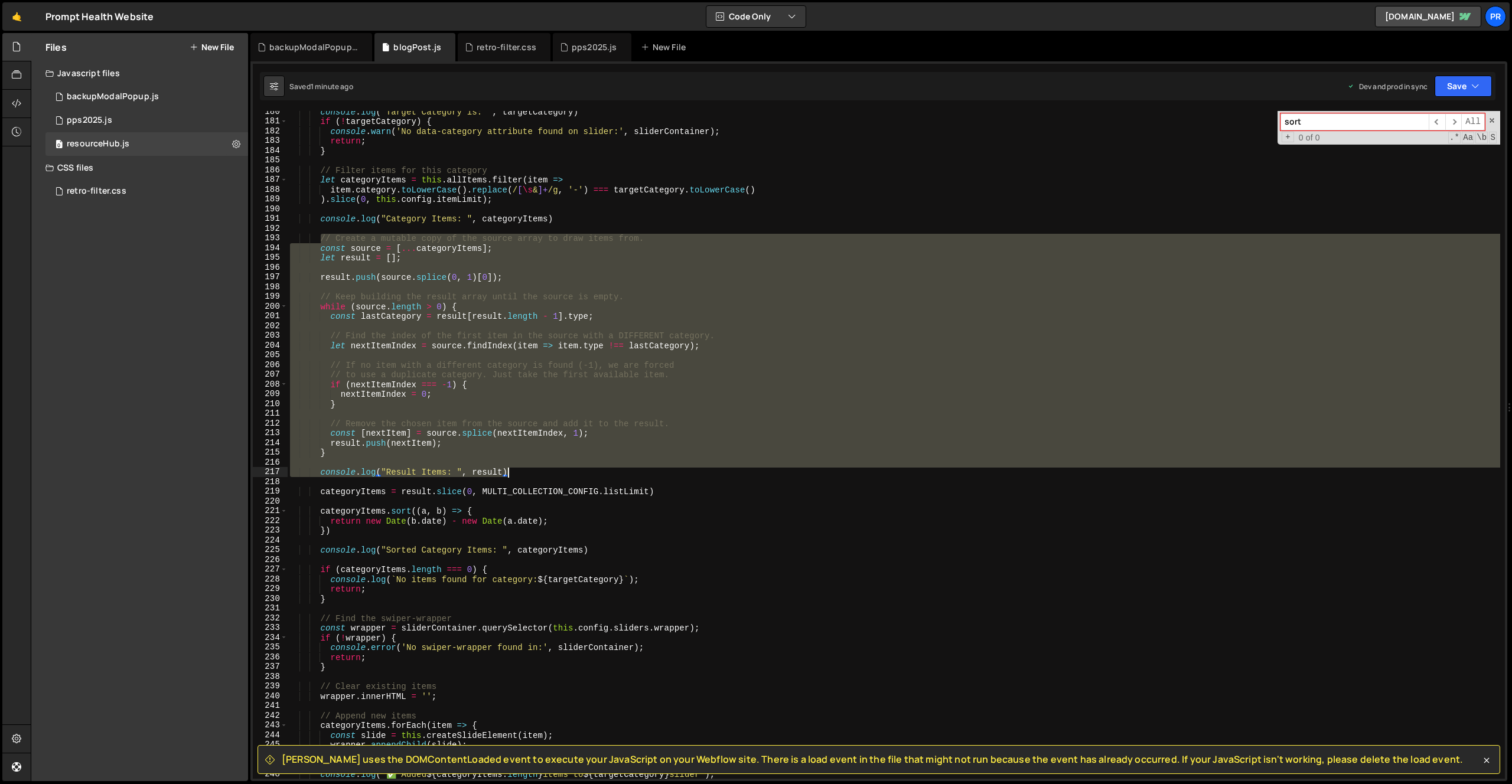
drag, startPoint x: 319, startPoint y: 230, endPoint x: 519, endPoint y: 471, distance: 313.2
click at [519, 471] on div "console . log ( "Target Category is: " , targetCategory ) if ( ! targetCategory…" at bounding box center [894, 450] width 1213 height 687
click at [488, 489] on div "console . log ( "Target Category is: " , targetCategory ) if ( ! targetCategory…" at bounding box center [894, 450] width 1213 height 687
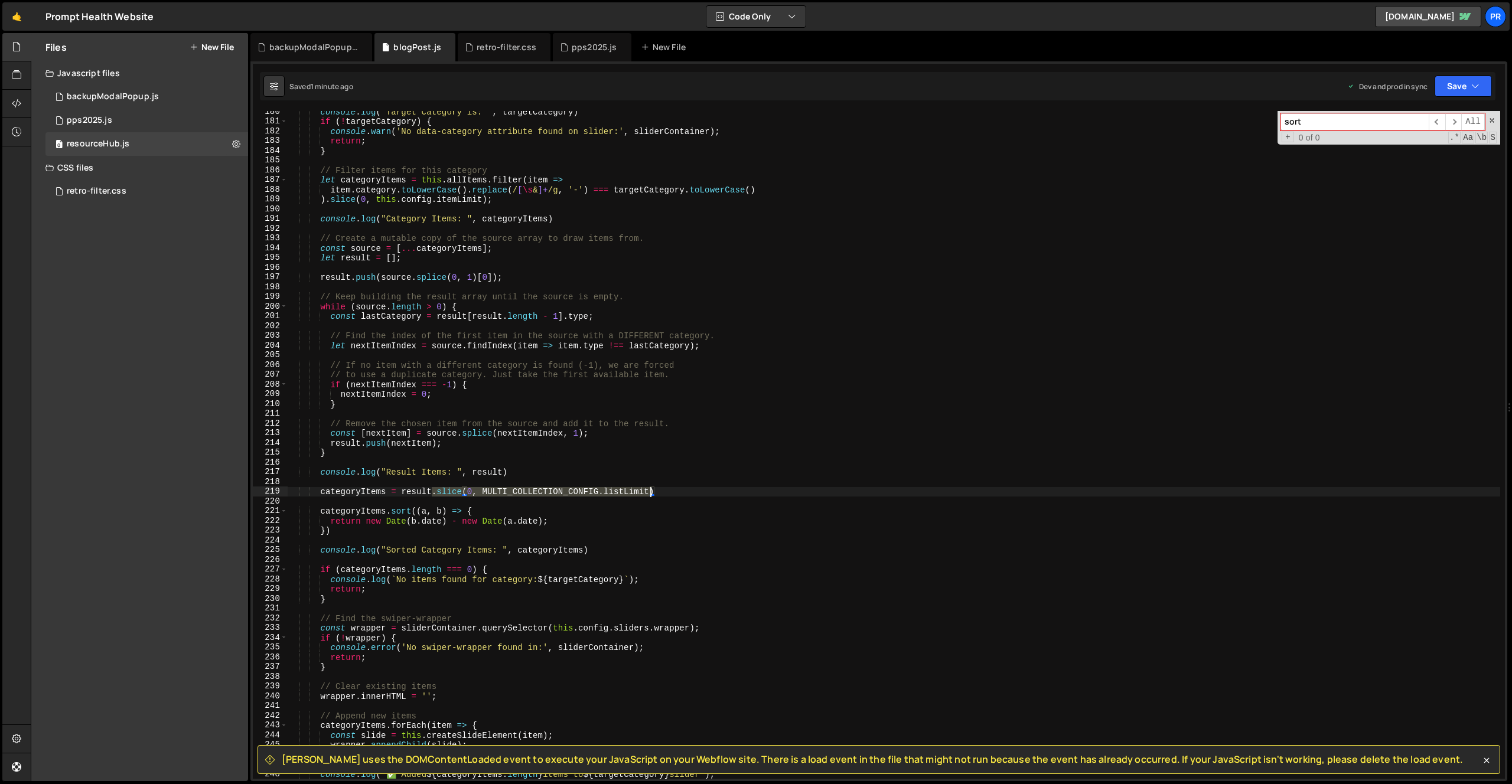
drag, startPoint x: 431, startPoint y: 493, endPoint x: 665, endPoint y: 494, distance: 234.0
click at [665, 494] on div "console . log ( "Target Category is: " , targetCategory ) if ( ! targetCategory…" at bounding box center [894, 450] width 1213 height 687
click at [385, 513] on div "console . log ( "Target Category is: " , targetCategory ) if ( ! targetCategory…" at bounding box center [894, 450] width 1213 height 687
paste textarea "lice(0, MULTI_COLLECTION_CONFIG.listLimit).s"
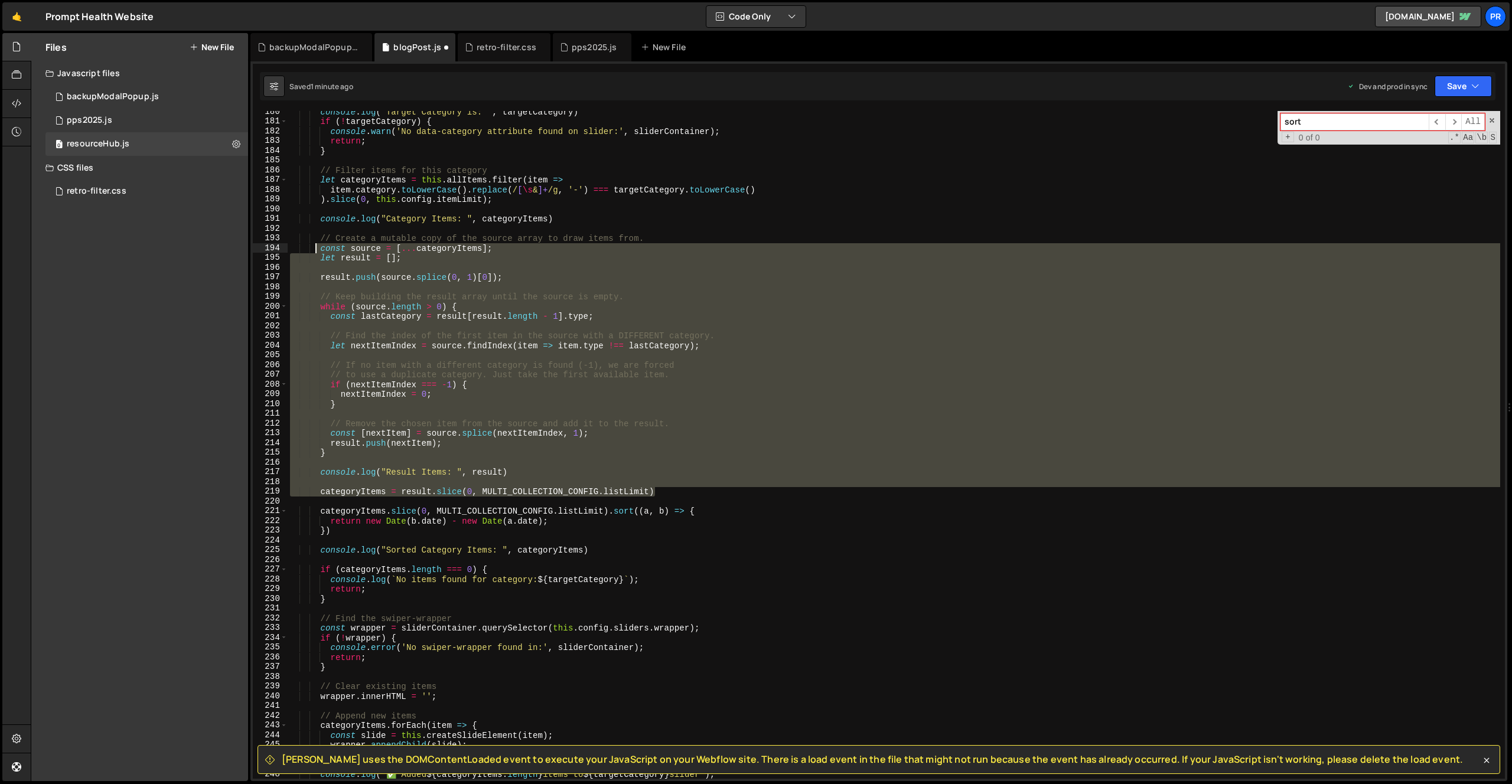
drag, startPoint x: 663, startPoint y: 491, endPoint x: 318, endPoint y: 250, distance: 420.8
click at [318, 250] on div "console . log ( "Target Category is: " , targetCategory ) if ( ! targetCategory…" at bounding box center [894, 450] width 1213 height 687
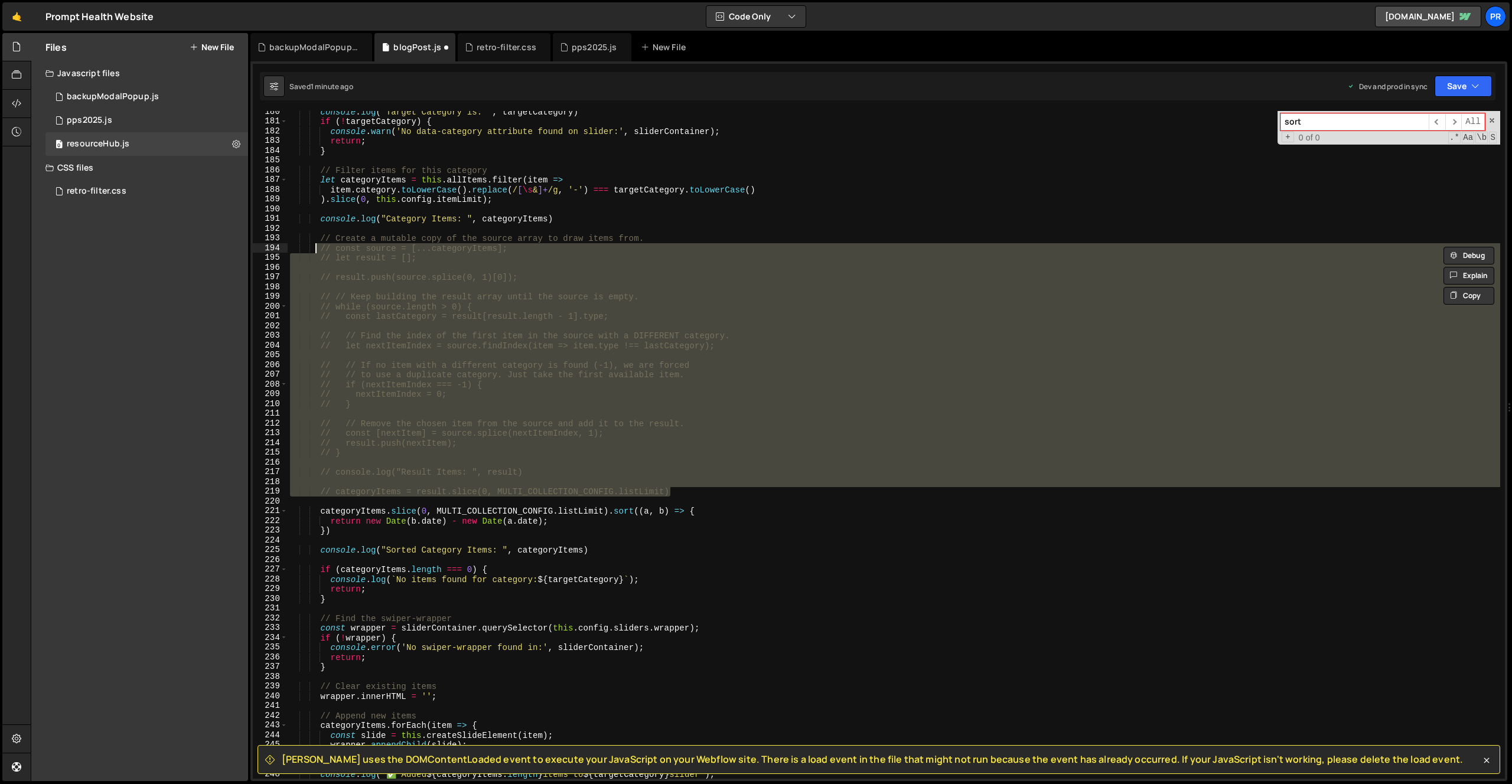
click at [692, 526] on div "console . log ( "Target Category is: " , targetCategory ) if ( ! targetCategory…" at bounding box center [894, 450] width 1213 height 687
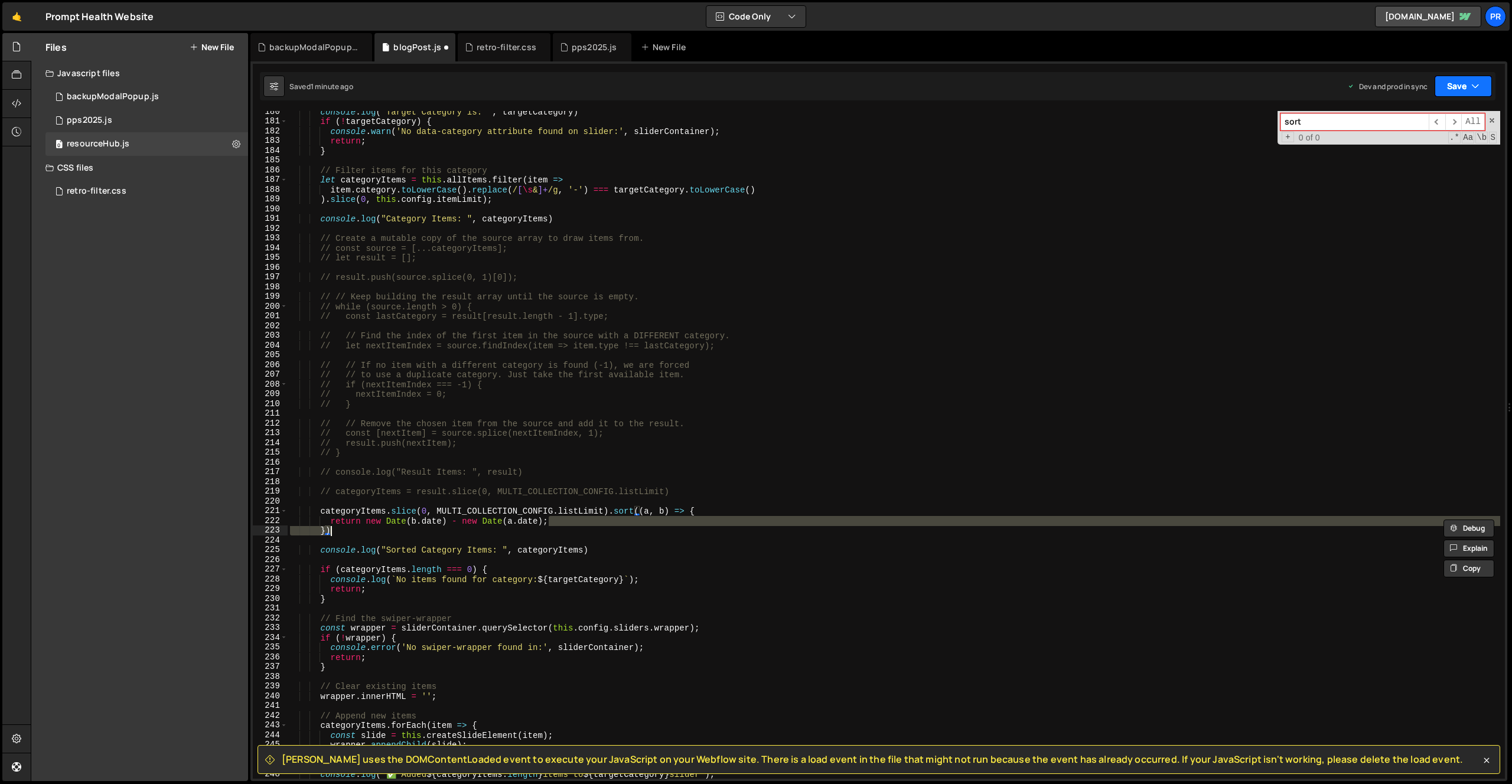
drag, startPoint x: 1485, startPoint y: 94, endPoint x: 1477, endPoint y: 102, distance: 11.3
click at [1483, 95] on button "Save" at bounding box center [1463, 86] width 57 height 21
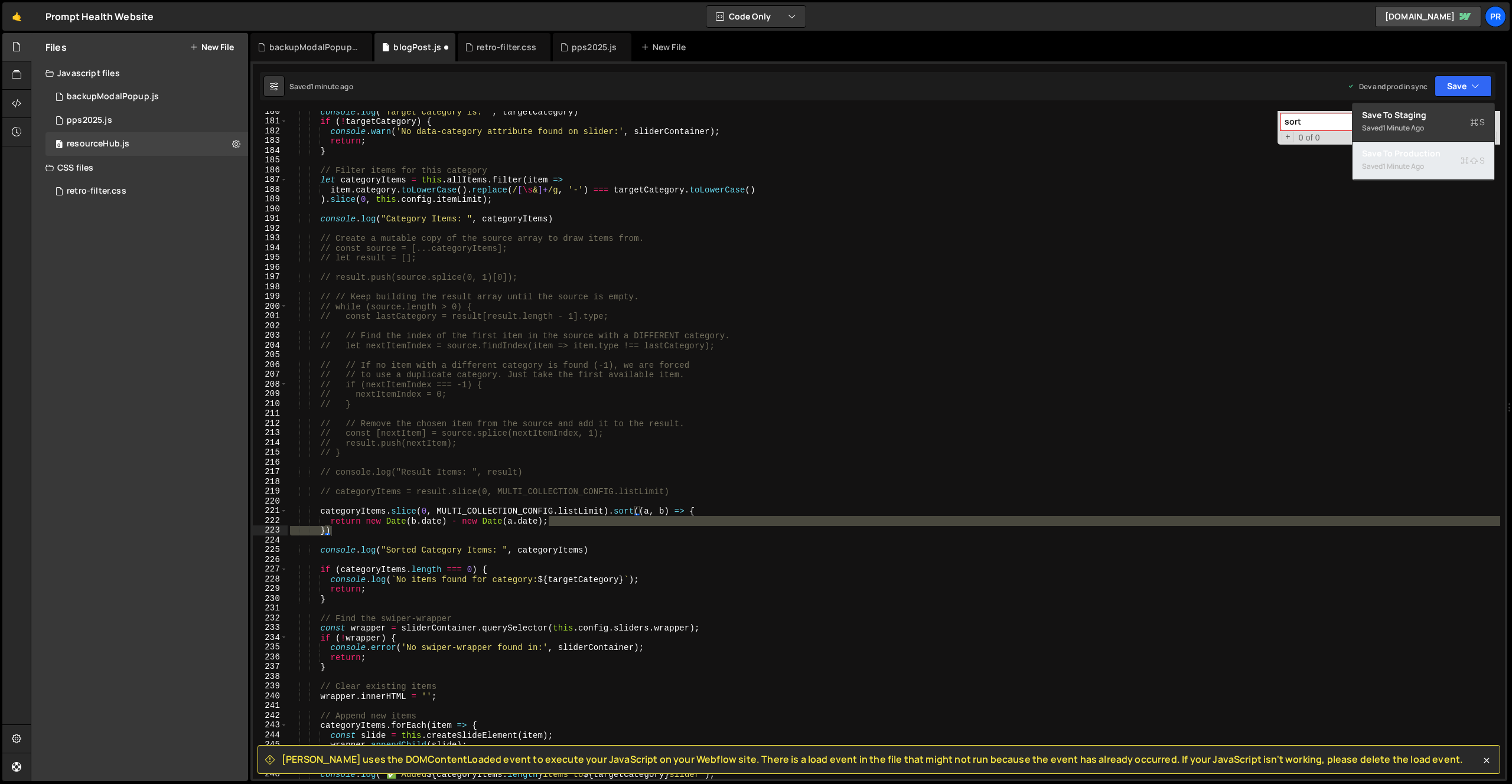
click at [1424, 154] on div "Save to Production S" at bounding box center [1424, 154] width 123 height 12
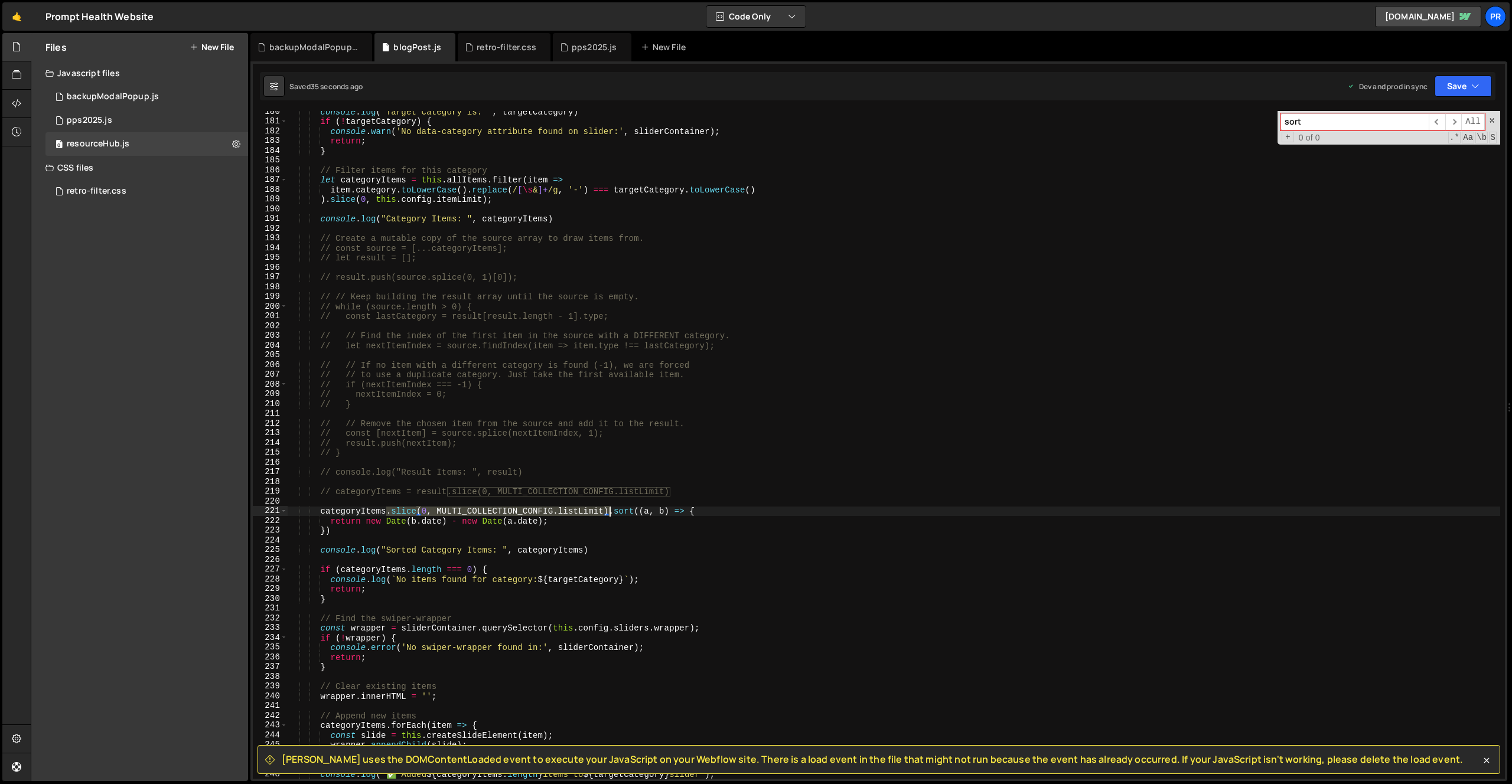
drag, startPoint x: 388, startPoint y: 511, endPoint x: 609, endPoint y: 508, distance: 221.0
click at [609, 508] on div "console . log ( "Target Category is: " , targetCategory ) if ( ! targetCategory…" at bounding box center [894, 450] width 1213 height 687
click at [363, 529] on div "console . log ( "Target Category is: " , targetCategory ) if ( ! targetCategory…" at bounding box center [894, 450] width 1213 height 687
type textarea "})"
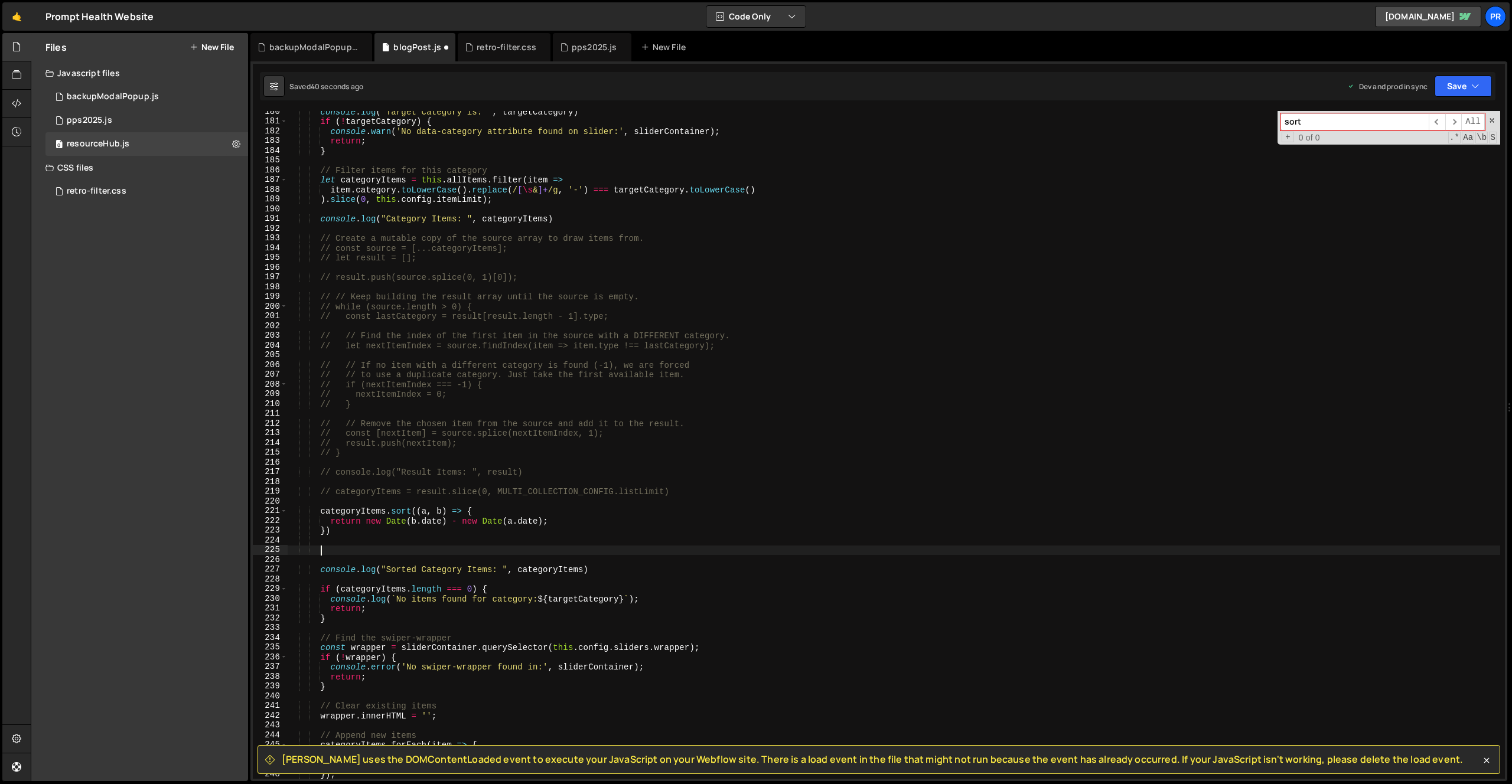
paste textarea ".slice(0, MULTI_COLLECTION_CONFIG.listLimit)"
drag, startPoint x: 321, startPoint y: 511, endPoint x: 386, endPoint y: 508, distance: 65.1
click at [386, 508] on div "console . log ( "Target Category is: " , targetCategory ) if ( ! targetCategory…" at bounding box center [894, 450] width 1213 height 687
click at [320, 553] on div "console . log ( "Target Category is: " , targetCategory ) if ( ! targetCategory…" at bounding box center [894, 450] width 1213 height 687
paste textarea "categoryItems"
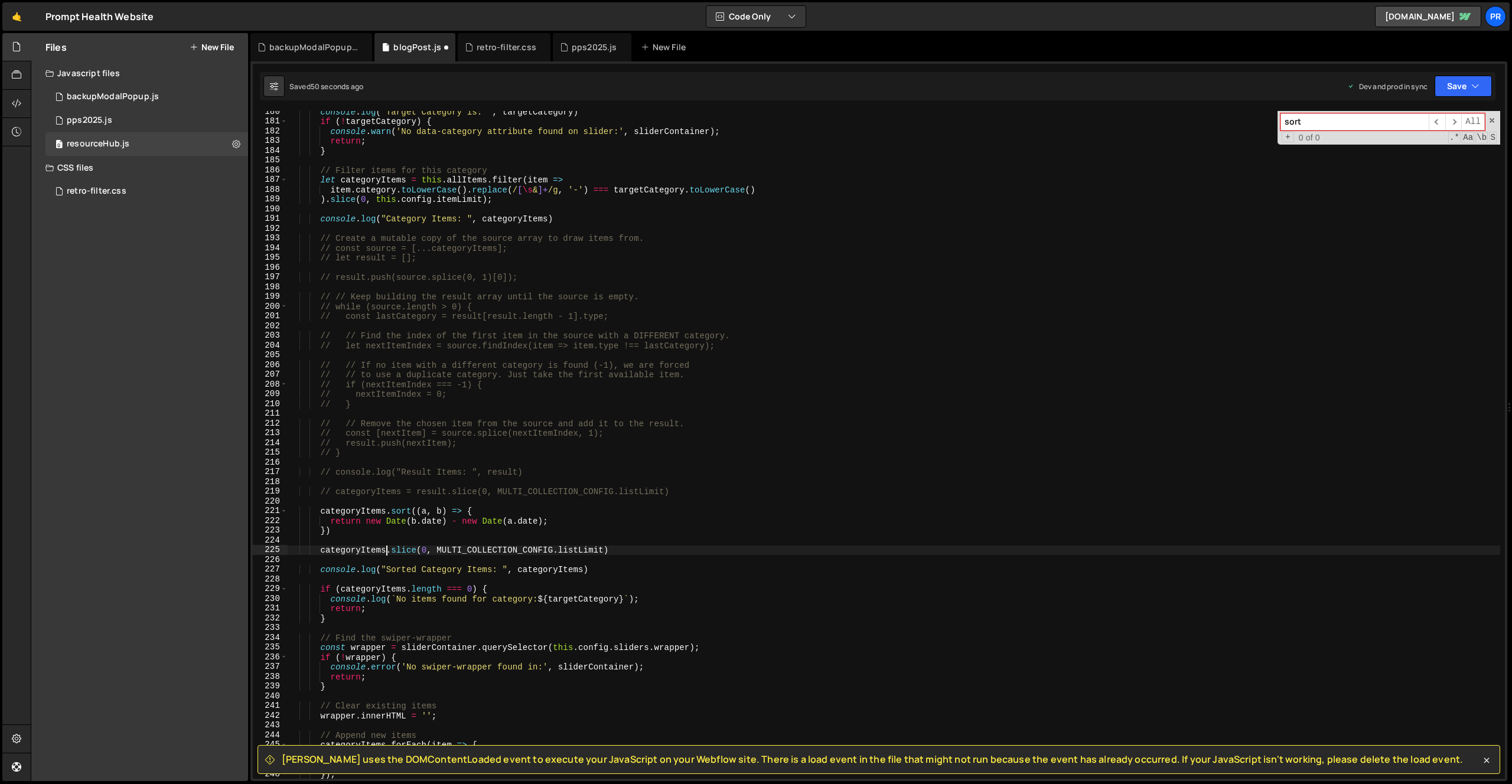
click at [347, 549] on div "console . log ( "Target Category is: " , targetCategory ) if ( ! targetCategory…" at bounding box center [894, 450] width 1213 height 687
click at [319, 550] on div "console . log ( "Target Category is: " , targetCategory ) if ( ! targetCategory…" at bounding box center [894, 445] width 1213 height 668
paste textarea "categoryItems"
type textarea "categoryItems = categoryItems.slice(0, MULTI_COLLECTION_CONFIG.listLimit)"
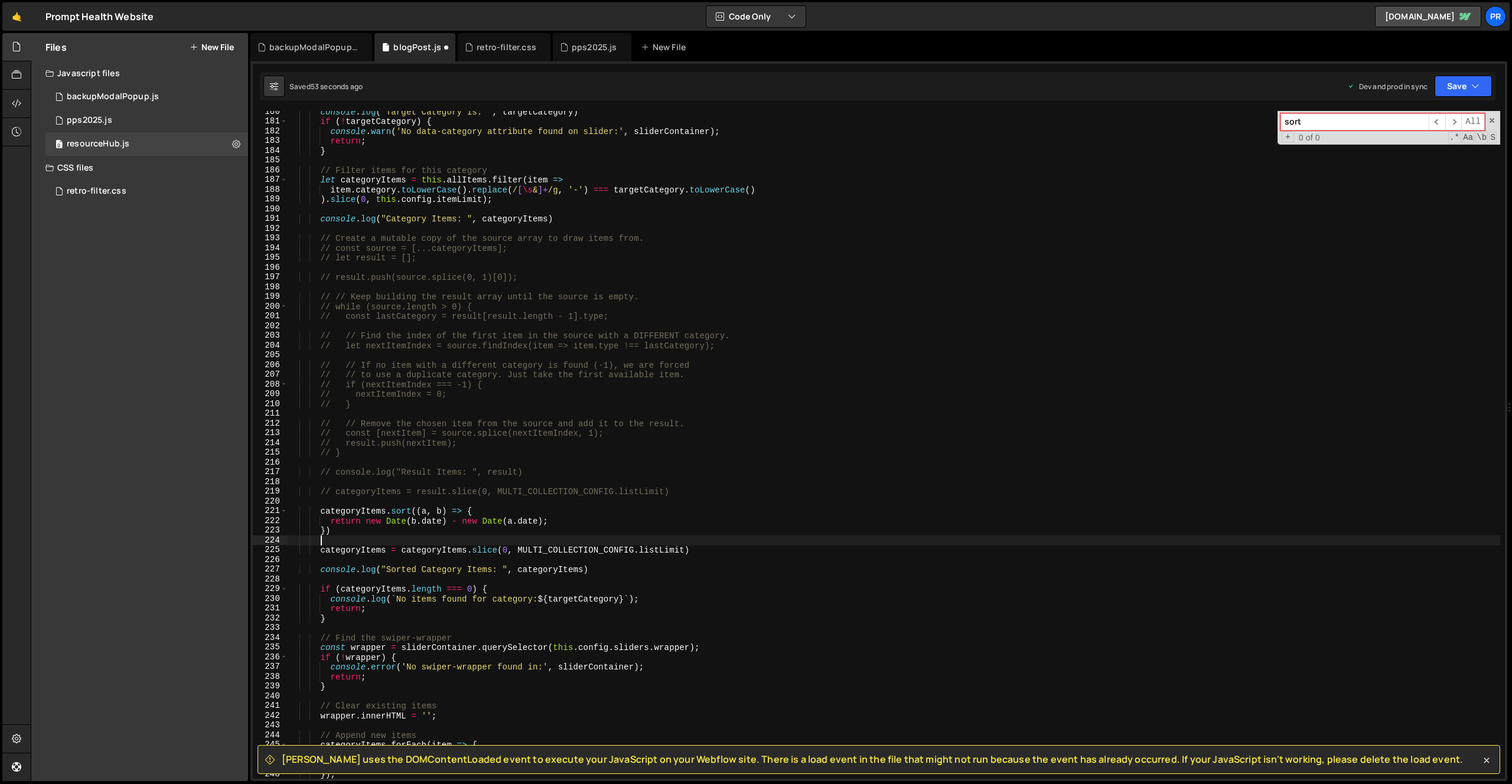
click at [752, 539] on div "console . log ( "Target Category is: " , targetCategory ) if ( ! targetCategory…" at bounding box center [894, 450] width 1213 height 687
click at [718, 550] on div "console . log ( "Target Category is: " , targetCategory ) if ( ! targetCategory…" at bounding box center [894, 450] width 1213 height 687
click at [712, 512] on div "console . log ( "Target Category is: " , targetCategory ) if ( ! targetCategory…" at bounding box center [894, 450] width 1213 height 687
click at [704, 550] on div "console . log ( "Target Category is: " , targetCategory ) if ( ! targetCategory…" at bounding box center [894, 450] width 1213 height 687
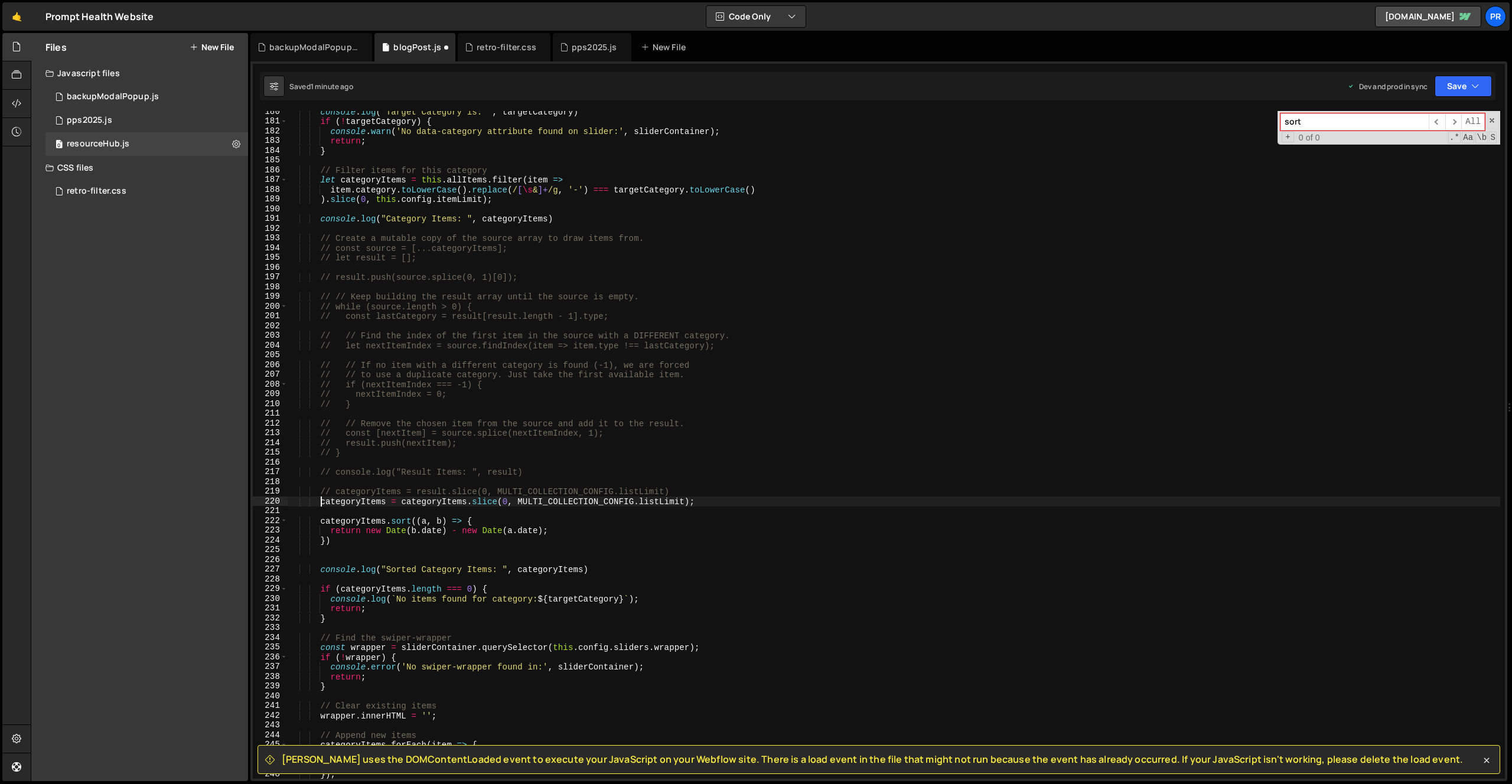
scroll to position [0, 3]
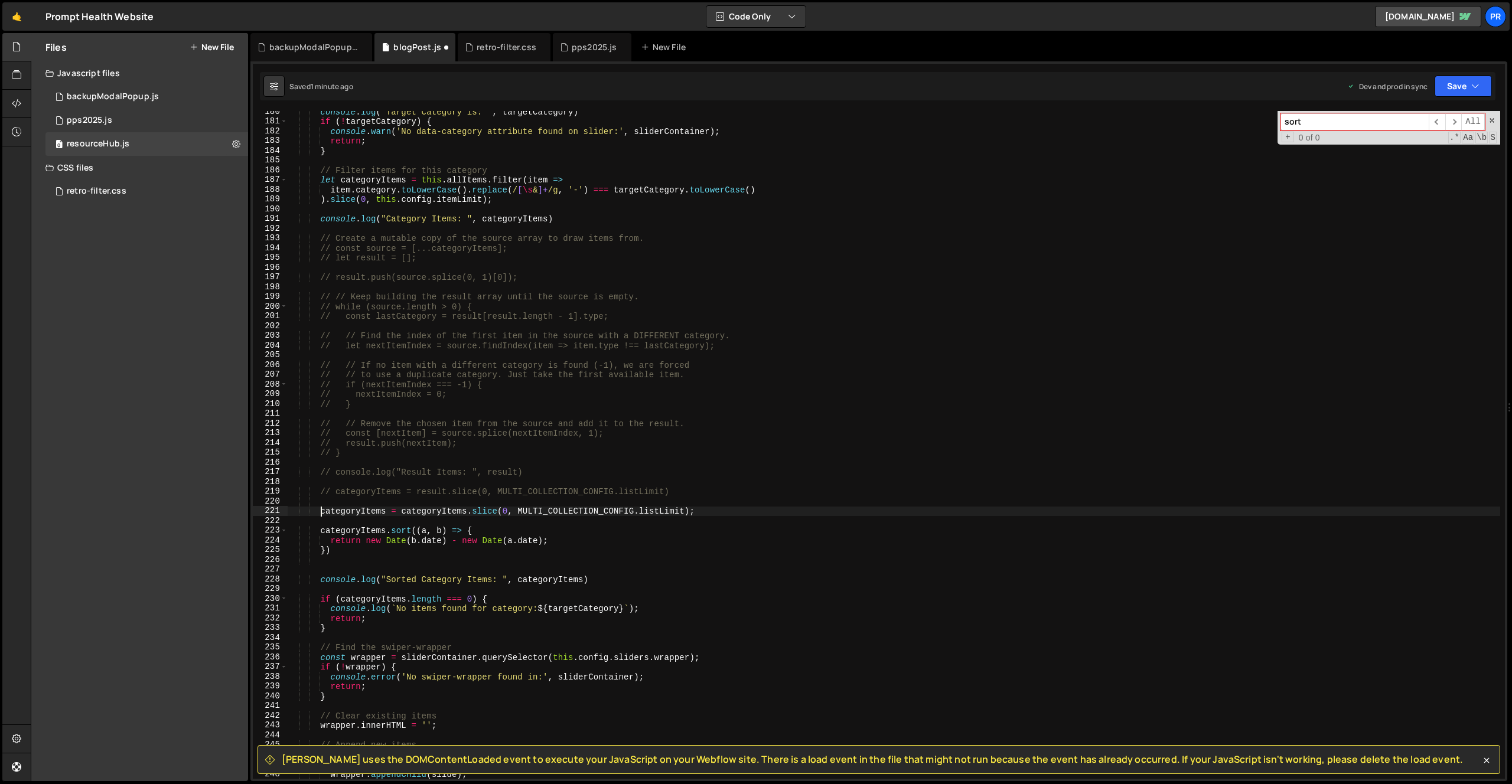
click at [746, 534] on div "console . log ( "Target Category is: " , targetCategory ) if ( ! targetCategory…" at bounding box center [894, 450] width 1213 height 687
type textarea "categoryItems.sort((a, b) => {"
click at [1481, 85] on button "Save" at bounding box center [1463, 86] width 57 height 21
click at [1426, 155] on div "Save to Production S" at bounding box center [1424, 154] width 123 height 12
click at [1488, 118] on div "sort ​ ​ All Replace All + 0 of 0 .* Aa \b S" at bounding box center [1388, 128] width 222 height 33
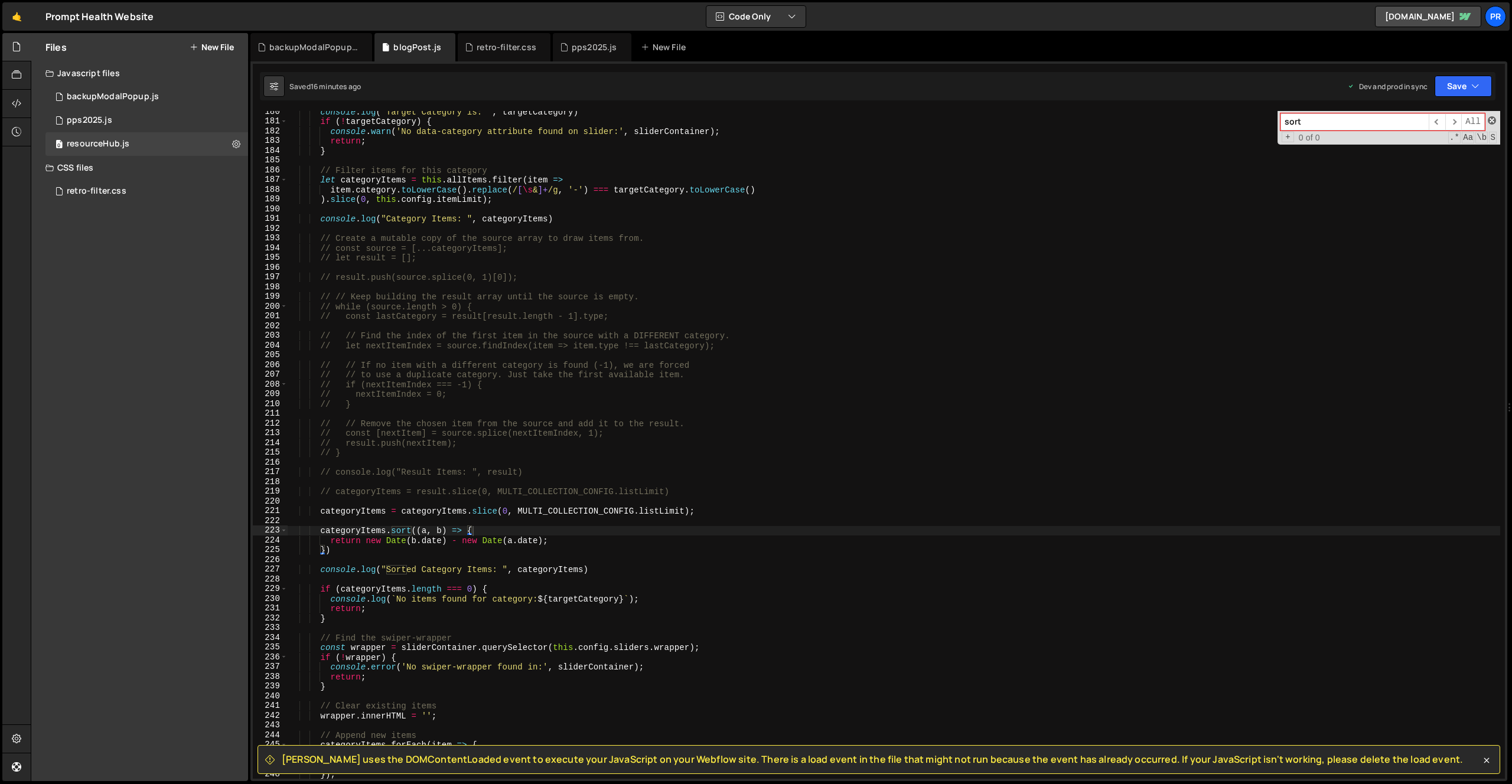
click at [1491, 118] on span at bounding box center [1492, 120] width 8 height 8
